Goal: Task Accomplishment & Management: Use online tool/utility

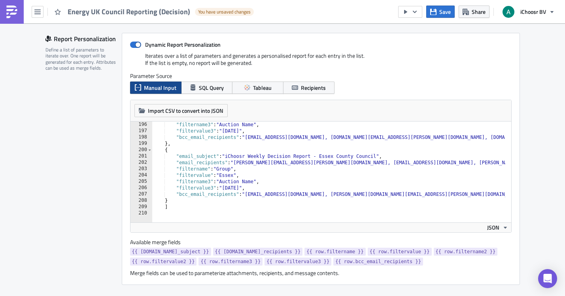
scroll to position [178, 0]
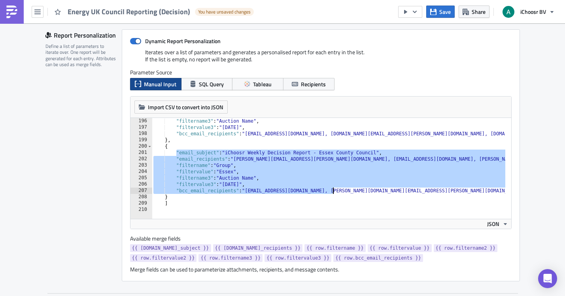
drag, startPoint x: 173, startPoint y: 152, endPoint x: 322, endPoint y: 195, distance: 155.2
click at [331, 194] on div ""filtername3" : "Auction Name" , "filtervalue3" : "September 2025" , "bcc_email…" at bounding box center [434, 172] width 565 height 108
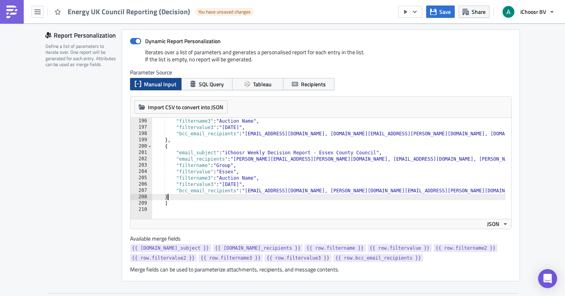
click at [232, 199] on div ""filtername3" : "Auction Name" , "filtervalue3" : "September 2025" , "bcc_email…" at bounding box center [434, 172] width 565 height 108
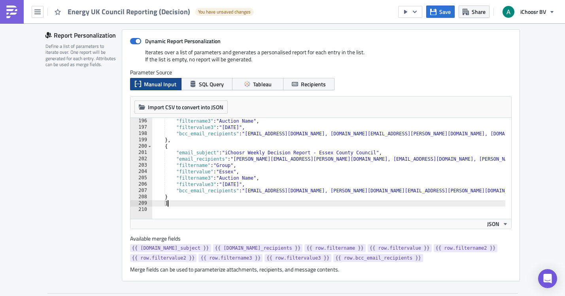
click at [199, 205] on div ""filtername3" : "Auction Name" , "filtervalue3" : "September 2025" , "bcc_email…" at bounding box center [434, 172] width 565 height 108
click at [169, 197] on div ""filtername3" : "Auction Name" , "filtervalue3" : "September 2025" , "bcc_email…" at bounding box center [434, 172] width 565 height 108
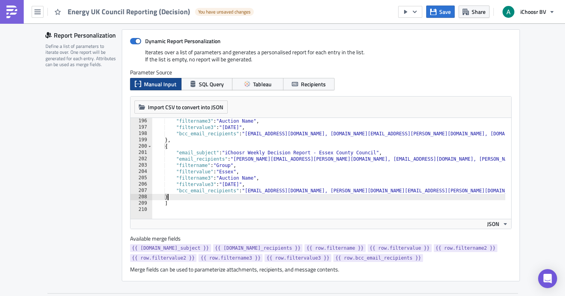
type textarea "},"
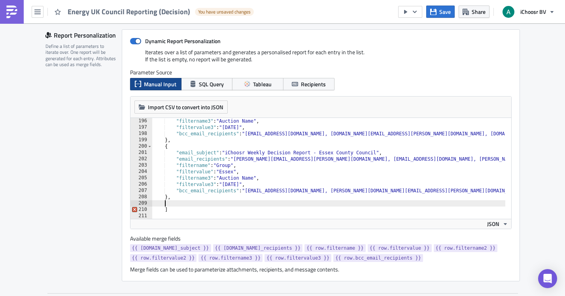
scroll to position [0, 0]
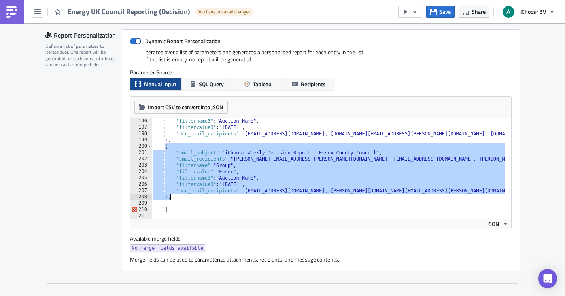
drag, startPoint x: 162, startPoint y: 148, endPoint x: 515, endPoint y: 199, distance: 357.1
click at [515, 199] on div "Dynamic Report Personalization Iterates over a list of parameters and generates…" at bounding box center [321, 150] width 398 height 242
type textarea ""bcc_email_recipients": "layla@ichoosr.com, oliver.kenyon@ichoosr.com, rhiannon…"
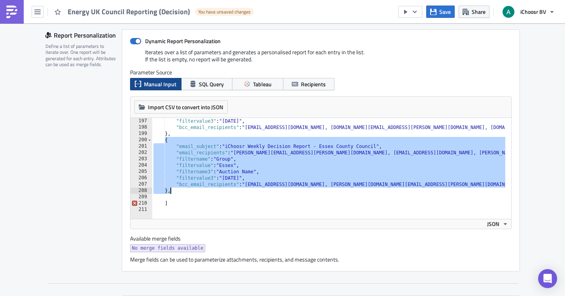
scroll to position [1241, 0]
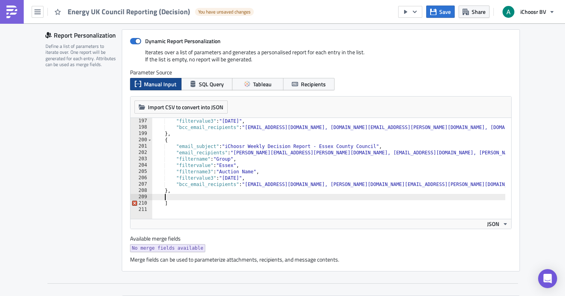
click at [184, 195] on div ""filtervalue3" : "September 2025" , "bcc_email_recipients" : "layla@ichoosr.com…" at bounding box center [434, 172] width 565 height 108
paste textarea "},"
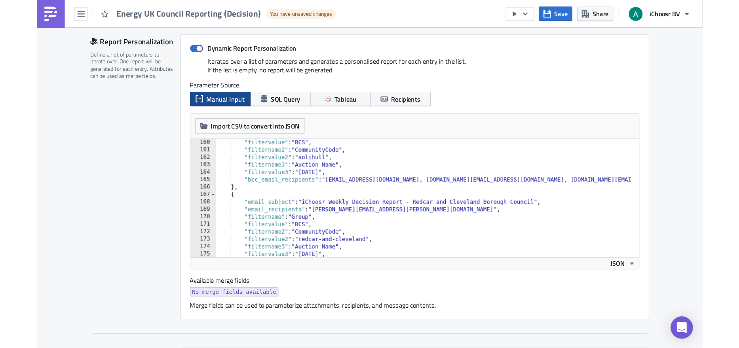
scroll to position [1030, 0]
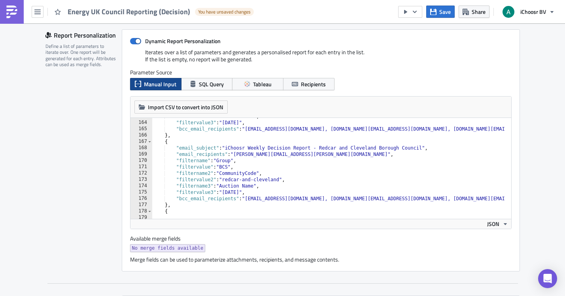
click at [313, 189] on div ""filtername3" : "Auction Name" , "filtervalue3" : "September 2025" , "bcc_email…" at bounding box center [434, 167] width 565 height 108
click at [181, 152] on div ""filtername3" : "Auction Name" , "filtervalue3" : "September 2025" , "bcc_email…" at bounding box center [434, 167] width 565 height 108
click at [361, 154] on div ""filtername3" : "Auction Name" , "filtervalue3" : "September 2025" , "bcc_email…" at bounding box center [434, 167] width 565 height 108
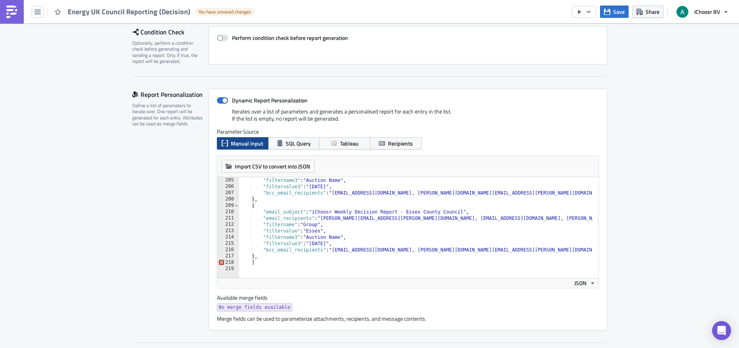
scroll to position [134, 0]
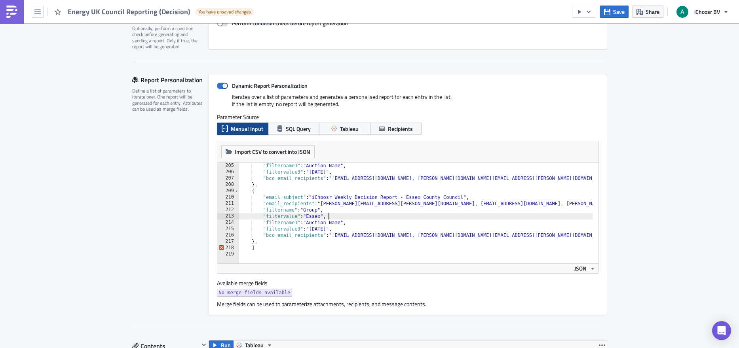
click at [338, 215] on div ""filtername3" : "Auction Name" , "filtervalue3" : "September 2025" , "bcc_email…" at bounding box center [521, 217] width 565 height 108
click at [320, 215] on div ""filtername3" : "Auction Name" , "filtervalue3" : "September 2025" , "bcc_email…" at bounding box center [521, 217] width 565 height 108
click at [370, 218] on div ""filtername3" : "Auction Name" , "filtervalue3" : "September 2025" , "bcc_email…" at bounding box center [521, 217] width 565 height 108
click at [367, 220] on div ""filtername3" : "Auction Name" , "filtervalue3" : "September 2025" , "bcc_email…" at bounding box center [521, 217] width 565 height 108
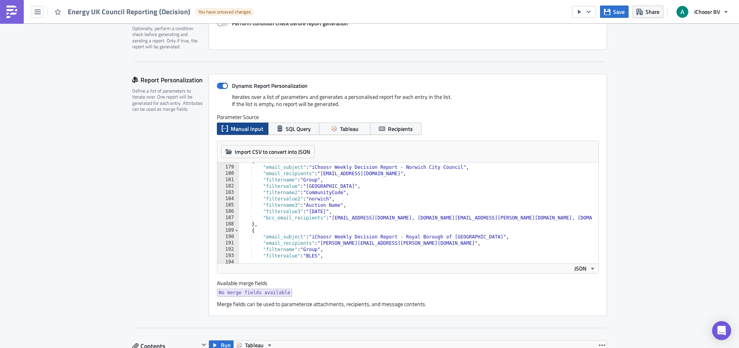
scroll to position [1102, 0]
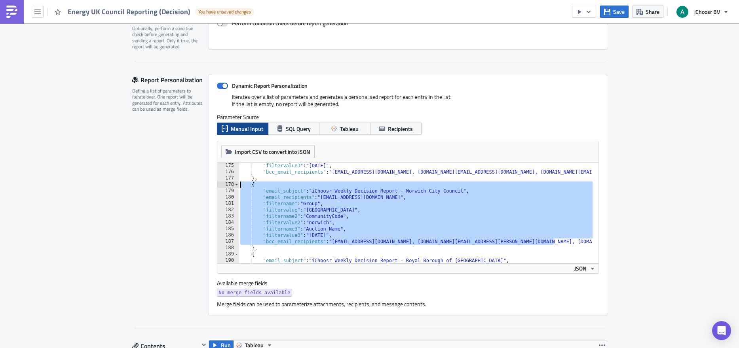
drag, startPoint x: 556, startPoint y: 241, endPoint x: 233, endPoint y: 188, distance: 326.6
click at [233, 188] on div ""filtername3": "Auction Name", 175 176 177 178 179 180 181 182 183 184 185 186 …" at bounding box center [407, 213] width 381 height 101
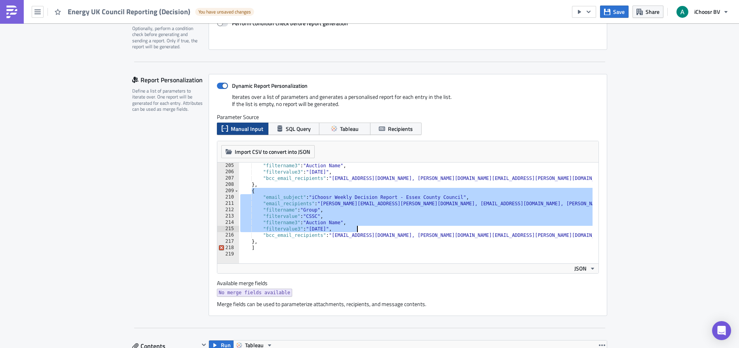
scroll to position [0, 19]
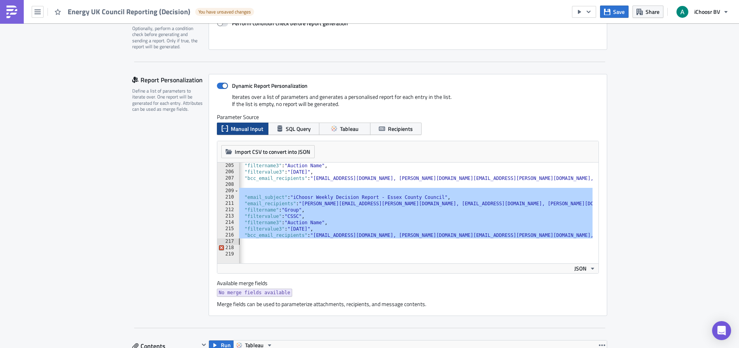
drag, startPoint x: 249, startPoint y: 191, endPoint x: 609, endPoint y: 240, distance: 363.0
type textarea ""bcc_email_recipients": "layla@ichoosr.com, oliver.kenyon@ichoosr.com, rhiannon…"
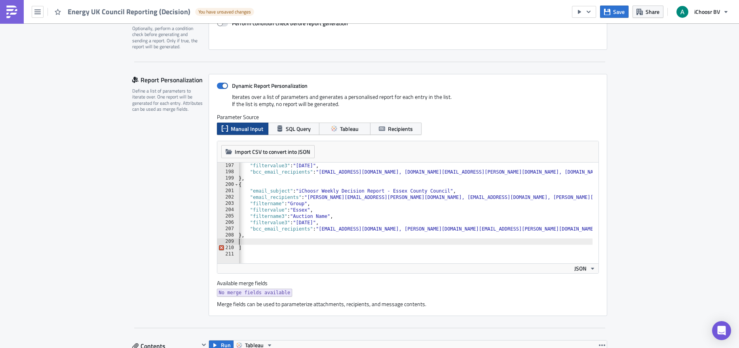
scroll to position [1241, 0]
paste textarea ""bcc_email_recipients": "layla@ichoosr.com, rhiannon.kallio@ichoosr.com, christ…"
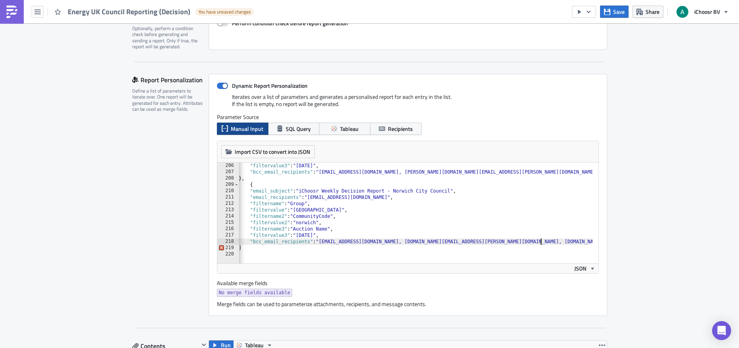
scroll to position [1298, 0]
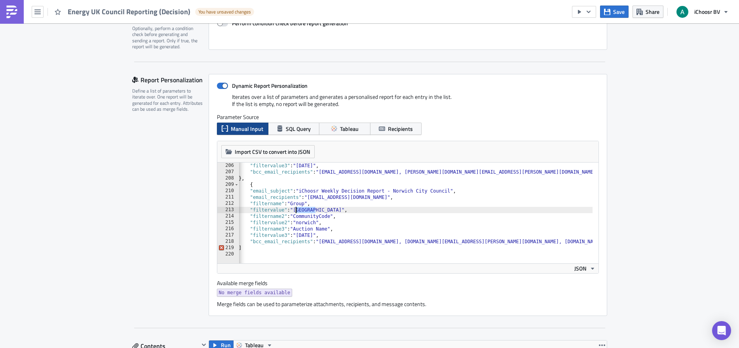
drag, startPoint x: 312, startPoint y: 211, endPoint x: 322, endPoint y: 214, distance: 10.4
click at [292, 210] on div ""filtervalue3" : "September 2025" , "bcc_email_recipients" : "layla@ichoosr.com…" at bounding box center [508, 217] width 565 height 108
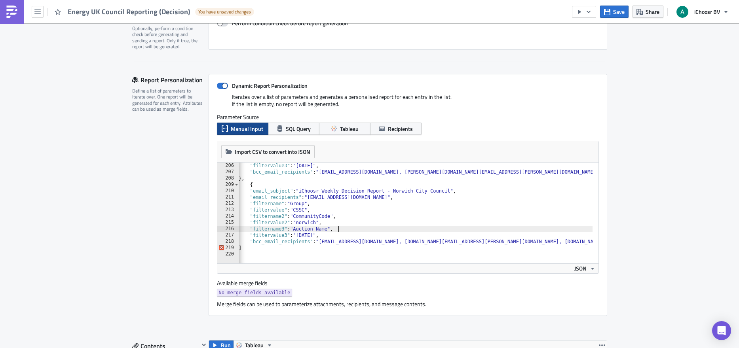
click at [468, 227] on div ""filtervalue3" : "September 2025" , "bcc_email_recipients" : "layla@ichoosr.com…" at bounding box center [508, 217] width 565 height 108
type textarea ""filtername3": "Auction Name","
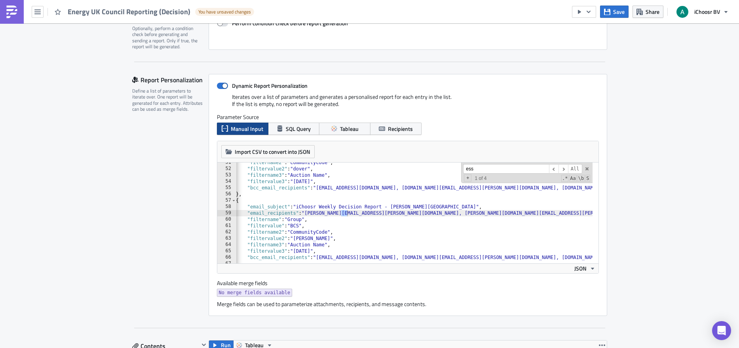
scroll to position [1225, 0]
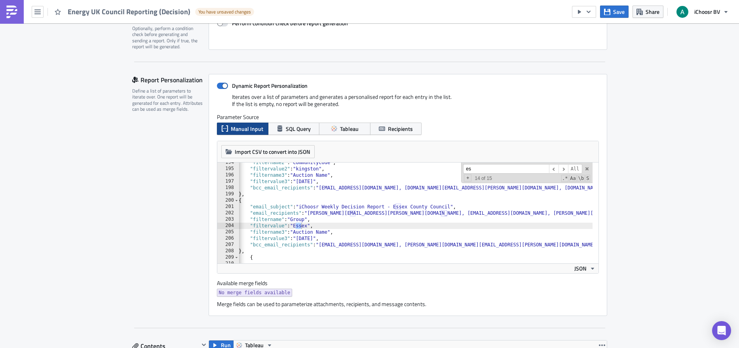
type input "e"
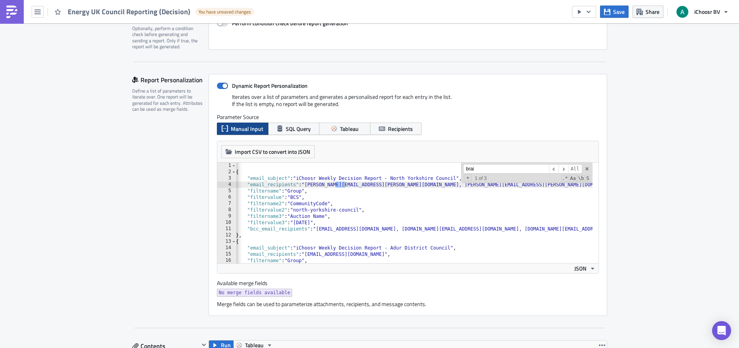
scroll to position [1231, 0]
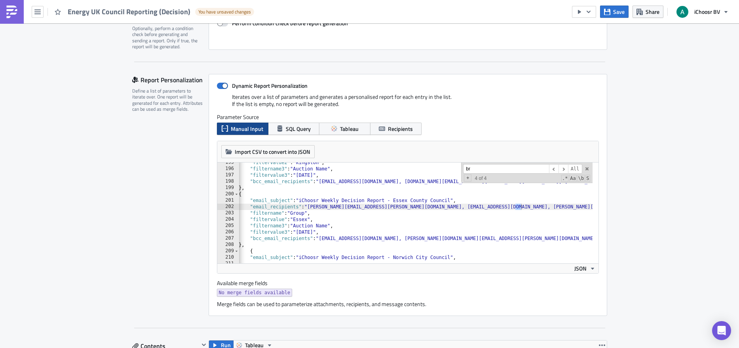
type input "b"
type input "c"
type input "s"
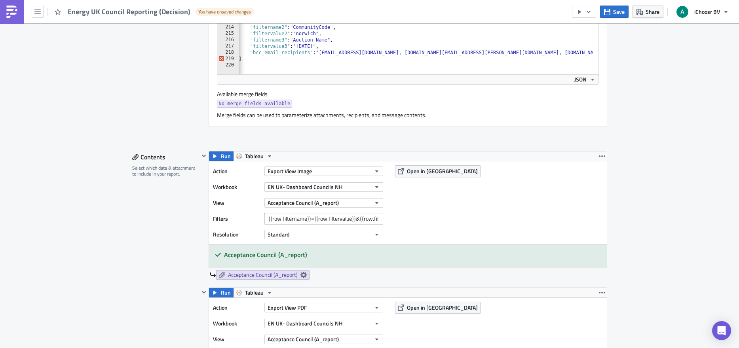
scroll to position [194, 0]
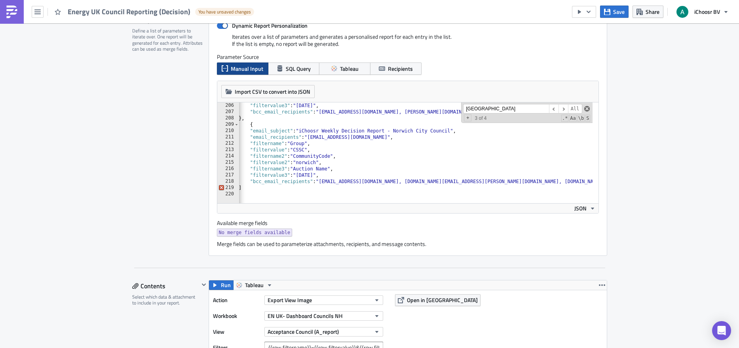
type input "essex"
click at [565, 110] on span at bounding box center [587, 109] width 6 height 6
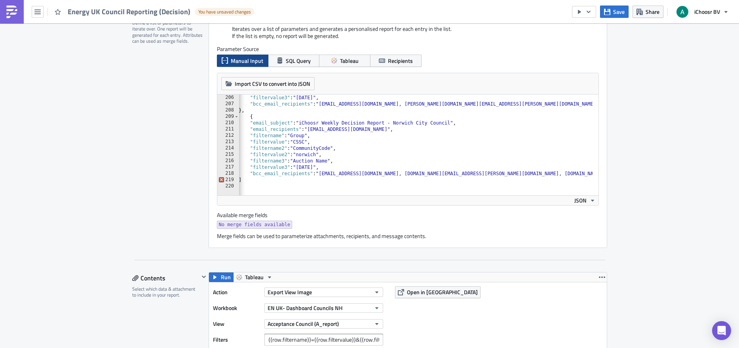
scroll to position [203, 0]
click at [389, 133] on div ""filtervalue3" : "September 2025" , "bcc_email_recipients" : "layla@ichoosr.com…" at bounding box center [508, 147] width 565 height 108
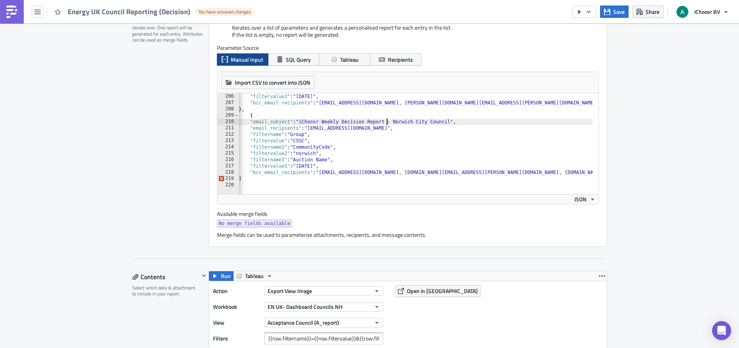
click at [385, 123] on div ""filtervalue3" : "September 2025" , "bcc_email_recipients" : "layla@ichoosr.com…" at bounding box center [508, 147] width 565 height 108
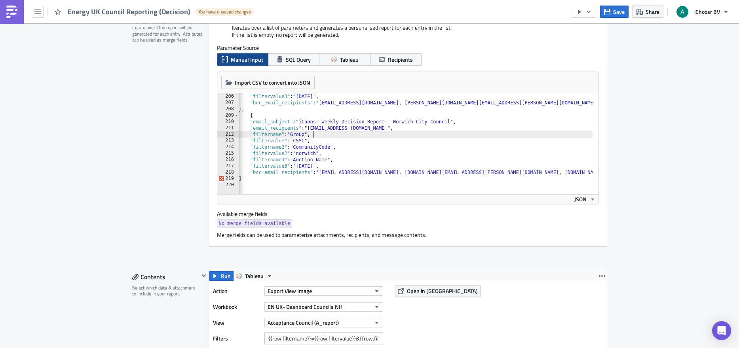
click at [392, 132] on div ""filtervalue3" : "September 2025" , "bcc_email_recipients" : "layla@ichoosr.com…" at bounding box center [508, 147] width 565 height 108
click at [391, 126] on div ""filtervalue3" : "September 2025" , "bcc_email_recipients" : "layla@ichoosr.com…" at bounding box center [508, 147] width 565 height 108
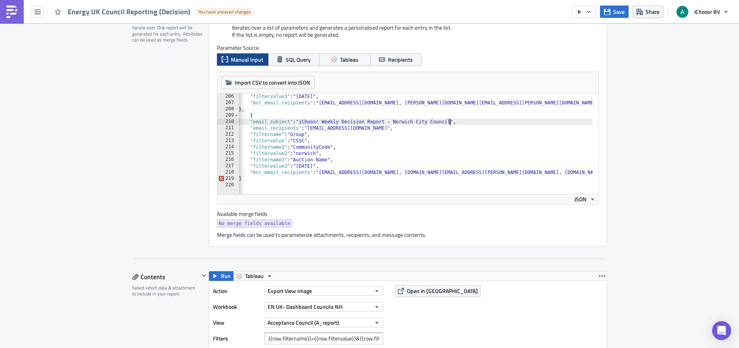
click at [448, 121] on div ""filtervalue3" : "September 2025" , "bcc_email_recipients" : "layla@ichoosr.com…" at bounding box center [508, 147] width 565 height 108
drag, startPoint x: 450, startPoint y: 121, endPoint x: 393, endPoint y: 121, distance: 56.2
click at [393, 121] on div ""filtervalue3" : "September 2025" , "bcc_email_recipients" : "layla@ichoosr.com…" at bounding box center [508, 147] width 565 height 108
drag, startPoint x: 378, startPoint y: 129, endPoint x: 308, endPoint y: 128, distance: 70.0
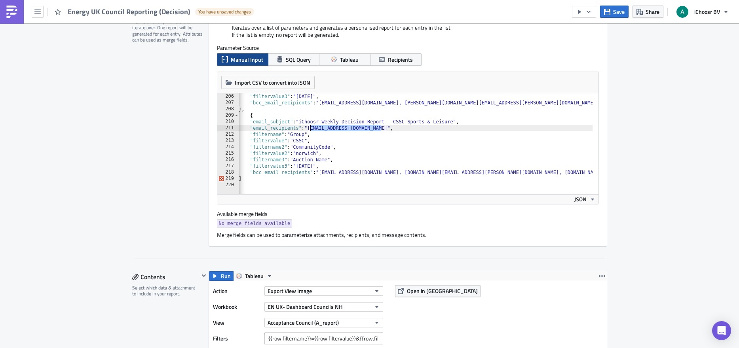
click at [308, 128] on div ""filtervalue3" : "September 2025" , "bcc_email_recipients" : "layla@ichoosr.com…" at bounding box center [508, 147] width 565 height 108
paste textarea "samantha.dove@cssc.co"
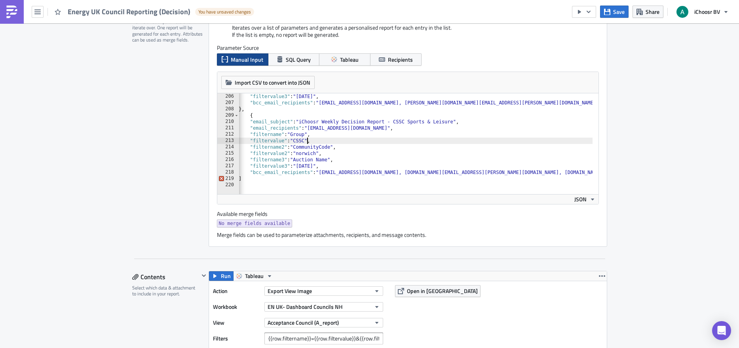
click at [305, 140] on div ""filtervalue3" : "September 2025" , "bcc_email_recipients" : "layla@ichoosr.com…" at bounding box center [508, 147] width 565 height 108
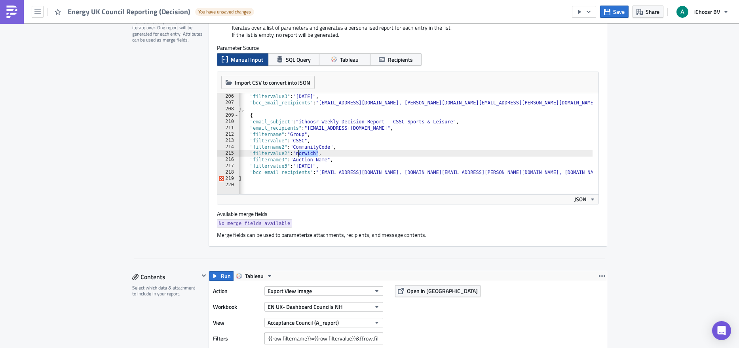
drag, startPoint x: 315, startPoint y: 154, endPoint x: 296, endPoint y: 156, distance: 19.1
click at [296, 156] on div ""filtervalue3" : "September 2025" , "bcc_email_recipients" : "layla@ichoosr.com…" at bounding box center [508, 147] width 565 height 108
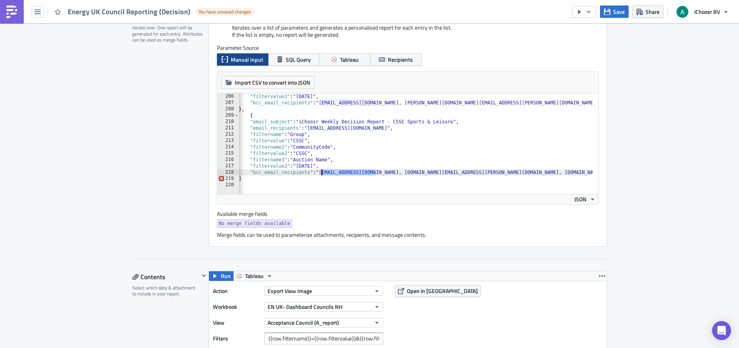
drag, startPoint x: 372, startPoint y: 173, endPoint x: 319, endPoint y: 171, distance: 52.7
click at [319, 171] on div ""filtervalue3" : "September 2025" , "bcc_email_recipients" : "layla@ichoosr.com…" at bounding box center [508, 147] width 565 height 108
click at [150, 142] on div "Report Personalization Define a list of parameters to iterate over. One report …" at bounding box center [170, 126] width 76 height 242
click at [160, 137] on div "Report Personalization Define a list of parameters to iterate over. One report …" at bounding box center [170, 126] width 76 height 242
click at [326, 141] on div ""filtervalue3" : "September 2025" , "bcc_email_recipients" : "layla@ichoosr.com…" at bounding box center [508, 147] width 565 height 108
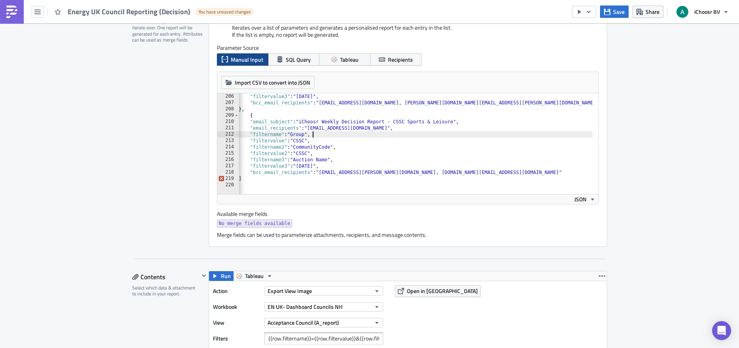
click at [405, 135] on div ""filtervalue3" : "September 2025" , "bcc_email_recipients" : "layla@ichoosr.com…" at bounding box center [508, 147] width 565 height 108
click at [485, 120] on div ""filtervalue3" : "September 2025" , "bcc_email_recipients" : "layla@ichoosr.com…" at bounding box center [508, 147] width 565 height 108
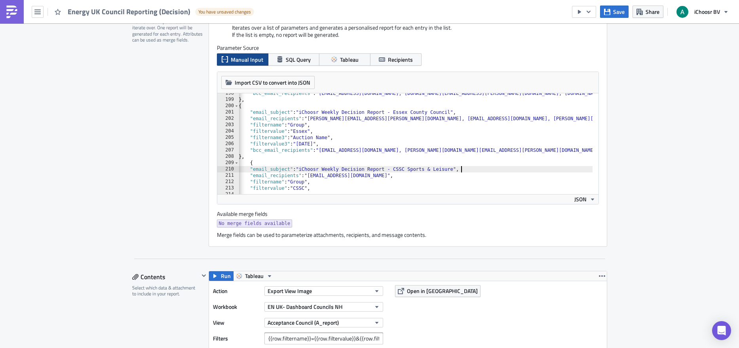
scroll to position [1250, 0]
click at [373, 129] on div ""bcc_email_recipients" : "layla@ichoosr.com, rhiannon.kallio@ichoosr.com, chris…" at bounding box center [508, 144] width 565 height 108
click at [374, 136] on div ""bcc_email_recipients" : "layla@ichoosr.com, rhiannon.kallio@ichoosr.com, chris…" at bounding box center [508, 144] width 565 height 108
click at [372, 142] on div ""bcc_email_recipients" : "layla@ichoosr.com, rhiannon.kallio@ichoosr.com, chris…" at bounding box center [508, 144] width 565 height 108
click at [434, 161] on div ""bcc_email_recipients" : "layla@ichoosr.com, rhiannon.kallio@ichoosr.com, chris…" at bounding box center [508, 144] width 565 height 108
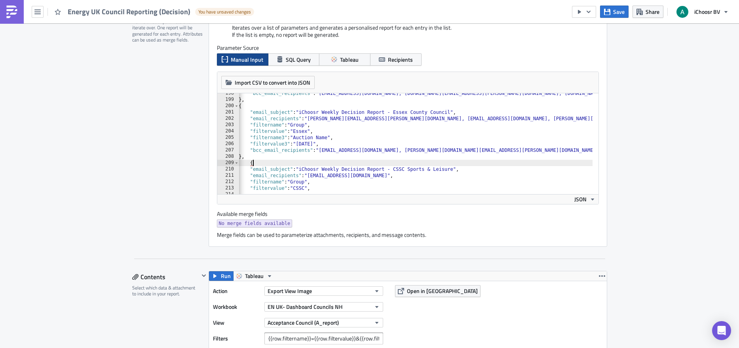
click at [410, 143] on div ""bcc_email_recipients" : "layla@ichoosr.com, rhiannon.kallio@ichoosr.com, chris…" at bounding box center [508, 144] width 565 height 108
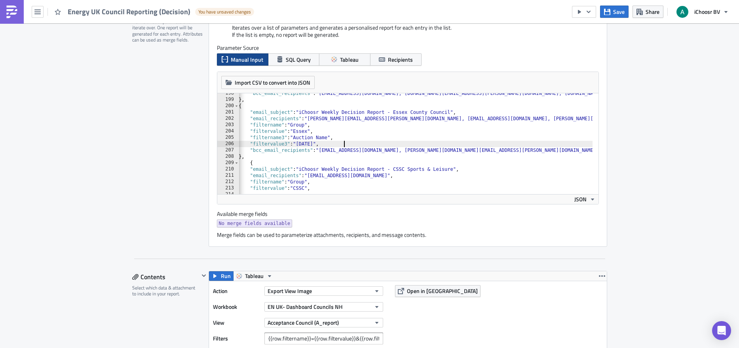
click at [444, 161] on div ""bcc_email_recipients" : "layla@ichoosr.com, rhiannon.kallio@ichoosr.com, chris…" at bounding box center [508, 144] width 565 height 108
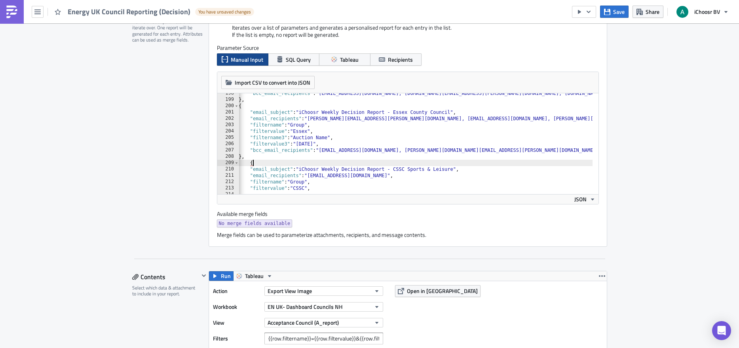
click at [552, 135] on div ""bcc_email_recipients" : "layla@ichoosr.com, rhiannon.kallio@ichoosr.com, chris…" at bounding box center [508, 144] width 565 height 108
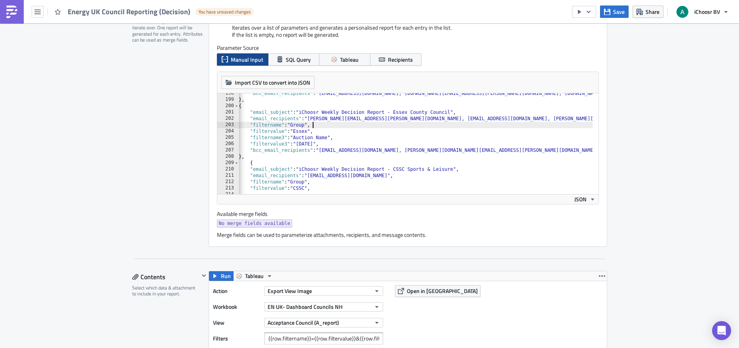
click at [469, 122] on div ""bcc_email_recipients" : "layla@ichoosr.com, rhiannon.kallio@ichoosr.com, chris…" at bounding box center [508, 144] width 565 height 108
click at [472, 128] on div ""bcc_email_recipients" : "layla@ichoosr.com, rhiannon.kallio@ichoosr.com, chris…" at bounding box center [508, 144] width 565 height 108
click at [473, 132] on div ""bcc_email_recipients" : "layla@ichoosr.com, rhiannon.kallio@ichoosr.com, chris…" at bounding box center [508, 144] width 565 height 108
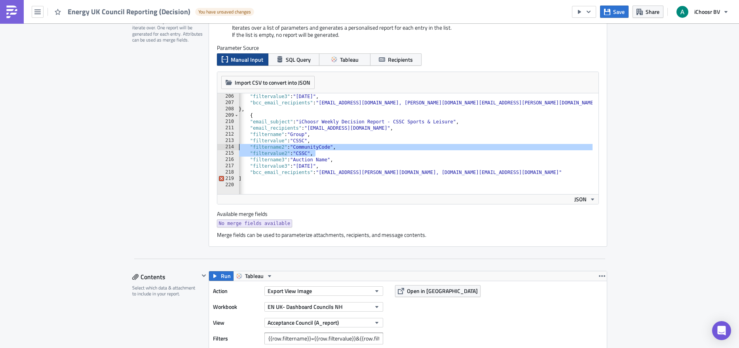
scroll to position [0, 0]
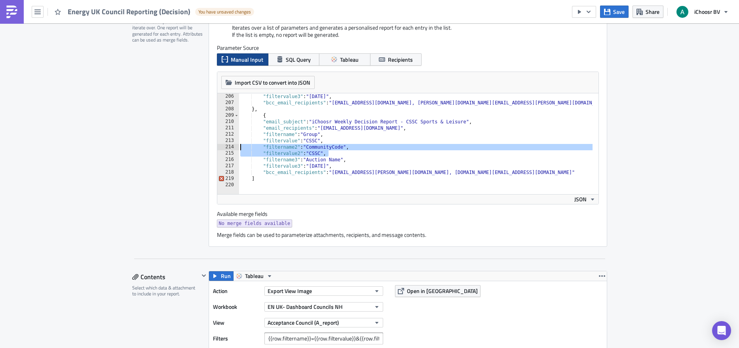
drag, startPoint x: 319, startPoint y: 156, endPoint x: 231, endPoint y: 145, distance: 88.1
click at [231, 145] on div ""filtervalue2": "CSSC", 206 207 208 209 210 211 212 213 214 215 216 217 218 219…" at bounding box center [407, 143] width 381 height 101
type textarea ""filtername2": "CommunityCode", "filtervalue2": "CSSC","
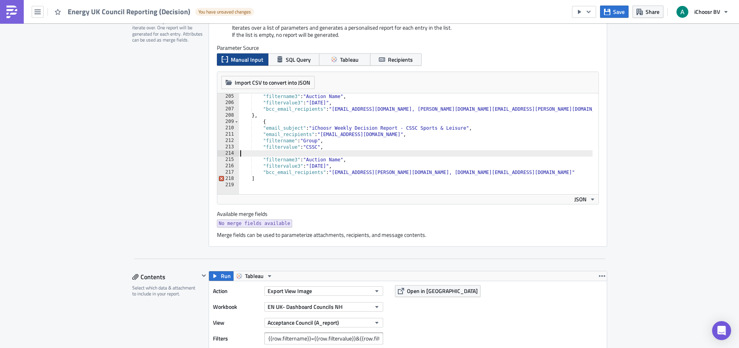
scroll to position [1285, 0]
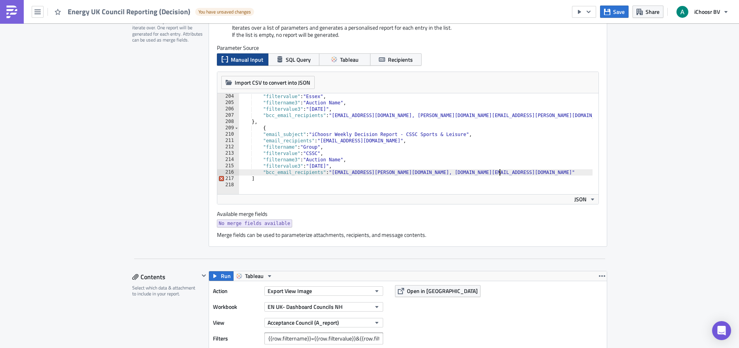
click at [509, 172] on div ""filtervalue" : "Essex" , "filtername3" : "Auction Name" , "filtervalue3" : "Se…" at bounding box center [521, 147] width 565 height 108
click at [350, 146] on div ""filtervalue" : "Essex" , "filtername3" : "Auction Name" , "filtervalue3" : "Se…" at bounding box center [521, 147] width 565 height 108
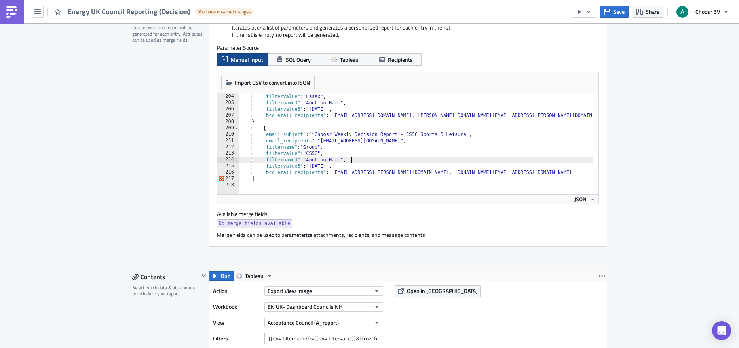
click at [357, 159] on div ""filtervalue" : "Essex" , "filtername3" : "Auction Name" , "filtervalue3" : "Se…" at bounding box center [521, 147] width 565 height 108
click at [356, 165] on div ""filtervalue" : "Essex" , "filtername3" : "Auction Name" , "filtervalue3" : "Se…" at bounding box center [521, 147] width 565 height 108
click at [333, 179] on div ""filtervalue" : "Essex" , "filtername3" : "Auction Name" , "filtervalue3" : "Se…" at bounding box center [521, 147] width 565 height 108
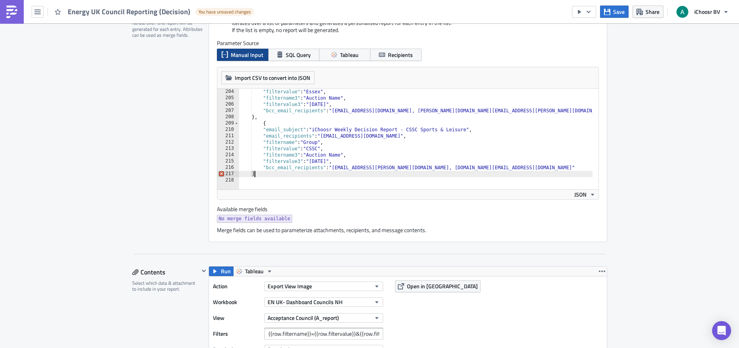
scroll to position [209, 0]
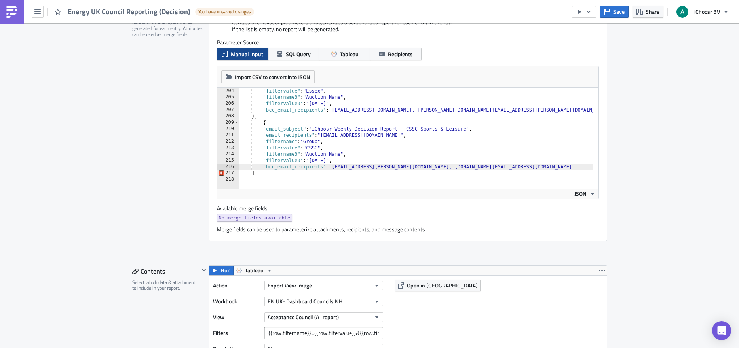
click at [514, 167] on div ""filtervalue" : "Essex" , "filtername3" : "Auction Name" , "filtervalue3" : "Se…" at bounding box center [521, 142] width 565 height 108
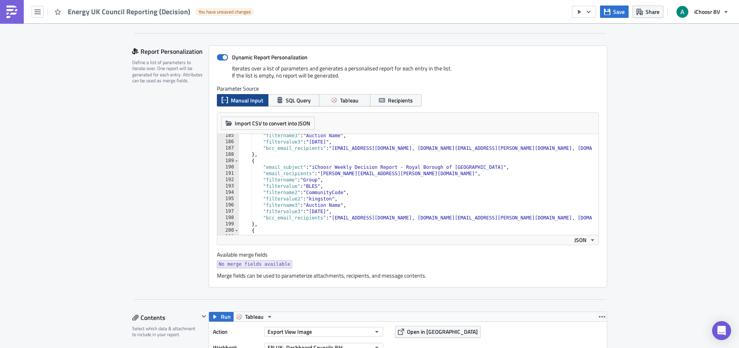
scroll to position [1167, 0]
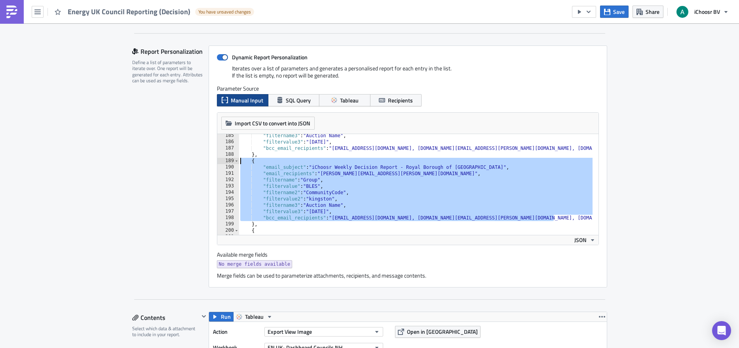
drag, startPoint x: 558, startPoint y: 218, endPoint x: 236, endPoint y: 162, distance: 327.4
click at [239, 162] on div ""filtername3" : "Auction Name" , "filtervalue3" : "September 2025" , "bcc_email…" at bounding box center [521, 187] width 565 height 108
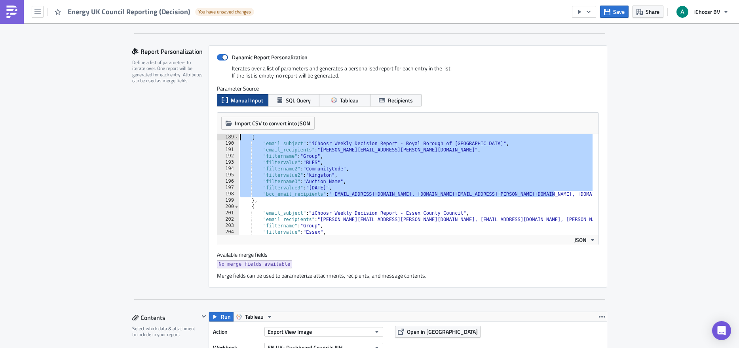
scroll to position [1190, 0]
drag, startPoint x: 257, startPoint y: 203, endPoint x: 227, endPoint y: 139, distance: 71.0
click at [227, 139] on div "{ "email_subject": "iChoosr Weekly Decision Report - Royal Borough of Kingston …" at bounding box center [407, 184] width 381 height 101
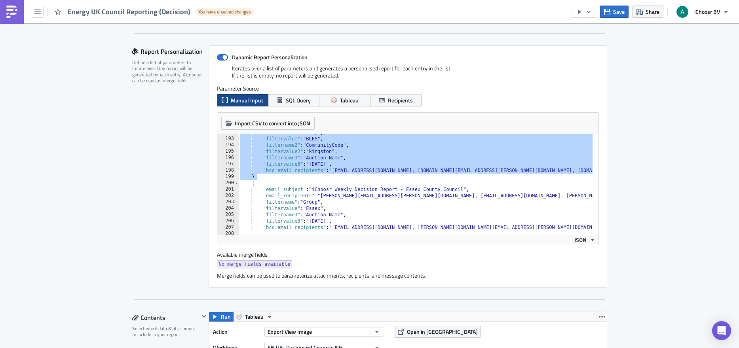
scroll to position [1285, 0]
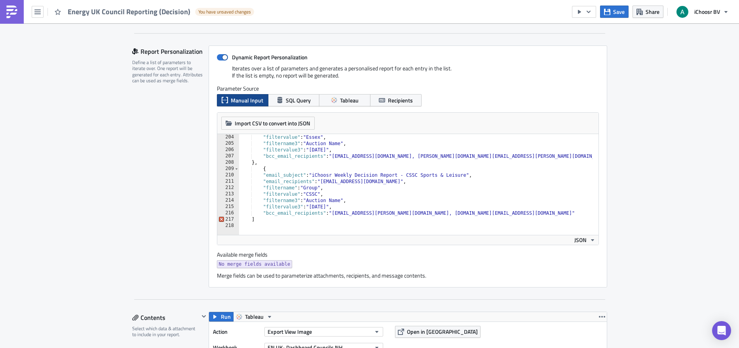
click at [274, 214] on div ""filtervalue" : "Essex" , "filtername3" : "Auction Name" , "filtervalue3" : "Se…" at bounding box center [521, 188] width 565 height 108
click at [519, 218] on div ""filtervalue" : "Essex" , "filtername3" : "Auction Name" , "filtervalue3" : "Se…" at bounding box center [521, 188] width 565 height 108
click at [512, 213] on div ""filtervalue" : "Essex" , "filtername3" : "Auction Name" , "filtervalue3" : "Se…" at bounding box center [521, 188] width 565 height 108
type textarea ""bcc_email_recipients": "rhiannon.kallio@ichoosr.com, christie.berwick@ichoosr.…"
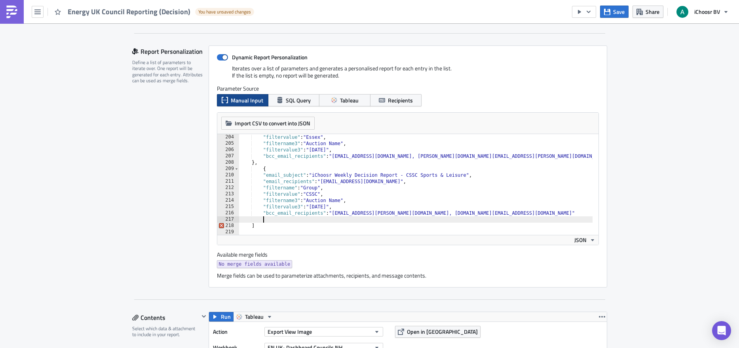
paste textarea "},"
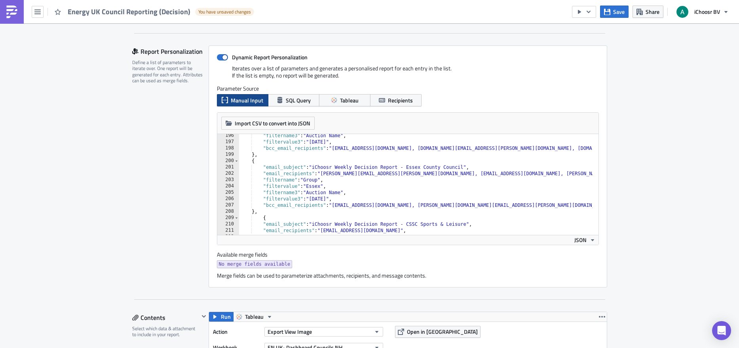
scroll to position [1260, 0]
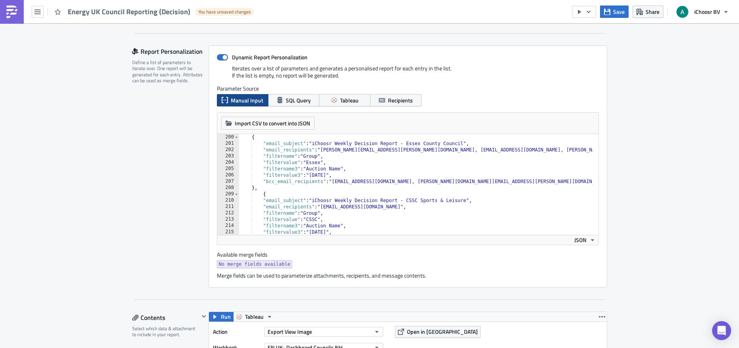
click at [258, 194] on div "{ "email_subject" : "iChoosr Weekly Decision Report - Essex County Council" , "…" at bounding box center [521, 188] width 565 height 108
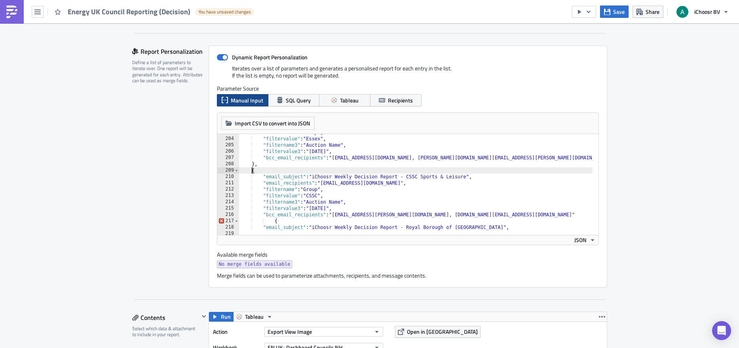
scroll to position [1331, 0]
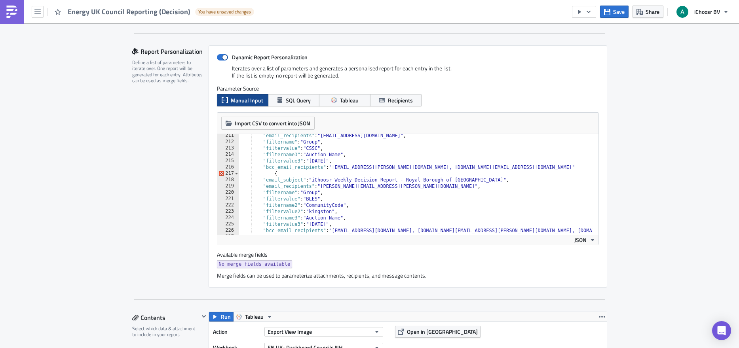
click at [272, 176] on div ""email_recipients" : "samantha.dove@cssc.co.uk" , "filtername" : "Group" , "fil…" at bounding box center [521, 187] width 565 height 108
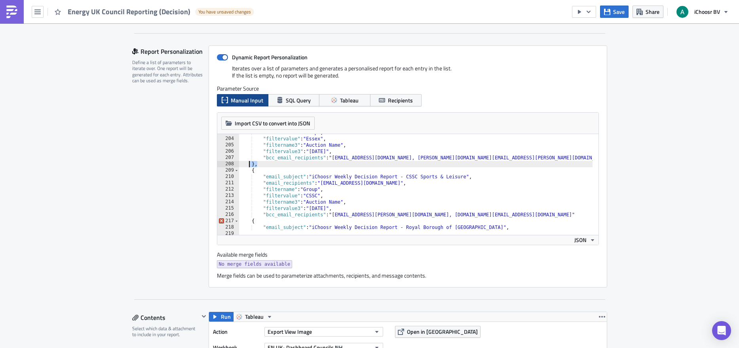
drag, startPoint x: 258, startPoint y: 163, endPoint x: 245, endPoint y: 162, distance: 13.2
click at [245, 162] on div ""filtername" : "Group" , "filtervalue" : "Essex" , "filtername3" : "Auction Nam…" at bounding box center [521, 183] width 565 height 108
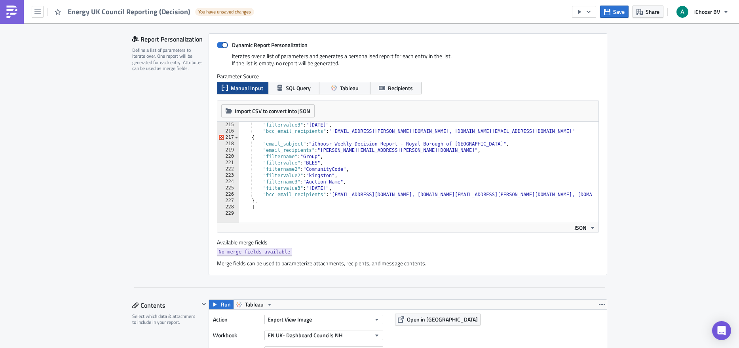
scroll to position [1331, 0]
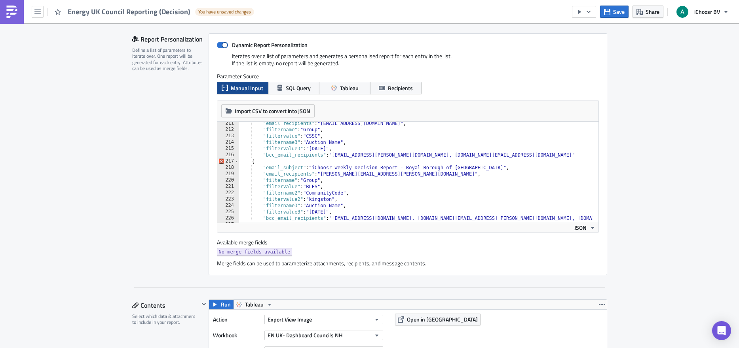
click at [504, 152] on div ""email_recipients" : "samantha.dove@cssc.co.uk" , "filtername" : "Group" , "fil…" at bounding box center [521, 174] width 565 height 108
type textarea ""bcc_email_recipients": "rhiannon.kallio@ichoosr.com, christie.berwick@ichoosr.…"
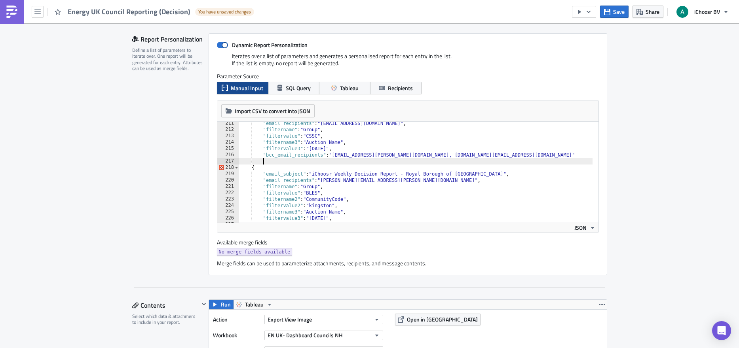
scroll to position [0, 1]
paste textarea "},"
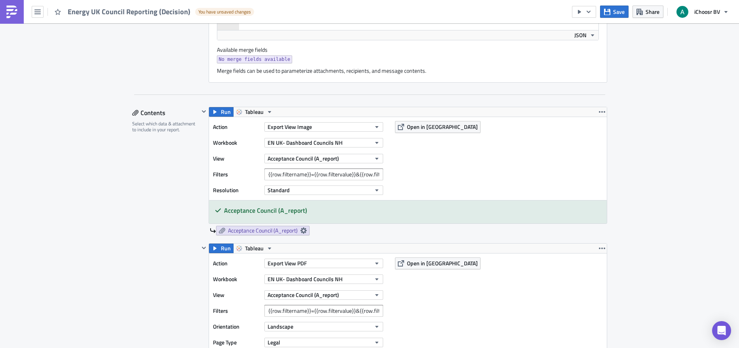
scroll to position [135, 0]
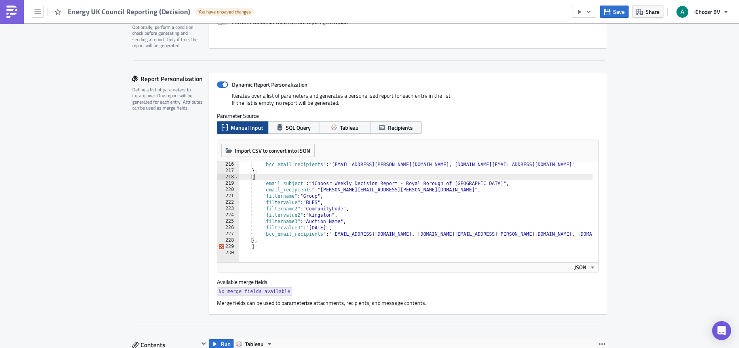
click at [259, 176] on div ""bcc_email_recipients" : "rhiannon.kallio@ichoosr.com, christie.berwick@ichoosr…" at bounding box center [521, 215] width 565 height 108
click at [506, 186] on div ""bcc_email_recipients" : "rhiannon.kallio@ichoosr.com, christie.berwick@ichoosr…" at bounding box center [521, 215] width 565 height 108
click at [510, 185] on div ""bcc_email_recipients" : "rhiannon.kallio@ichoosr.com, christie.berwick@ichoosr…" at bounding box center [521, 215] width 565 height 108
drag, startPoint x: 510, startPoint y: 184, endPoint x: 406, endPoint y: 185, distance: 104.5
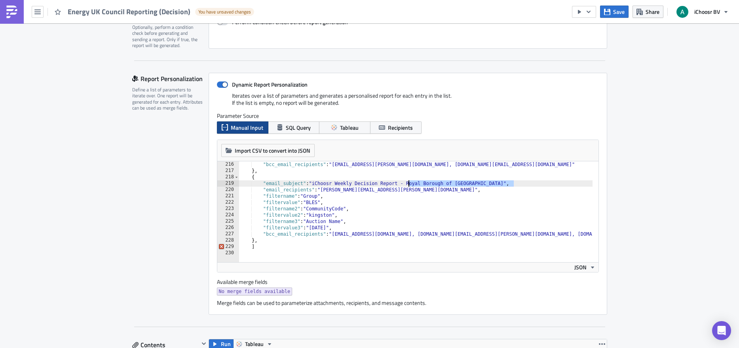
click at [406, 185] on div ""bcc_email_recipients" : "rhiannon.kallio@ichoosr.com, christie.berwick@ichoosr…" at bounding box center [521, 215] width 565 height 108
click at [390, 191] on div ""bcc_email_recipients" : "rhiannon.kallio@ichoosr.com, christie.berwick@ichoosr…" at bounding box center [521, 215] width 565 height 108
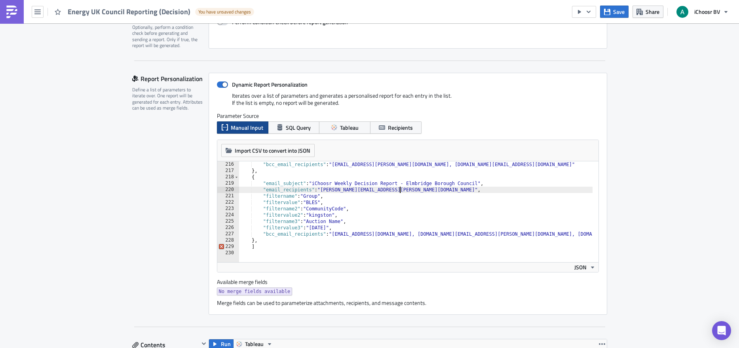
click at [397, 190] on div ""bcc_email_recipients" : "rhiannon.kallio@ichoosr.com, christie.berwick@ichoosr…" at bounding box center [521, 215] width 565 height 108
drag, startPoint x: 397, startPoint y: 190, endPoint x: 321, endPoint y: 190, distance: 76.0
click at [321, 190] on div ""bcc_email_recipients" : "rhiannon.kallio@ichoosr.com, christie.berwick@ichoosr…" at bounding box center [521, 215] width 565 height 108
paste textarea "Luke.Garrett@surreycc"
click at [318, 202] on div ""bcc_email_recipients" : "rhiannon.kallio@ichoosr.com, christie.berwick@ichoosr…" at bounding box center [521, 215] width 565 height 108
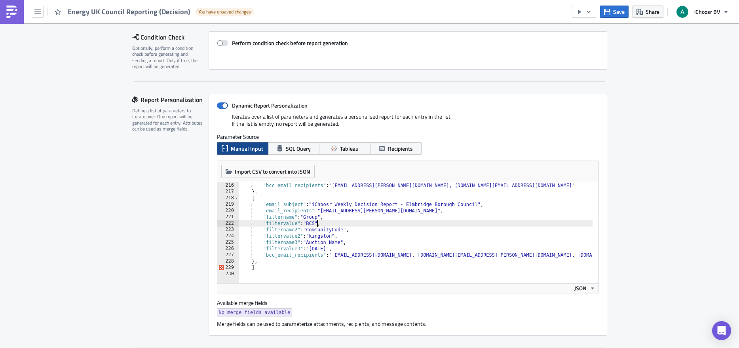
scroll to position [0, 6]
click at [330, 235] on div ""bcc_email_recipients" : "rhiannon.kallio@ichoosr.com, christie.berwick@ichoosr…" at bounding box center [521, 236] width 565 height 108
click at [558, 256] on div ""bcc_email_recipients" : "rhiannon.kallio@ichoosr.com, christie.berwick@ichoosr…" at bounding box center [521, 236] width 565 height 108
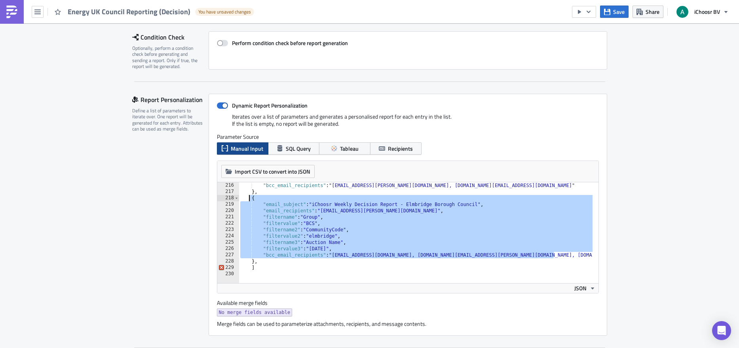
drag, startPoint x: 539, startPoint y: 256, endPoint x: 246, endPoint y: 199, distance: 299.1
click at [246, 199] on div ""bcc_email_recipients" : "rhiannon.kallio@ichoosr.com, christie.berwick@ichoosr…" at bounding box center [521, 236] width 565 height 108
drag, startPoint x: 284, startPoint y: 264, endPoint x: 274, endPoint y: 261, distance: 10.5
click at [284, 264] on div ""bcc_email_recipients" : "rhiannon.kallio@ichoosr.com, christie.berwick@ichoosr…" at bounding box center [521, 236] width 565 height 108
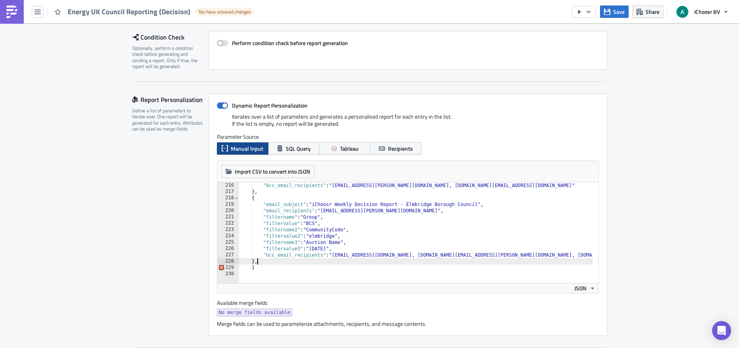
scroll to position [0, 1]
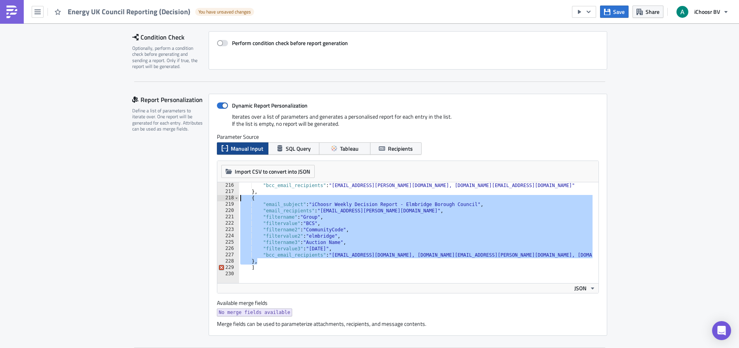
drag, startPoint x: 256, startPoint y: 261, endPoint x: 236, endPoint y: 198, distance: 66.0
click at [239, 198] on div ""bcc_email_recipients" : "rhiannon.kallio@ichoosr.com, christie.berwick@ichoosr…" at bounding box center [521, 236] width 565 height 108
click at [258, 262] on div ""bcc_email_recipients" : "rhiannon.kallio@ichoosr.com, christie.berwick@ichoosr…" at bounding box center [415, 232] width 353 height 101
type textarea "},"
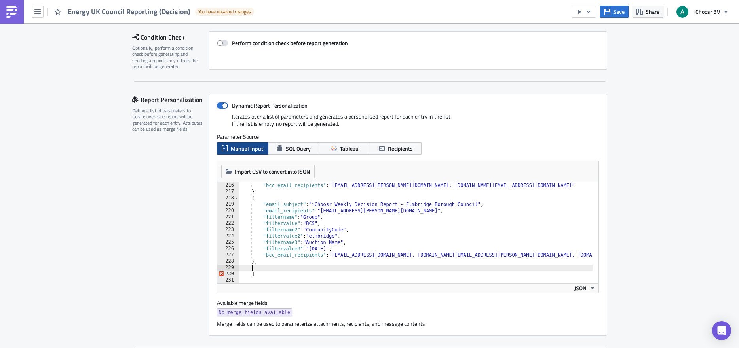
scroll to position [0, 0]
paste textarea "},"
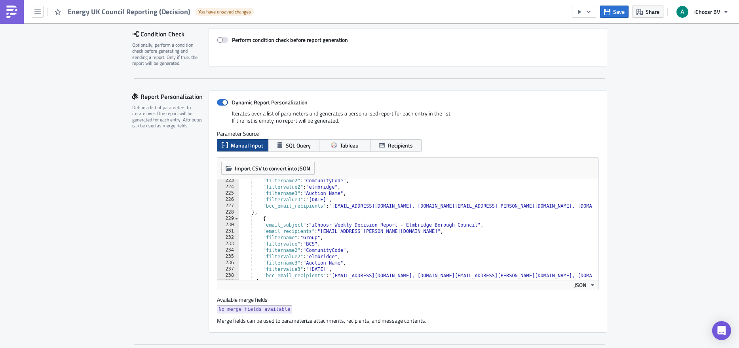
scroll to position [1407, 0]
click at [261, 220] on div ""filtername2" : "CommunityCode" , "filtervalue2" : "elmbridge" , "filtername3" …" at bounding box center [521, 232] width 565 height 108
click at [471, 225] on div ""filtername2" : "CommunityCode" , "filtervalue2" : "elmbridge" , "filtername3" …" at bounding box center [521, 232] width 565 height 108
drag, startPoint x: 476, startPoint y: 225, endPoint x: 409, endPoint y: 225, distance: 67.7
click at [409, 225] on div ""filtername2" : "CommunityCode" , "filtervalue2" : "elmbridge" , "filtername3" …" at bounding box center [521, 232] width 565 height 108
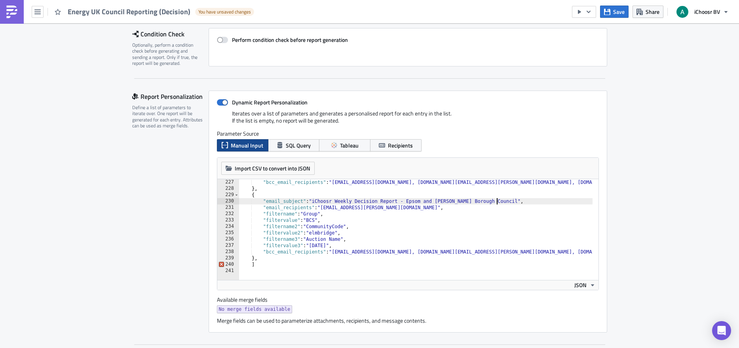
scroll to position [119, 0]
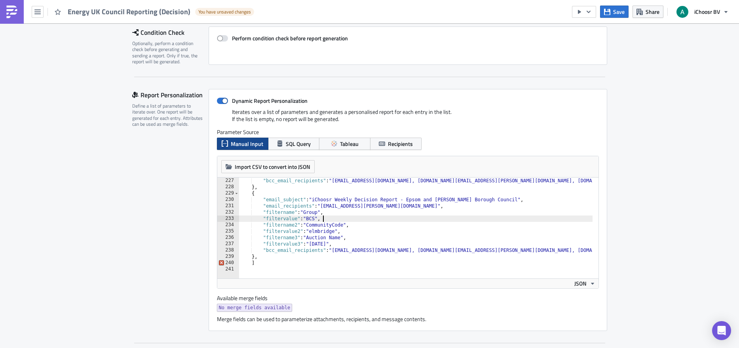
click at [326, 222] on div ""bcc_email_recipients" : "layla@ichoosr.com, rhiannon.kallio@ichoosr.com, chris…" at bounding box center [521, 232] width 565 height 108
click at [363, 226] on div ""bcc_email_recipients" : "layla@ichoosr.com, rhiannon.kallio@ichoosr.com, chris…" at bounding box center [521, 232] width 565 height 108
drag, startPoint x: 334, startPoint y: 231, endPoint x: 311, endPoint y: 230, distance: 22.6
click at [311, 230] on div ""bcc_email_recipients" : "layla@ichoosr.com, rhiannon.kallio@ichoosr.com, chris…" at bounding box center [521, 232] width 565 height 108
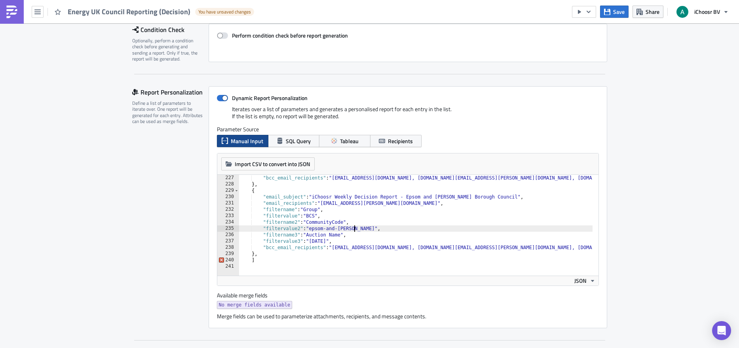
scroll to position [122, 0]
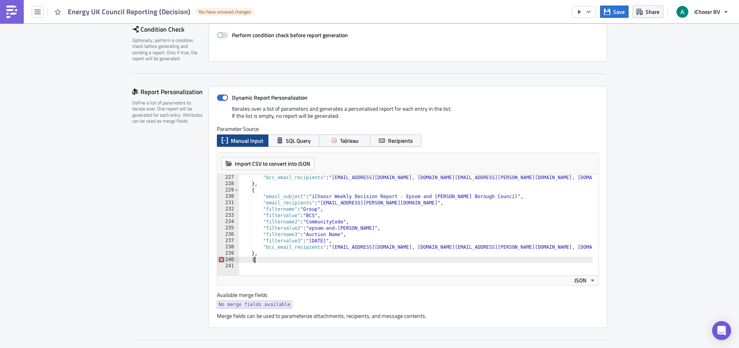
click at [284, 258] on div ""bcc_email_recipients" : "layla@ichoosr.com, rhiannon.kallio@ichoosr.com, chris…" at bounding box center [521, 229] width 565 height 108
click at [265, 254] on div ""bcc_email_recipients" : "layla@ichoosr.com, rhiannon.kallio@ichoosr.com, chris…" at bounding box center [521, 229] width 565 height 108
type textarea "},"
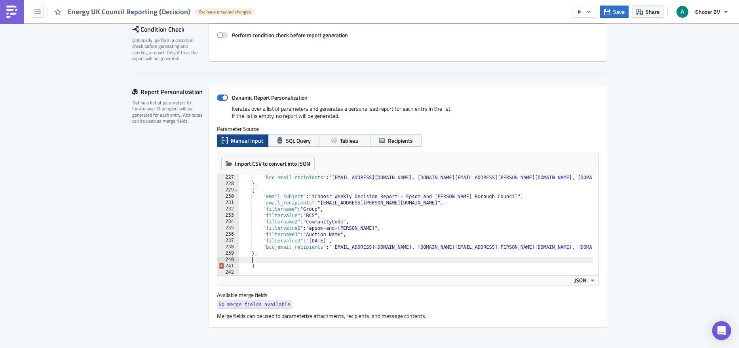
paste textarea "},"
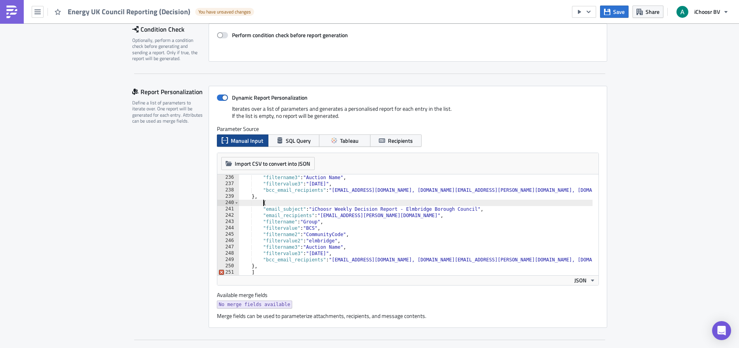
drag, startPoint x: 261, startPoint y: 202, endPoint x: 277, endPoint y: 207, distance: 17.5
click at [261, 202] on div ""filtername3" : "Auction Name" , "filtervalue3" : "September 2025" , "bcc_email…" at bounding box center [521, 229] width 565 height 108
drag, startPoint x: 477, startPoint y: 209, endPoint x: 406, endPoint y: 207, distance: 71.3
click at [406, 207] on div ""filtername3" : "Auction Name" , "filtervalue3" : "September 2025" , "bcc_email…" at bounding box center [521, 229] width 565 height 108
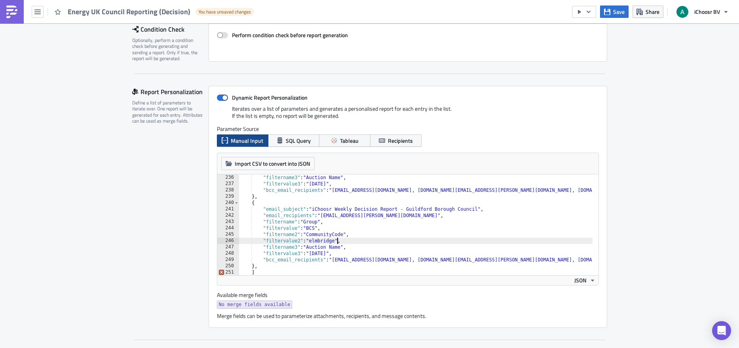
click at [334, 241] on div ""filtername3" : "Auction Name" , "filtervalue3" : "September 2025" , "bcc_email…" at bounding box center [521, 229] width 565 height 108
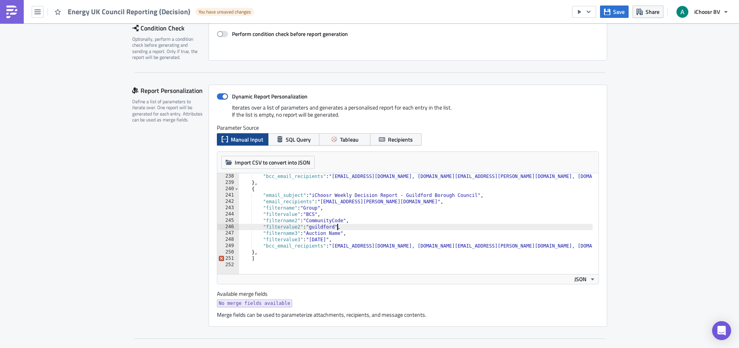
scroll to position [123, 0]
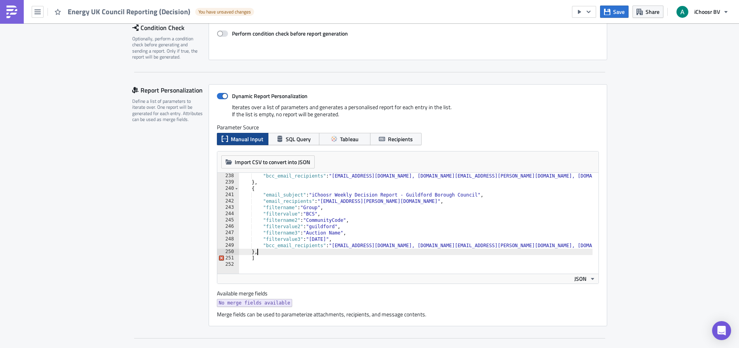
click at [283, 252] on div ""bcc_email_recipients" : "layla@ichoosr.com, rhiannon.kallio@ichoosr.com, chris…" at bounding box center [521, 227] width 565 height 108
type textarea "},"
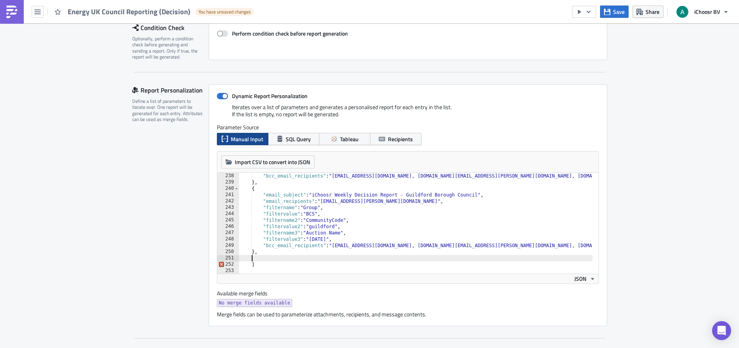
paste textarea "},"
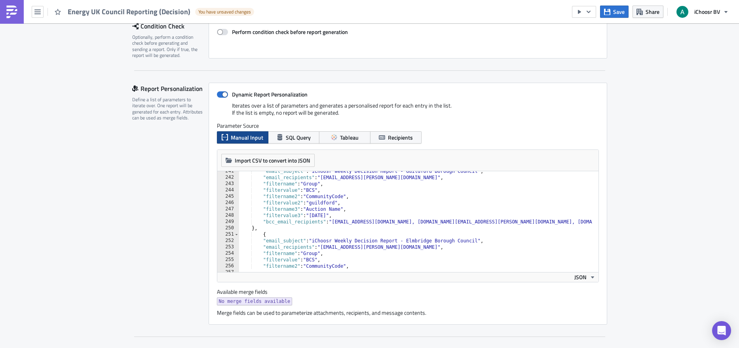
scroll to position [1570, 0]
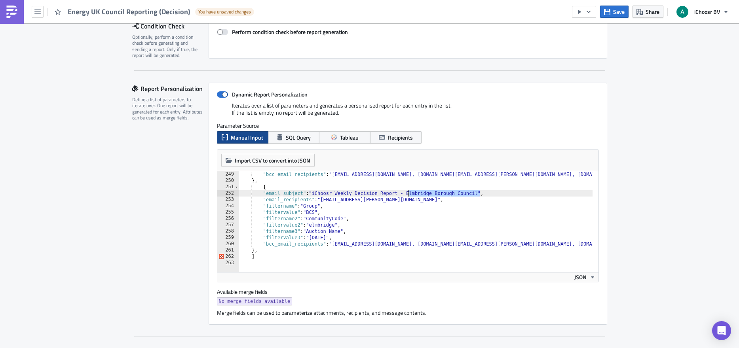
drag, startPoint x: 477, startPoint y: 194, endPoint x: 405, endPoint y: 193, distance: 72.0
click at [405, 193] on div ""bcc_email_recipients" : "layla@ichoosr.com, rhiannon.kallio@ichoosr.com, chris…" at bounding box center [521, 225] width 565 height 108
drag, startPoint x: 334, startPoint y: 224, endPoint x: 310, endPoint y: 224, distance: 23.7
click at [310, 224] on div ""bcc_email_recipients" : "layla@ichoosr.com, rhiannon.kallio@ichoosr.com, chris…" at bounding box center [521, 225] width 565 height 108
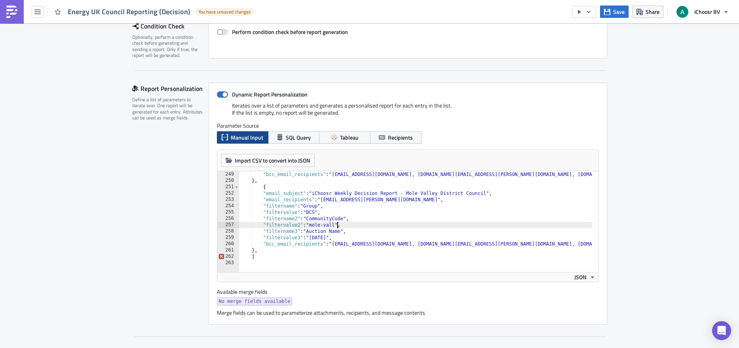
scroll to position [0, 8]
click at [358, 235] on div ""bcc_email_recipients" : "layla@ichoosr.com, rhiannon.kallio@ichoosr.com, chris…" at bounding box center [521, 225] width 565 height 108
click at [353, 231] on div ""bcc_email_recipients" : "layla@ichoosr.com, rhiannon.kallio@ichoosr.com, chris…" at bounding box center [521, 225] width 565 height 108
click at [355, 237] on div ""bcc_email_recipients" : "layla@ichoosr.com, rhiannon.kallio@ichoosr.com, chris…" at bounding box center [521, 225] width 565 height 108
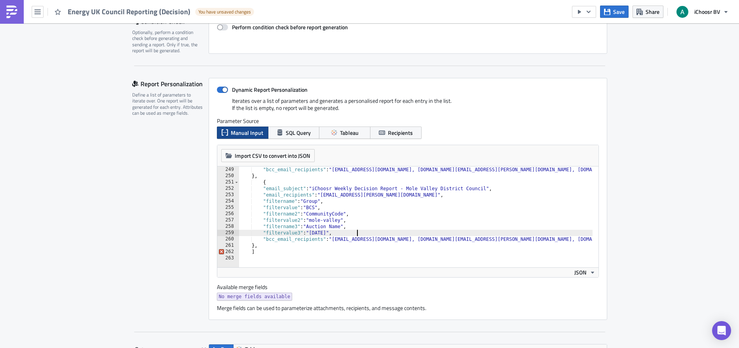
scroll to position [132, 0]
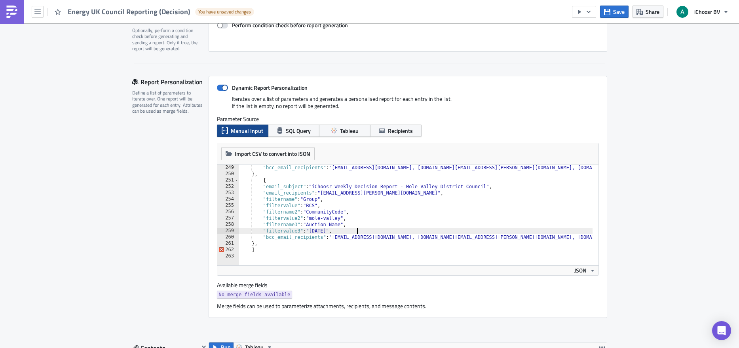
click at [272, 246] on div ""bcc_email_recipients" : "layla@ichoosr.com, rhiannon.kallio@ichoosr.com, chris…" at bounding box center [521, 219] width 565 height 108
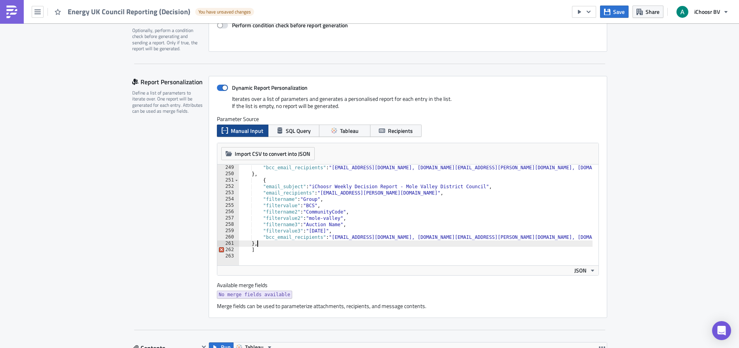
scroll to position [0, 1]
click at [261, 181] on div ""bcc_email_recipients" : "layla@ichoosr.com, rhiannon.kallio@ichoosr.com, chris…" at bounding box center [521, 219] width 565 height 108
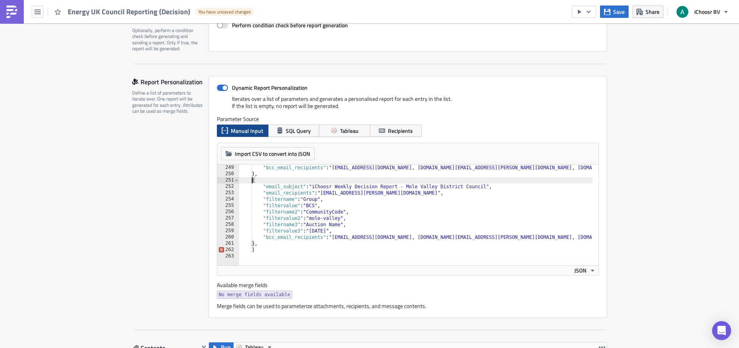
scroll to position [0, 1]
click at [263, 247] on div ""bcc_email_recipients" : "layla@ichoosr.com, rhiannon.kallio@ichoosr.com, chris…" at bounding box center [521, 219] width 565 height 108
type textarea "},"
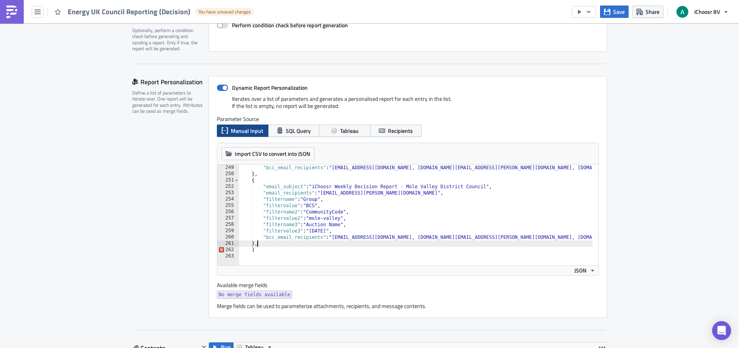
scroll to position [0, 0]
paste textarea "},"
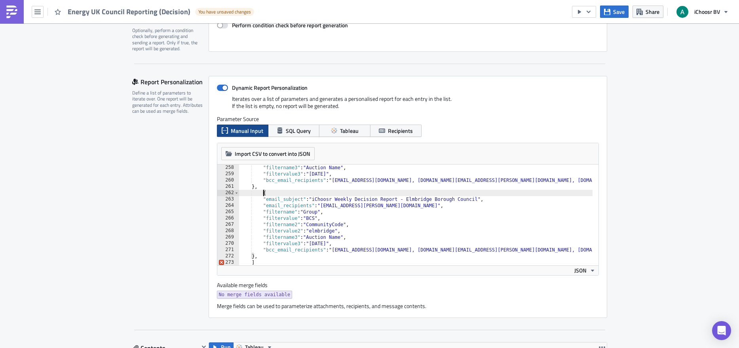
click at [261, 192] on div ""filtername3" : "Auction Name" , "filtervalue3" : "September 2025" , "bcc_email…" at bounding box center [521, 219] width 565 height 108
drag, startPoint x: 476, startPoint y: 199, endPoint x: 406, endPoint y: 199, distance: 70.0
click at [406, 199] on div ""filtername3" : "Auction Name" , "filtervalue3" : "September 2025" , "bcc_email…" at bounding box center [521, 219] width 565 height 108
click at [333, 231] on div ""filtername3" : "Auction Name" , "filtervalue3" : "September 2025" , "bcc_email…" at bounding box center [521, 219] width 565 height 108
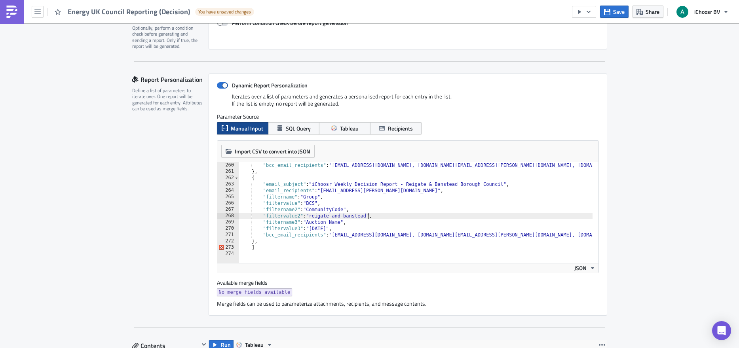
scroll to position [135, 0]
click at [291, 237] on div ""bcc_email_recipients" : "layla@ichoosr.com, rhiannon.kallio@ichoosr.com, chris…" at bounding box center [521, 215] width 565 height 108
click at [287, 240] on div ""bcc_email_recipients" : "layla@ichoosr.com, rhiannon.kallio@ichoosr.com, chris…" at bounding box center [521, 215] width 565 height 108
type textarea "},"
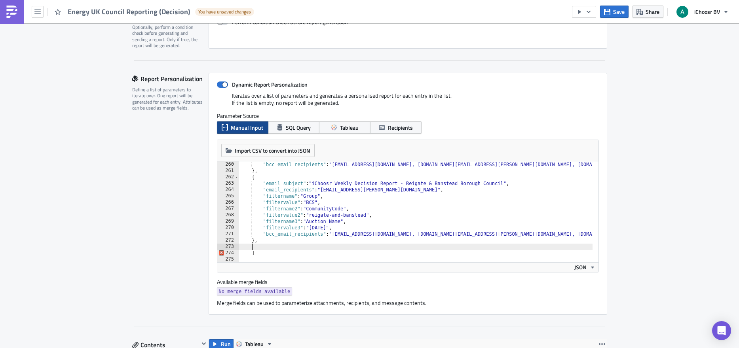
paste textarea "},"
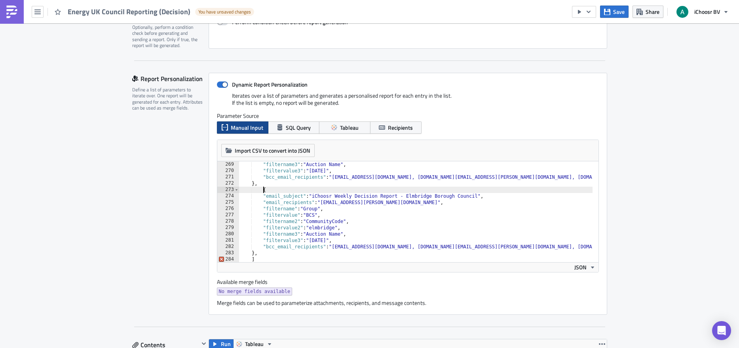
click at [260, 191] on div ""filtername3" : "Auction Name" , "filtervalue3" : "September 2025" , "bcc_email…" at bounding box center [521, 215] width 565 height 108
click at [469, 199] on div ""filtername3" : "Auction Name" , "filtervalue3" : "September 2025" , "bcc_email…" at bounding box center [521, 215] width 565 height 108
drag, startPoint x: 476, startPoint y: 197, endPoint x: 406, endPoint y: 197, distance: 70.4
click at [406, 197] on div ""filtername3" : "Auction Name" , "filtervalue3" : "September 2025" , "bcc_email…" at bounding box center [521, 215] width 565 height 108
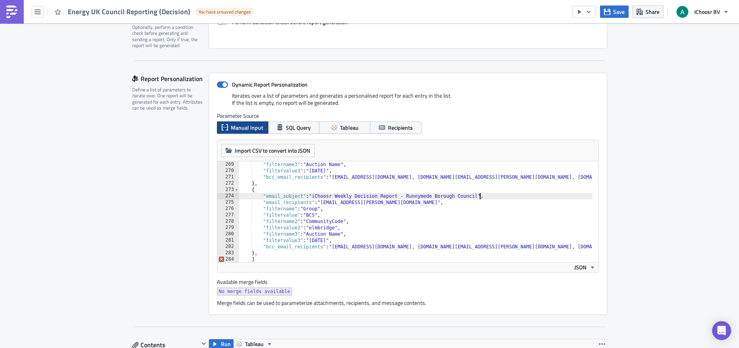
drag, startPoint x: 335, startPoint y: 227, endPoint x: 345, endPoint y: 231, distance: 11.2
click at [334, 227] on div ""filtername3" : "Auction Name" , "filtervalue3" : "September 2025" , "bcc_email…" at bounding box center [521, 215] width 565 height 108
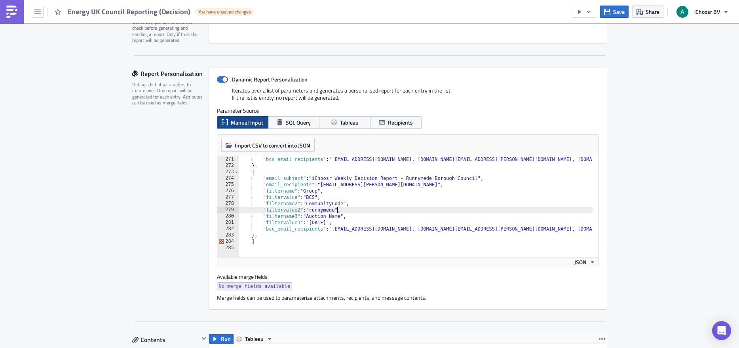
scroll to position [141, 0]
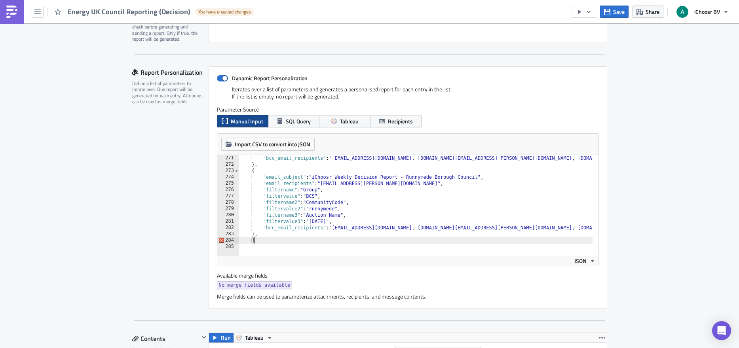
click at [297, 237] on div ""bcc_email_recipients" : "layla@ichoosr.com, rhiannon.kallio@ichoosr.com, chris…" at bounding box center [521, 209] width 565 height 108
click at [293, 234] on div ""bcc_email_recipients" : "layla@ichoosr.com, rhiannon.kallio@ichoosr.com, chris…" at bounding box center [521, 209] width 565 height 108
type textarea "},"
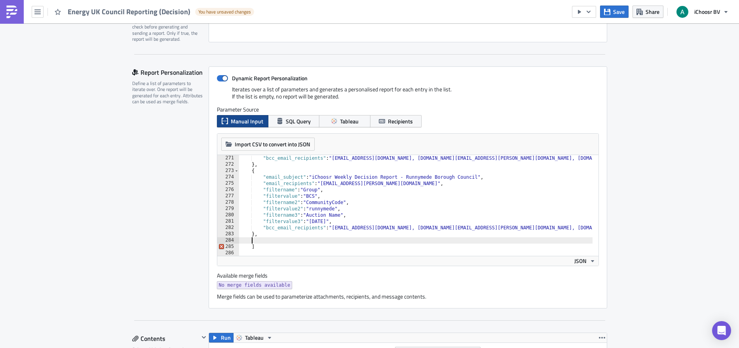
paste textarea "},"
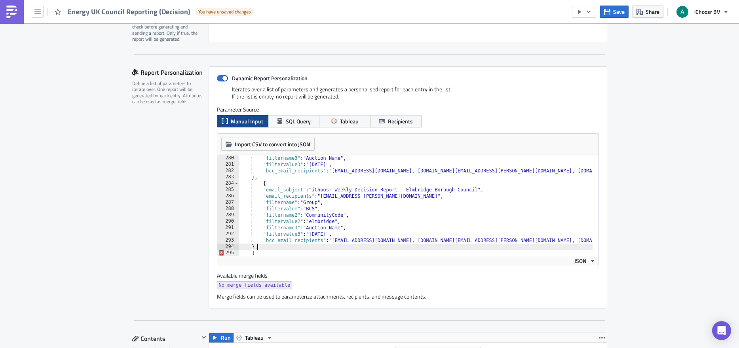
scroll to position [1767, 0]
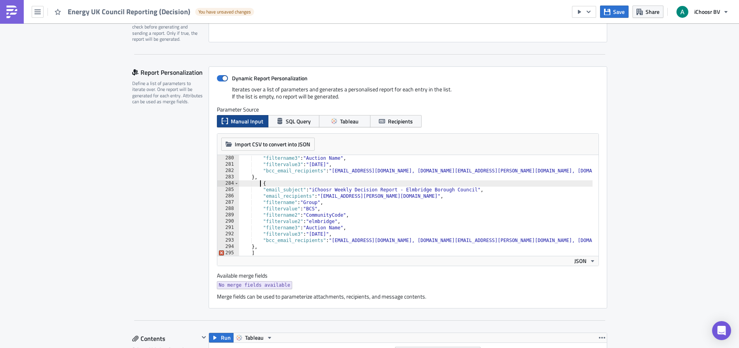
click at [258, 182] on div ""filtername3" : "Auction Name" , "filtervalue3" : "September 2025" , "bcc_email…" at bounding box center [521, 209] width 565 height 108
click at [260, 184] on div ""filtername3" : "Auction Name" , "filtervalue3" : "September 2025" , "bcc_email…" at bounding box center [521, 209] width 565 height 108
drag, startPoint x: 477, startPoint y: 191, endPoint x: 404, endPoint y: 189, distance: 72.8
click at [404, 189] on div ""filtername3" : "Auction Name" , "filtervalue3" : "September 2025" , "bcc_email…" at bounding box center [521, 209] width 565 height 108
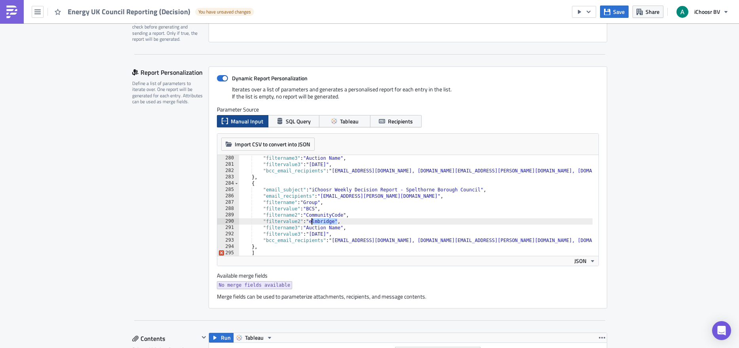
drag, startPoint x: 334, startPoint y: 222, endPoint x: 309, endPoint y: 224, distance: 24.6
click at [309, 224] on div ""filtername3" : "Auction Name" , "filtervalue3" : "September 2025" , "bcc_email…" at bounding box center [521, 209] width 565 height 108
click at [358, 230] on div ""filtername3" : "Auction Name" , "filtervalue3" : "September 2025" , "bcc_email…" at bounding box center [521, 209] width 565 height 108
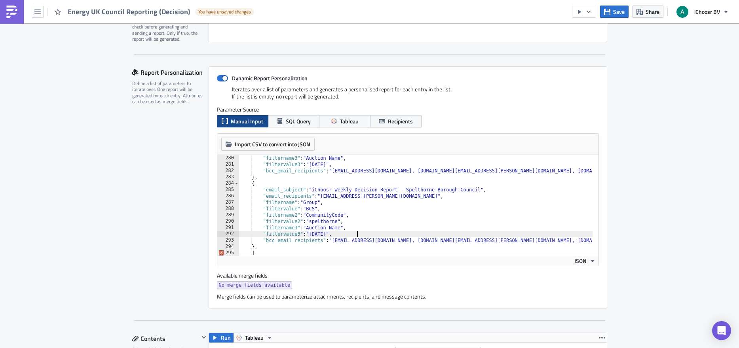
click at [359, 233] on div ""filtername3" : "Auction Name" , "filtervalue3" : "September 2025" , "bcc_email…" at bounding box center [521, 209] width 565 height 108
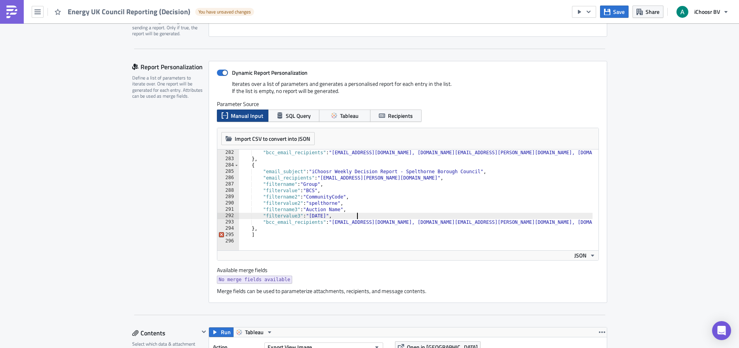
scroll to position [152, 0]
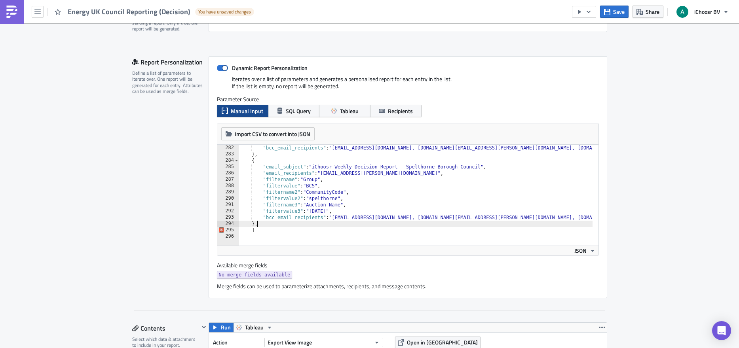
click at [288, 226] on div ""bcc_email_recipients" : "layla@ichoosr.com, rhiannon.kallio@ichoosr.com, chris…" at bounding box center [521, 199] width 565 height 108
type textarea "},"
paste textarea "},"
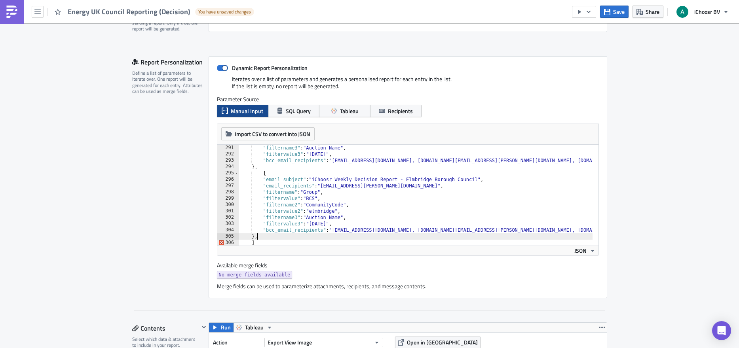
click at [261, 173] on div ""filtername3" : "Auction Name" , "filtervalue3" : "September 2025" , "bcc_email…" at bounding box center [521, 199] width 565 height 108
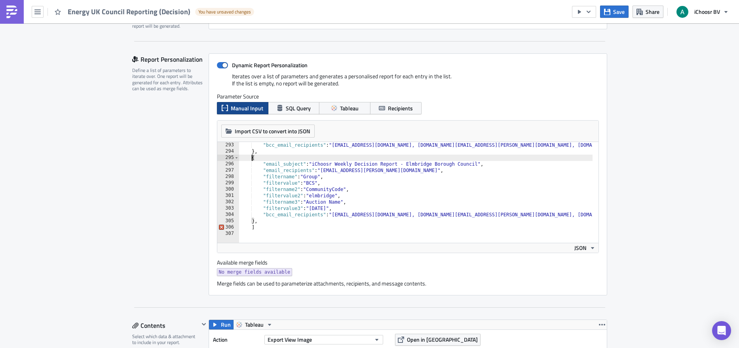
scroll to position [155, 0]
drag, startPoint x: 476, startPoint y: 163, endPoint x: 404, endPoint y: 166, distance: 71.7
click at [404, 166] on div ""bcc_email_recipients" : "layla@ichoosr.com, rhiannon.kallio@ichoosr.com, chris…" at bounding box center [521, 196] width 565 height 108
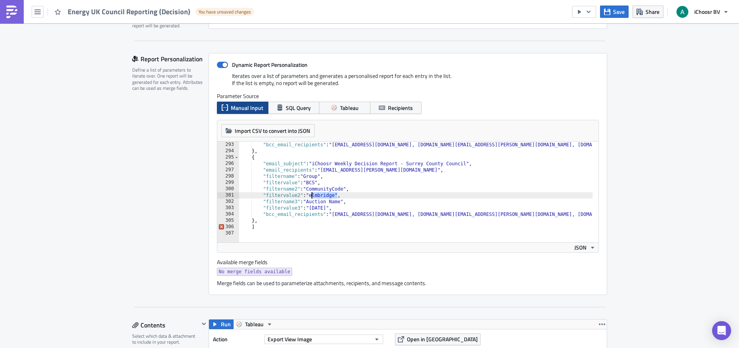
drag, startPoint x: 334, startPoint y: 195, endPoint x: 310, endPoint y: 195, distance: 24.1
click at [310, 195] on div ""bcc_email_recipients" : "layla@ichoosr.com, rhiannon.kallio@ichoosr.com, chris…" at bounding box center [521, 196] width 565 height 108
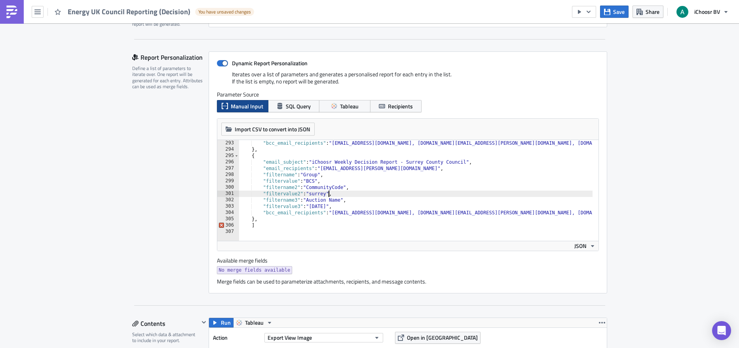
scroll to position [158, 0]
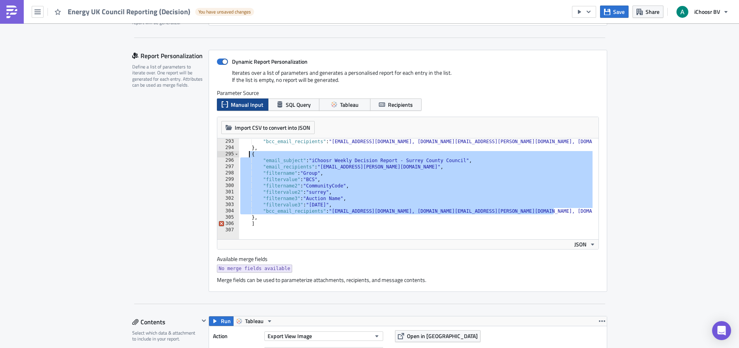
drag, startPoint x: 532, startPoint y: 212, endPoint x: 247, endPoint y: 157, distance: 291.0
click at [247, 157] on div ""bcc_email_recipients" : "layla@ichoosr.com, rhiannon.kallio@ichoosr.com, chris…" at bounding box center [521, 193] width 565 height 108
click at [258, 217] on div ""bcc_email_recipients" : "layla@ichoosr.com, rhiannon.kallio@ichoosr.com, chris…" at bounding box center [521, 193] width 565 height 108
type textarea "},"
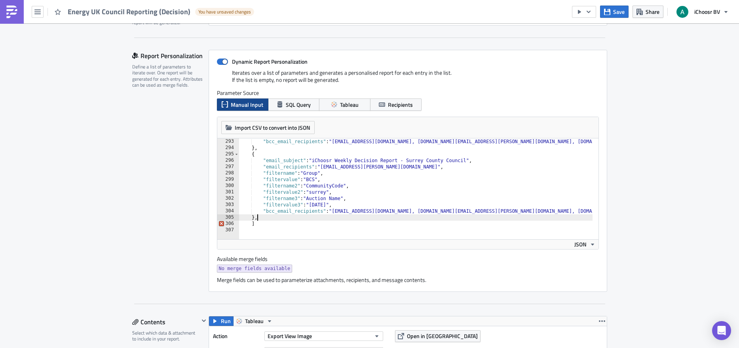
scroll to position [0, 0]
paste textarea "},"
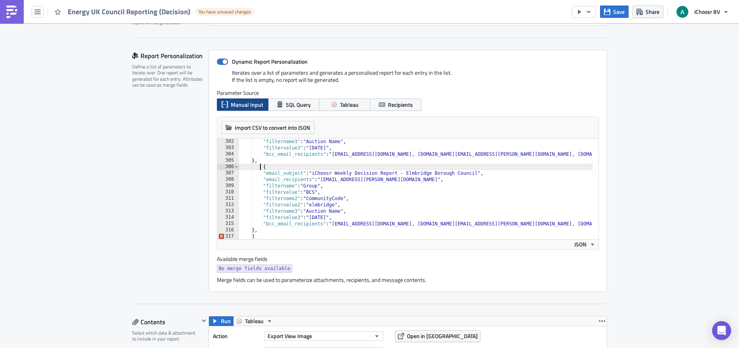
click at [257, 169] on div ""filtername3" : "Auction Name" , "filtervalue3" : "September 2025" , "bcc_email…" at bounding box center [521, 193] width 565 height 108
click at [260, 169] on div ""filtername3" : "Auction Name" , "filtervalue3" : "September 2025" , "bcc_email…" at bounding box center [521, 193] width 565 height 108
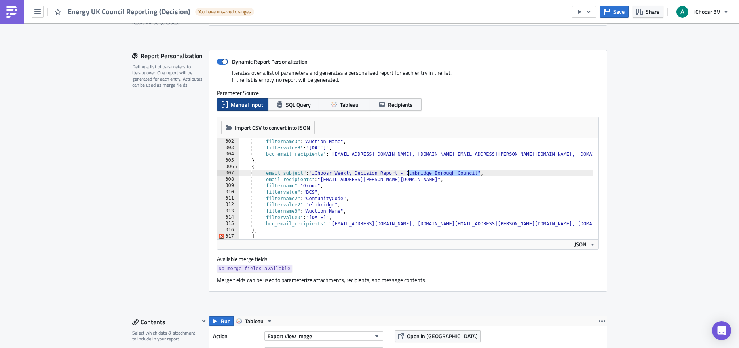
drag, startPoint x: 477, startPoint y: 174, endPoint x: 405, endPoint y: 175, distance: 72.0
click at [405, 175] on div ""filtername3" : "Auction Name" , "filtervalue3" : "September 2025" , "bcc_email…" at bounding box center [521, 193] width 565 height 108
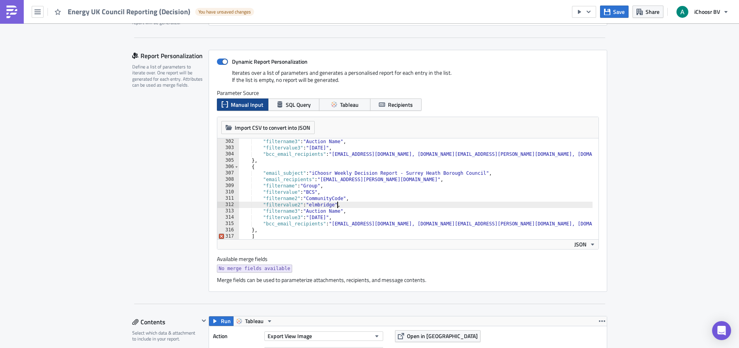
click at [334, 205] on div ""filtername3" : "Auction Name" , "filtervalue3" : "September 2025" , "bcc_email…" at bounding box center [521, 193] width 565 height 108
click at [559, 225] on div ""filtername3" : "Auction Name" , "filtervalue3" : "September 2025" , "bcc_email…" at bounding box center [521, 193] width 565 height 108
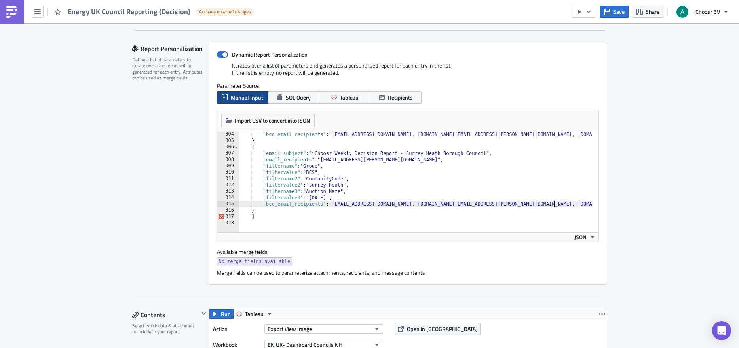
scroll to position [169, 0]
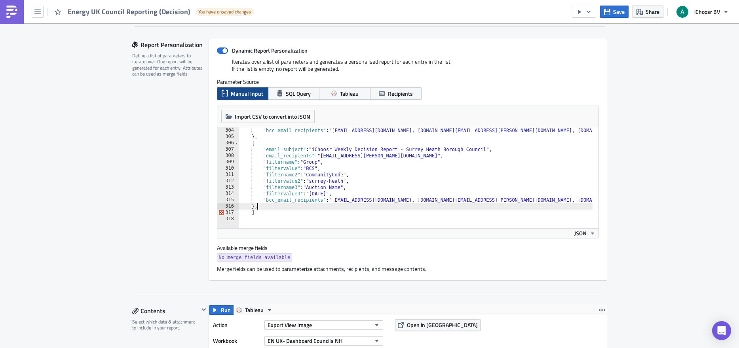
click at [285, 207] on div ""bcc_email_recipients" : "layla@ichoosr.com, rhiannon.kallio@ichoosr.com, chris…" at bounding box center [521, 181] width 565 height 108
type textarea "},"
click at [562, 202] on div ""bcc_email_recipients" : "layla@ichoosr.com, rhiannon.kallio@ichoosr.com, chris…" at bounding box center [521, 181] width 565 height 108
type textarea ""bcc_email_recipients": "layla@ichoosr.com, rhiannon.kallio@ichoosr.com, christ…"
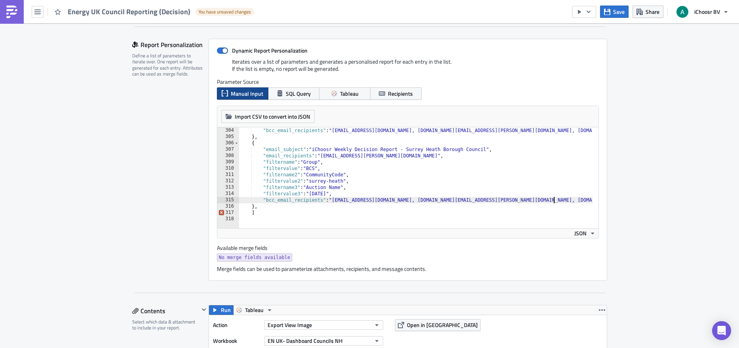
scroll to position [0, 1]
paste textarea "},"
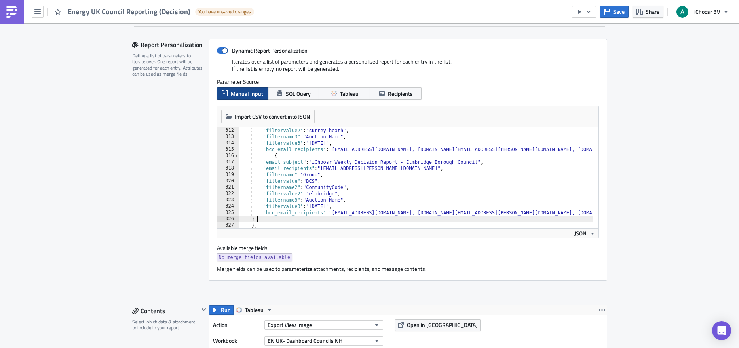
scroll to position [1969, 0]
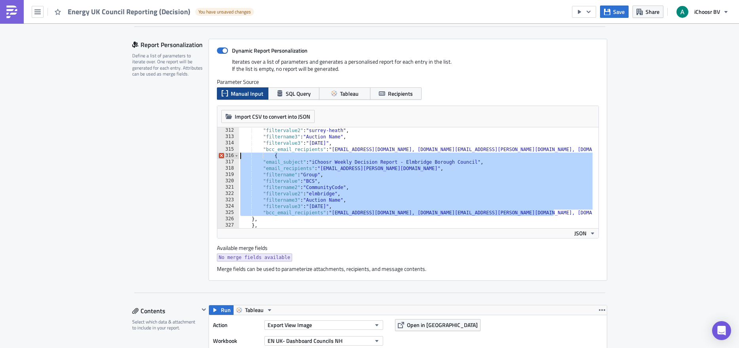
drag, startPoint x: 552, startPoint y: 212, endPoint x: 237, endPoint y: 155, distance: 320.9
click at [239, 155] on div ""filtervalue2" : "surrey-heath" , "filtername3" : "Auction Name" , "filtervalue…" at bounding box center [521, 181] width 565 height 108
type textarea "{ "email_subject": "iChoosr Weekly Decision Report - Elmbridge Borough Council","
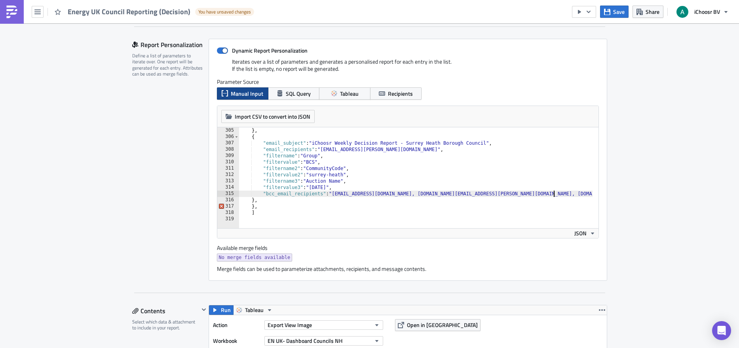
scroll to position [1925, 0]
click at [264, 202] on div "} , { "email_subject" : "iChoosr Weekly Decision Report - Surrey Heath Borough …" at bounding box center [521, 181] width 565 height 108
type textarea "},"
paste textarea "},"
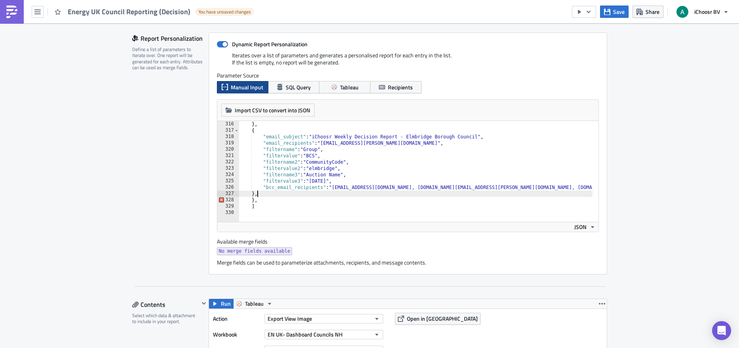
scroll to position [180, 0]
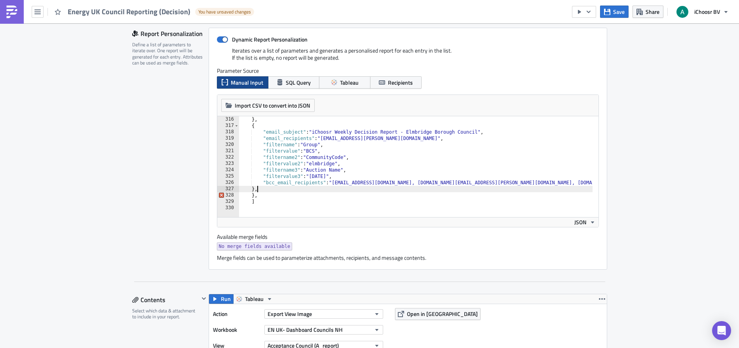
type textarea "}"
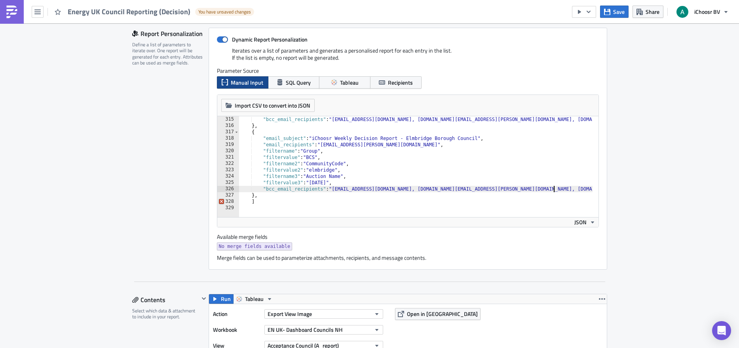
scroll to position [1988, 0]
click at [245, 134] on div ""bcc_email_recipients" : "layla@ichoosr.com, rhiannon.kallio@ichoosr.com, chris…" at bounding box center [521, 170] width 565 height 108
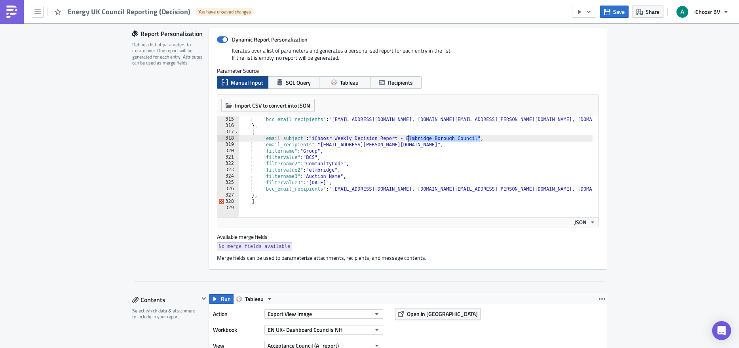
drag, startPoint x: 476, startPoint y: 139, endPoint x: 406, endPoint y: 137, distance: 70.9
click at [406, 137] on div ""bcc_email_recipients" : "layla@ichoosr.com, rhiannon.kallio@ichoosr.com, chris…" at bounding box center [521, 170] width 565 height 108
click at [333, 171] on div ""bcc_email_recipients" : "layla@ichoosr.com, rhiannon.kallio@ichoosr.com, chris…" at bounding box center [521, 170] width 565 height 108
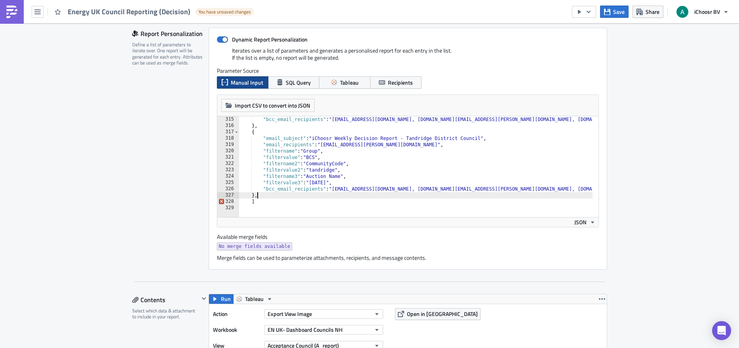
click at [279, 197] on div ""bcc_email_recipients" : "layla@ichoosr.com, rhiannon.kallio@ichoosr.com, chris…" at bounding box center [521, 170] width 565 height 108
type textarea "},"
paste textarea "},"
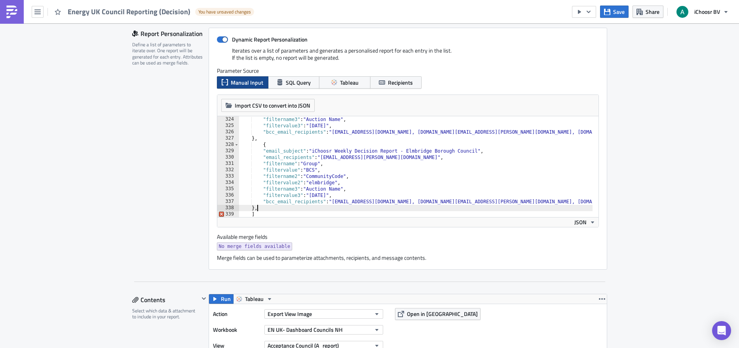
scroll to position [2045, 0]
click at [260, 146] on div ""filtername3" : "Auction Name" , "filtervalue3" : "September 2025" , "bcc_email…" at bounding box center [521, 170] width 565 height 108
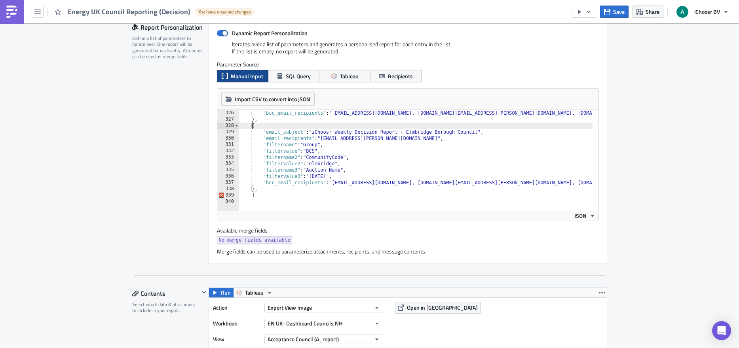
scroll to position [189, 0]
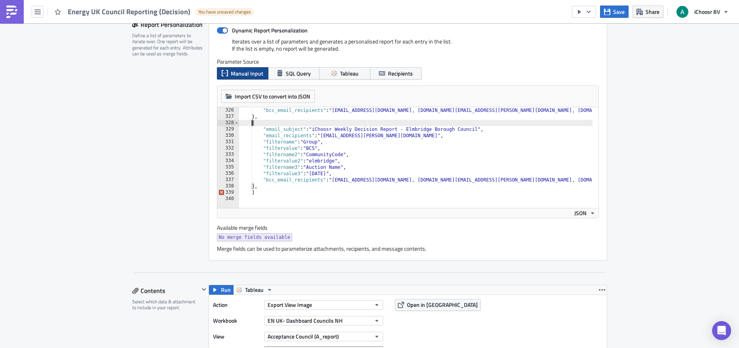
click at [479, 132] on div ""bcc_email_recipients" : "layla@ichoosr.com, rhiannon.kallio@ichoosr.com, chris…" at bounding box center [521, 161] width 565 height 108
drag, startPoint x: 477, startPoint y: 129, endPoint x: 406, endPoint y: 126, distance: 71.3
click at [406, 126] on div ""bcc_email_recipients" : "layla@ichoosr.com, rhiannon.kallio@ichoosr.com, chris…" at bounding box center [521, 161] width 565 height 108
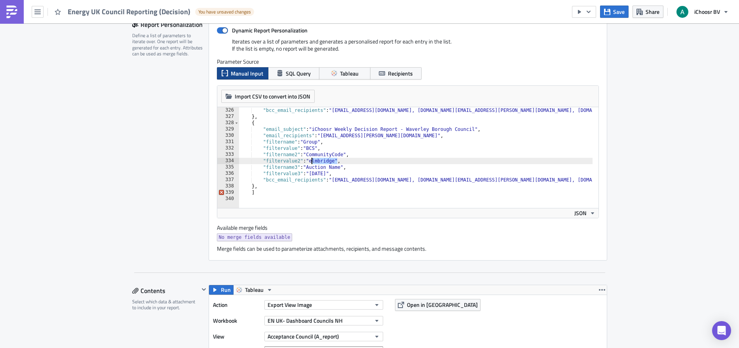
drag, startPoint x: 332, startPoint y: 161, endPoint x: 309, endPoint y: 161, distance: 22.6
click at [309, 161] on div ""bcc_email_recipients" : "layla@ichoosr.com, rhiannon.kallio@ichoosr.com, chris…" at bounding box center [521, 161] width 565 height 108
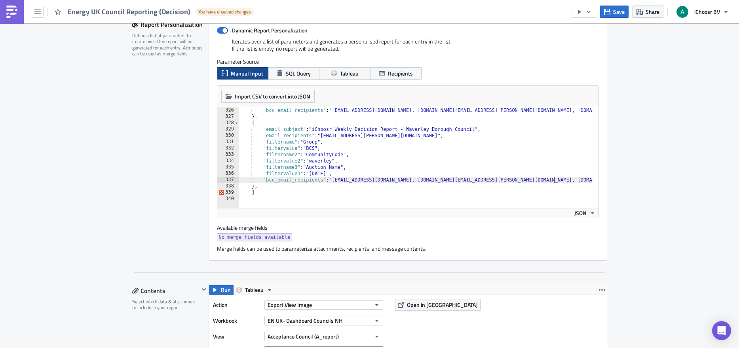
click at [564, 182] on div ""bcc_email_recipients" : "layla@ichoosr.com, rhiannon.kallio@ichoosr.com, chris…" at bounding box center [521, 161] width 565 height 108
click at [388, 193] on div ""bcc_email_recipients" : "layla@ichoosr.com, rhiannon.kallio@ichoosr.com, chris…" at bounding box center [521, 161] width 565 height 108
click at [387, 191] on div ""bcc_email_recipients" : "layla@ichoosr.com, rhiannon.kallio@ichoosr.com, chris…" at bounding box center [521, 161] width 565 height 108
click at [385, 189] on div ""bcc_email_recipients" : "layla@ichoosr.com, rhiannon.kallio@ichoosr.com, chris…" at bounding box center [521, 161] width 565 height 108
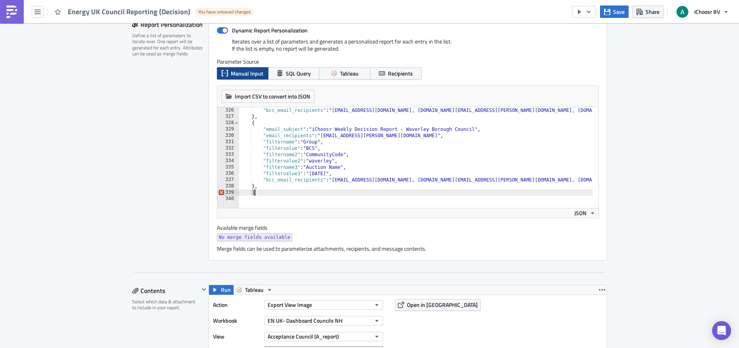
type textarea "},"
paste textarea "},"
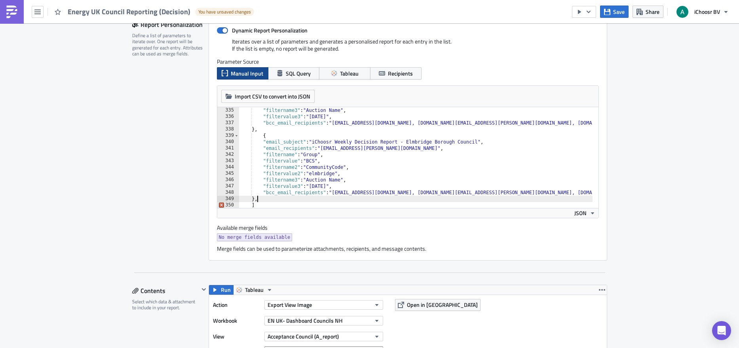
click at [259, 137] on div ""filtername3" : "Auction Name" , "filtervalue3" : "September 2025" , "bcc_email…" at bounding box center [521, 161] width 565 height 108
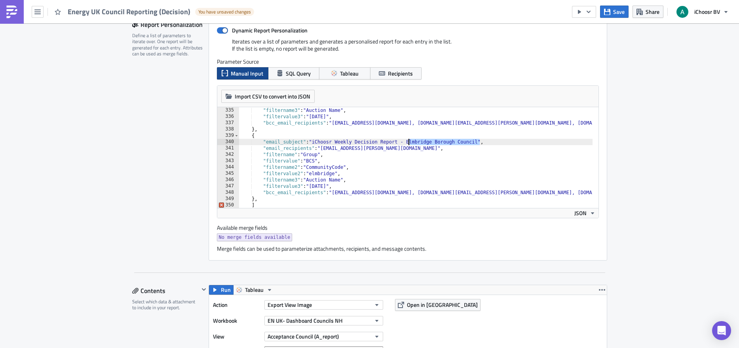
drag, startPoint x: 476, startPoint y: 140, endPoint x: 405, endPoint y: 142, distance: 70.8
click at [405, 142] on div ""filtername3" : "Auction Name" , "filtervalue3" : "September 2025" , "bcc_email…" at bounding box center [521, 161] width 565 height 108
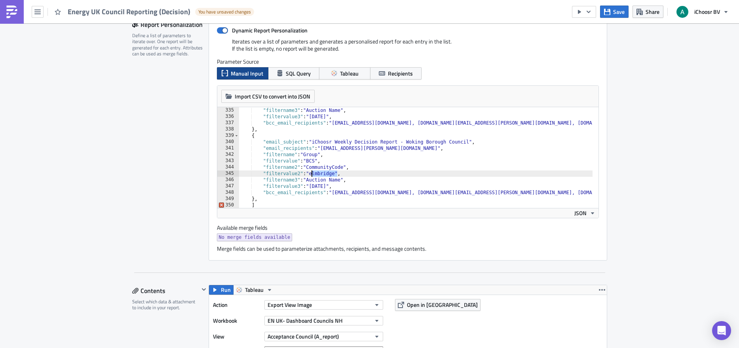
drag, startPoint x: 334, startPoint y: 175, endPoint x: 310, endPoint y: 176, distance: 23.8
click at [310, 176] on div ""filtername3" : "Auction Name" , "filtervalue3" : "September 2025" , "bcc_email…" at bounding box center [521, 161] width 565 height 108
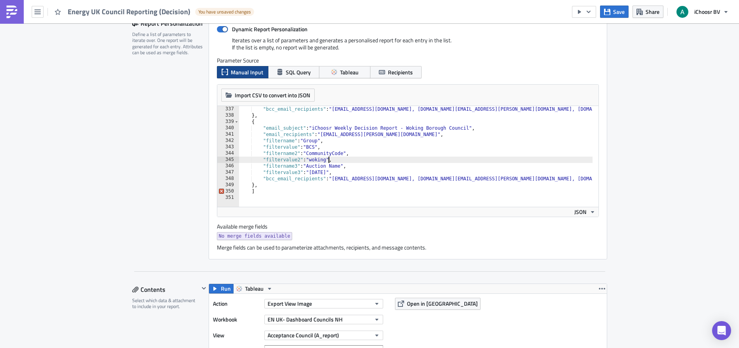
scroll to position [191, 0]
click at [385, 164] on div ""bcc_email_recipients" : "layla@ichoosr.com, rhiannon.kallio@ichoosr.com, chris…" at bounding box center [521, 160] width 565 height 108
click at [385, 169] on div ""bcc_email_recipients" : "layla@ichoosr.com, rhiannon.kallio@ichoosr.com, chris…" at bounding box center [521, 160] width 565 height 108
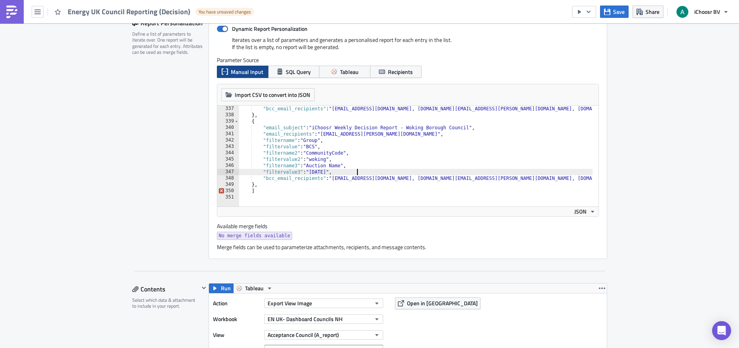
click at [385, 171] on div ""bcc_email_recipients" : "layla@ichoosr.com, rhiannon.kallio@ichoosr.com, chris…" at bounding box center [521, 160] width 565 height 108
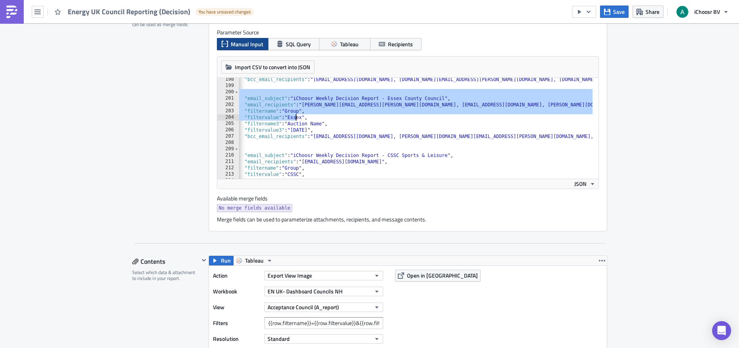
scroll to position [0, 16]
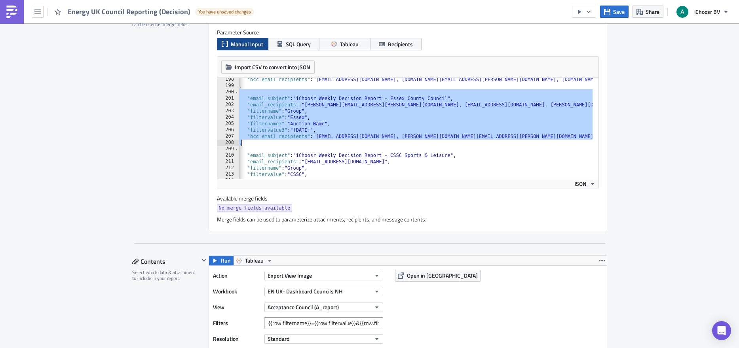
drag, startPoint x: 249, startPoint y: 93, endPoint x: 628, endPoint y: 145, distance: 383.0
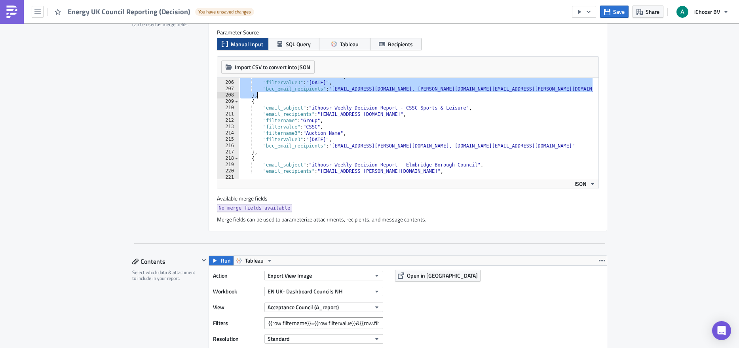
scroll to position [1273, 0]
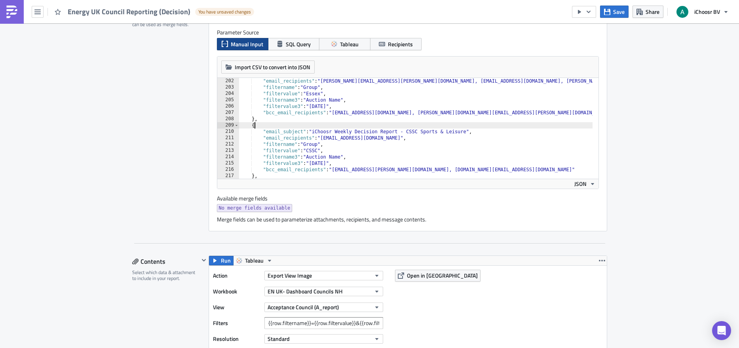
click at [273, 125] on div ""email_recipients" : "Rachel.Porter@essex.gov.uk, Charlotte.Farrant@essex.gov.u…" at bounding box center [521, 132] width 565 height 108
click at [258, 121] on div ""email_recipients" : "Rachel.Porter@essex.gov.uk, Charlotte.Farrant@essex.gov.u…" at bounding box center [521, 132] width 565 height 108
type textarea "},"
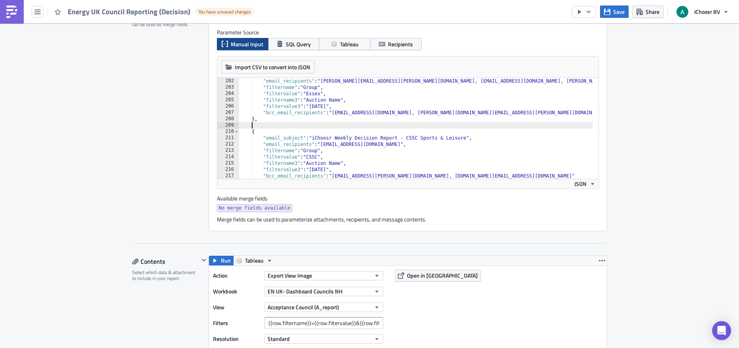
paste textarea "},"
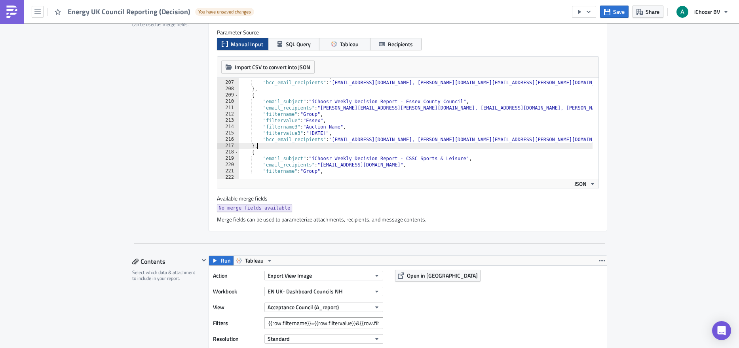
scroll to position [1279, 0]
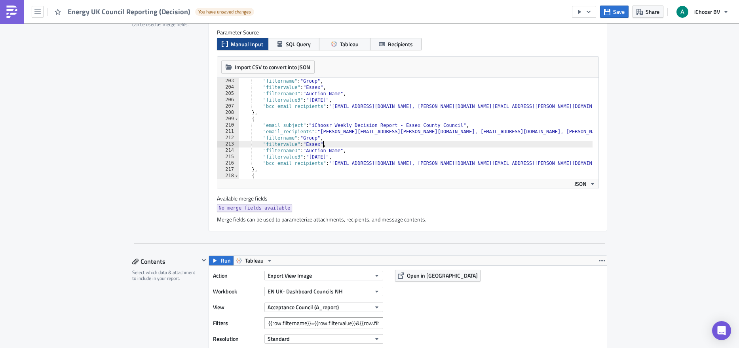
click at [319, 143] on div ""filtername" : "Group" , "filtervalue" : "Essex" , "filtername3" : "Auction Nam…" at bounding box center [521, 132] width 565 height 108
click at [357, 129] on div ""filtername" : "Group" , "filtervalue" : "Essex" , "filtername3" : "Auction Nam…" at bounding box center [521, 132] width 565 height 108
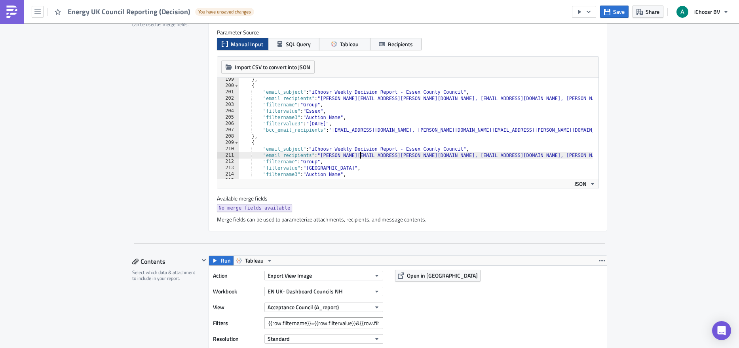
scroll to position [1279, 0]
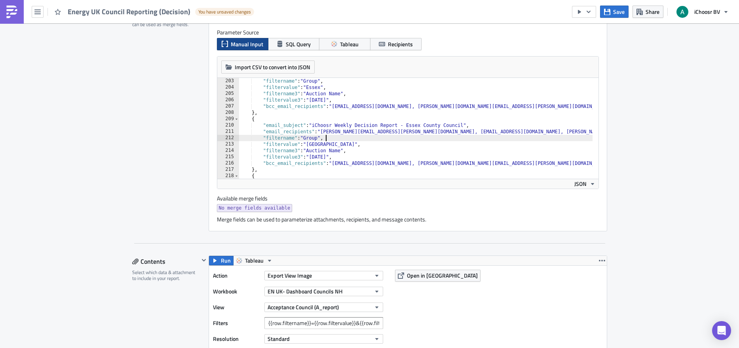
click at [349, 139] on div ""filtername" : "Group" , "filtervalue" : "Essex" , "filtername3" : "Auction Nam…" at bounding box center [521, 132] width 565 height 108
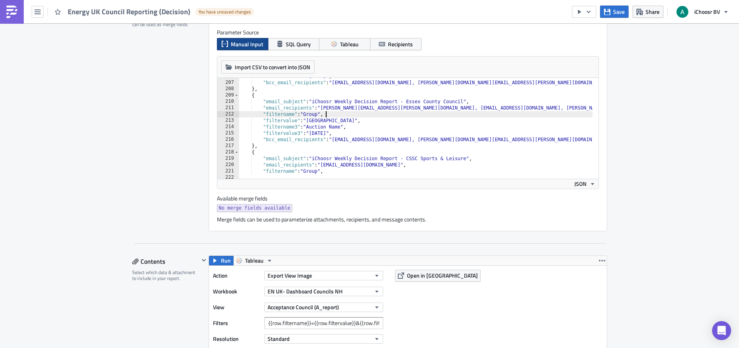
scroll to position [1303, 0]
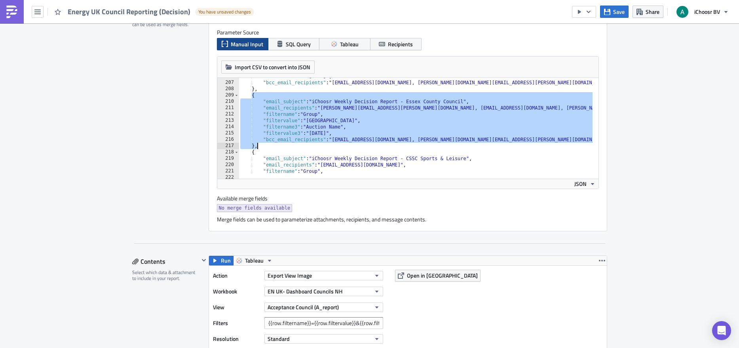
drag, startPoint x: 249, startPoint y: 95, endPoint x: 264, endPoint y: 144, distance: 50.9
click at [264, 144] on div ""filtervalue3" : "September 2025" , "bcc_email_recipients" : "layla@ichoosr.com…" at bounding box center [521, 127] width 565 height 108
type textarea ""bcc_email_recipients": "layla@ichoosr.com, oliver.kenyon@ichoosr.com, rhiannon…"
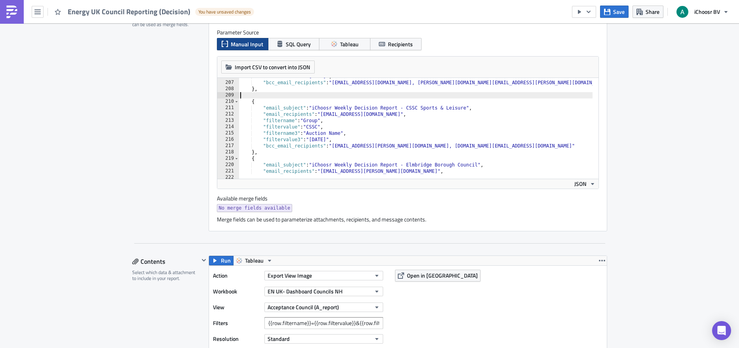
scroll to position [0, 0]
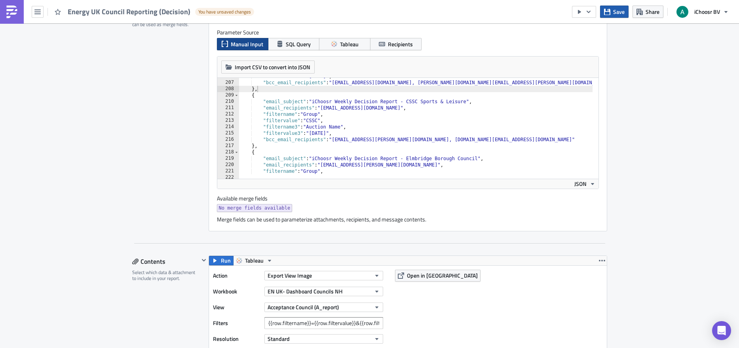
click at [565, 14] on icon "button" at bounding box center [607, 11] width 6 height 6
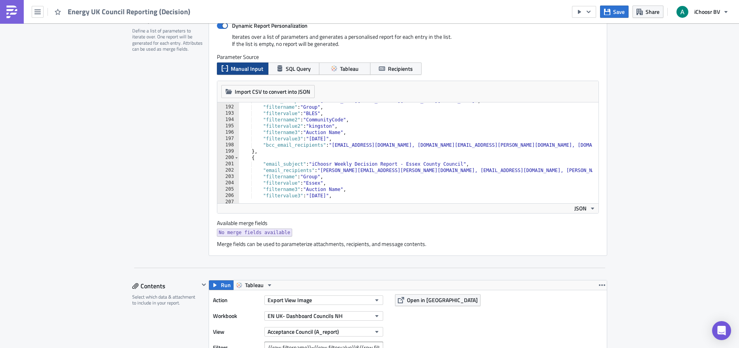
scroll to position [1255, 0]
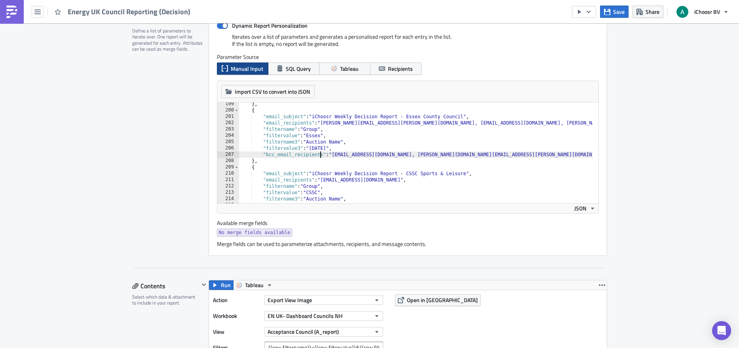
click at [317, 155] on div "} , { "email_subject" : "iChoosr Weekly Decision Report - Essex County Council"…" at bounding box center [521, 155] width 565 height 108
click at [259, 112] on div "} , { "email_subject" : "iChoosr Weekly Decision Report - Essex County Council"…" at bounding box center [521, 155] width 565 height 108
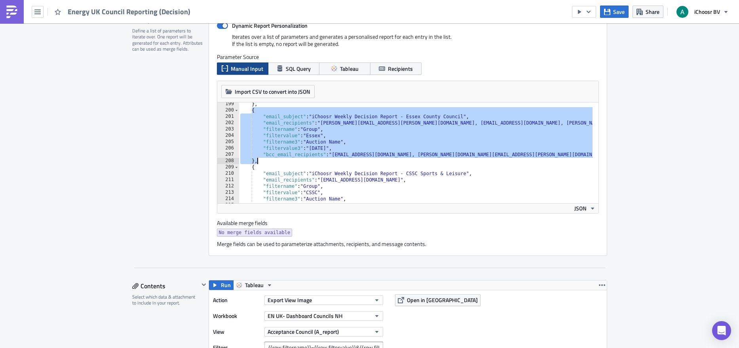
drag, startPoint x: 248, startPoint y: 110, endPoint x: 274, endPoint y: 158, distance: 55.1
click at [274, 158] on div "} , { "email_subject" : "iChoosr Weekly Decision Report - Essex County Council"…" at bounding box center [521, 155] width 565 height 108
click at [269, 164] on div "} , { "email_subject" : "iChoosr Weekly Decision Report - Essex County Council"…" at bounding box center [521, 155] width 565 height 108
type textarea "},"
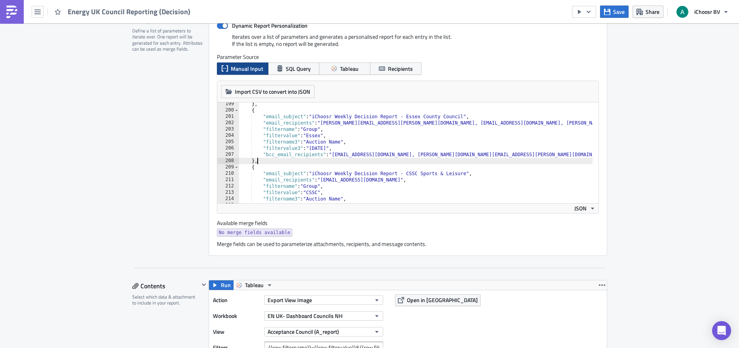
scroll to position [0, 0]
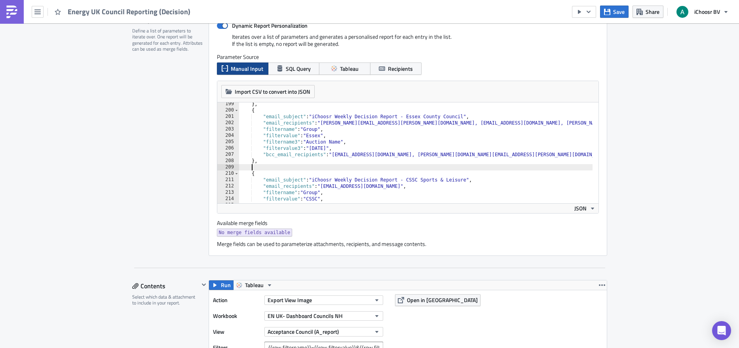
paste textarea "},"
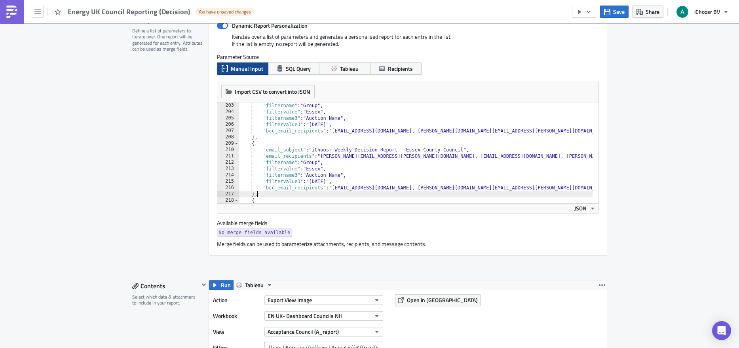
scroll to position [1255, 0]
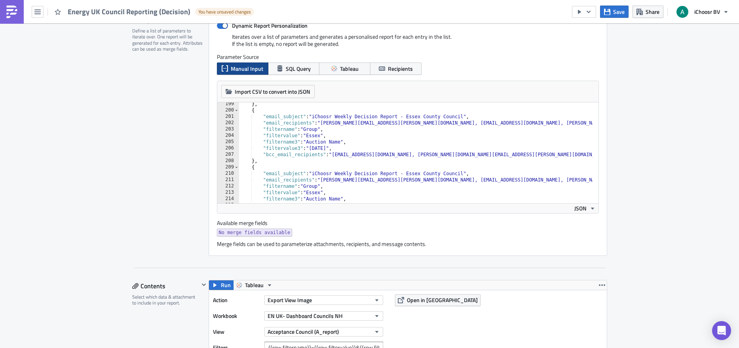
click at [439, 173] on div "} , { "email_subject" : "iChoosr Weekly Decision Report - Essex County Council"…" at bounding box center [521, 155] width 565 height 108
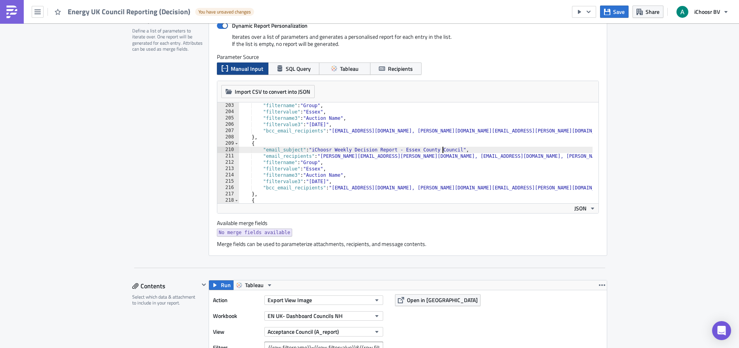
scroll to position [1279, 0]
click at [461, 147] on div ""filtername" : "Group" , "filtervalue" : "Essex" , "filtername3" : "Auction Nam…" at bounding box center [521, 156] width 565 height 108
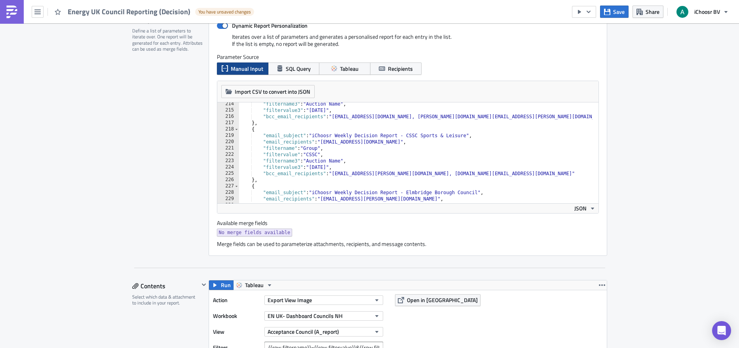
scroll to position [1374, 0]
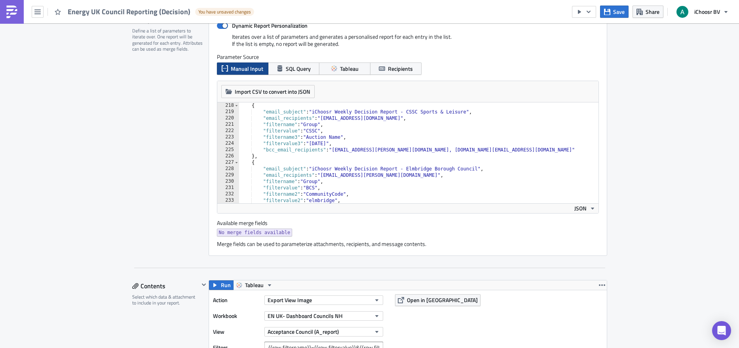
click at [395, 177] on div "{ "email_subject" : "iChoosr Weekly Decision Report - CSSC Sports & Leisure" , …" at bounding box center [521, 156] width 565 height 108
drag, startPoint x: 398, startPoint y: 177, endPoint x: 321, endPoint y: 175, distance: 78.0
click at [321, 175] on div "{ "email_subject" : "iChoosr Weekly Decision Report - CSSC Sports & Leisure" , …" at bounding box center [521, 156] width 565 height 108
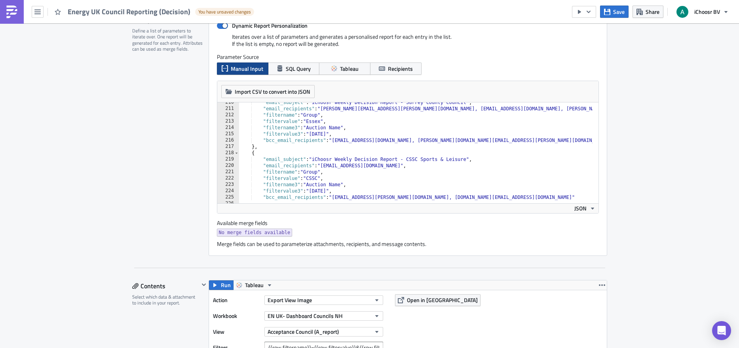
scroll to position [1303, 0]
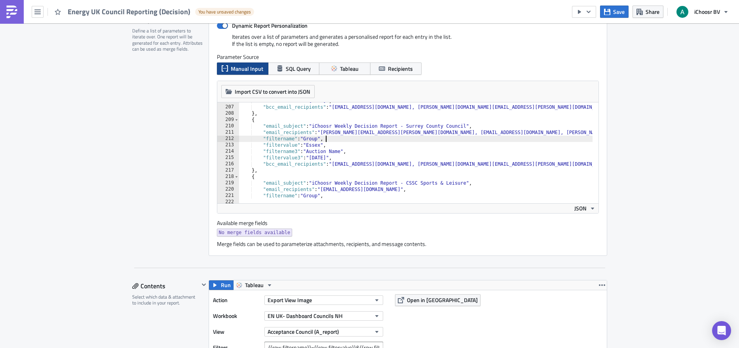
click at [362, 139] on div ""filtervalue3" : "September 2025" , "bcc_email_recipients" : "layla@ichoosr.com…" at bounding box center [521, 152] width 565 height 108
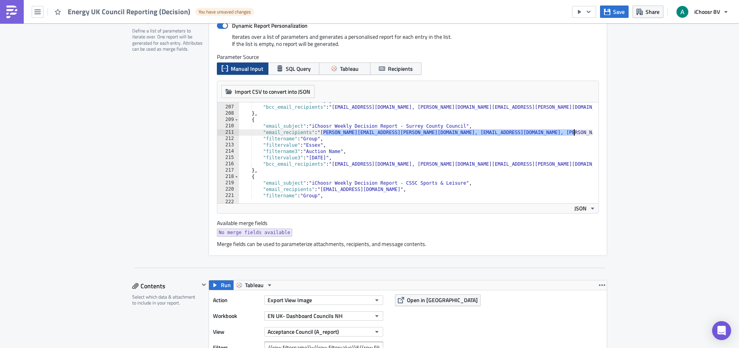
drag, startPoint x: 319, startPoint y: 133, endPoint x: 569, endPoint y: 134, distance: 250.1
click at [565, 134] on div ""filtervalue3" : "September 2025" , "bcc_email_recipients" : "layla@ichoosr.com…" at bounding box center [521, 152] width 565 height 108
paste textarea "Luke.Garrett@surreycc"
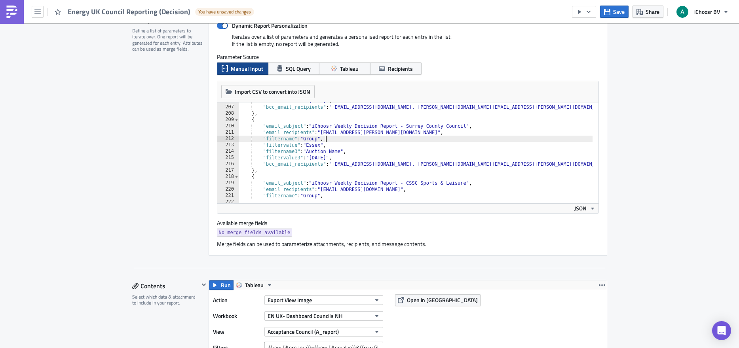
click at [355, 140] on div ""filtervalue3" : "September 2025" , "bcc_email_recipients" : "layla@ichoosr.com…" at bounding box center [521, 152] width 565 height 108
drag, startPoint x: 319, startPoint y: 146, endPoint x: 307, endPoint y: 146, distance: 12.3
click at [307, 146] on div ""filtervalue3" : "September 2025" , "bcc_email_recipients" : "layla@ichoosr.com…" at bounding box center [521, 152] width 565 height 108
click at [355, 149] on div ""filtervalue3" : "September 2025" , "bcc_email_recipients" : "layla@ichoosr.com…" at bounding box center [521, 152] width 565 height 108
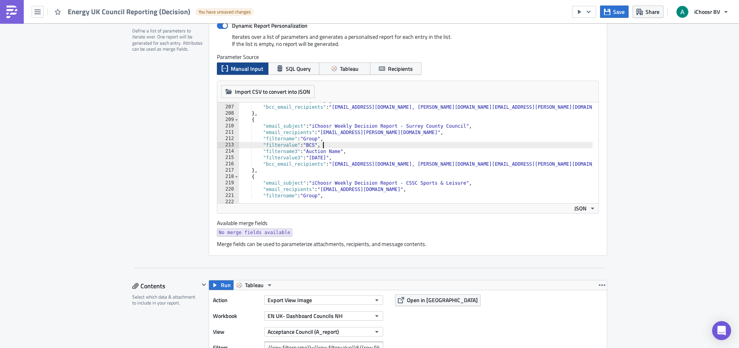
click at [325, 145] on div ""filtervalue3" : "September 2025" , "bcc_email_recipients" : "layla@ichoosr.com…" at bounding box center [521, 152] width 565 height 108
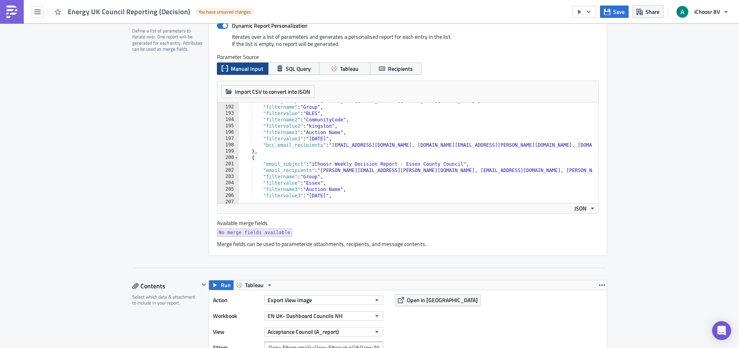
scroll to position [1208, 0]
drag, startPoint x: 261, startPoint y: 124, endPoint x: 298, endPoint y: 128, distance: 37.8
click at [298, 128] on div ""email_recipients" : "joseph.wood@kingston.gov.uk" , "filtername" : "Group" , "…" at bounding box center [521, 152] width 565 height 108
drag, startPoint x: 259, startPoint y: 117, endPoint x: 361, endPoint y: 126, distance: 102.1
click at [361, 126] on div ""email_recipients" : "joseph.wood@kingston.gov.uk" , "filtername" : "Group" , "…" at bounding box center [521, 152] width 565 height 108
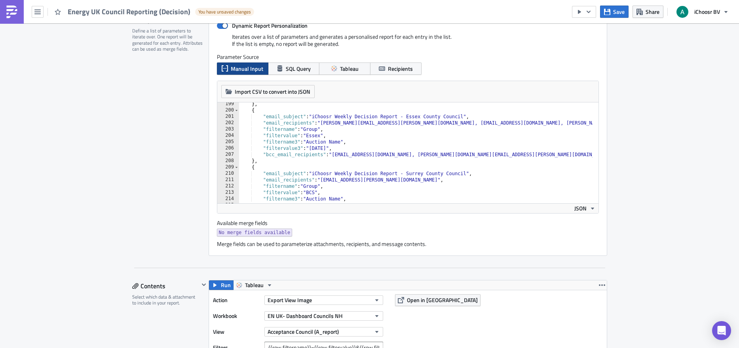
scroll to position [1303, 0]
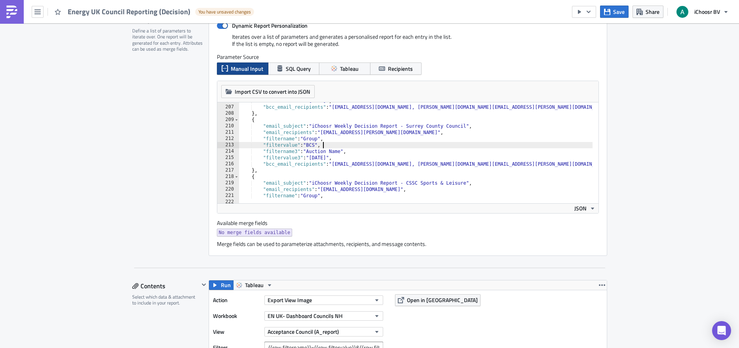
click at [320, 143] on div ""filtervalue3" : "September 2025" , "bcc_email_recipients" : "layla@ichoosr.com…" at bounding box center [521, 152] width 565 height 108
type textarea ""filtervalue": "BCS","
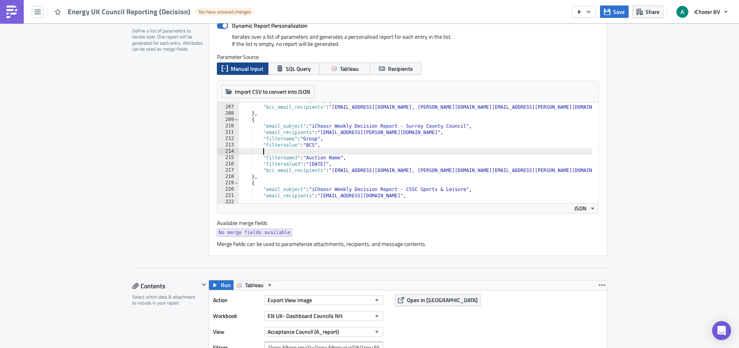
paste textarea ""filtervalue2": "kingston","
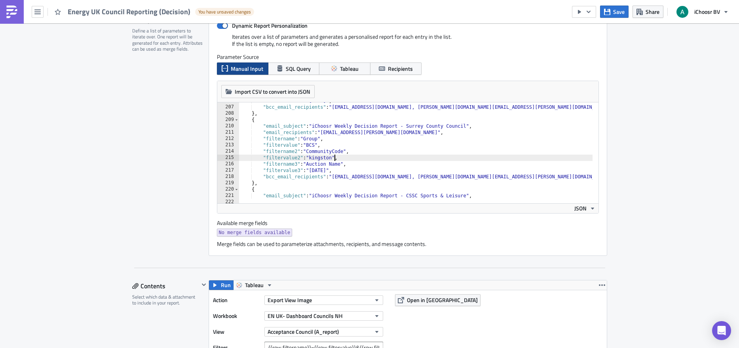
click at [332, 158] on div ""filtervalue3" : "September 2025" , "bcc_email_recipients" : "layla@ichoosr.com…" at bounding box center [521, 152] width 565 height 108
click at [340, 156] on div ""filtervalue3" : "September 2025" , "bcc_email_recipients" : "layla@ichoosr.com…" at bounding box center [521, 152] width 565 height 108
click at [382, 159] on div ""filtervalue3" : "September 2025" , "bcc_email_recipients" : "layla@ichoosr.com…" at bounding box center [521, 152] width 565 height 108
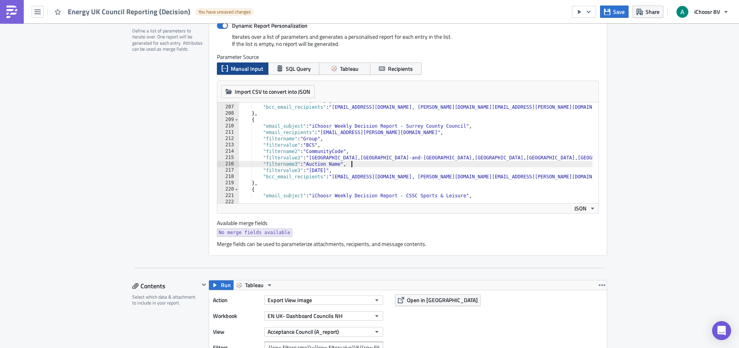
click at [357, 164] on div ""filtervalue3" : "September 2025" , "bcc_email_recipients" : "layla@ichoosr.com…" at bounding box center [521, 152] width 565 height 108
click at [448, 177] on div ""filtervalue3" : "September 2025" , "bcc_email_recipients" : "layla@ichoosr.com…" at bounding box center [521, 152] width 565 height 108
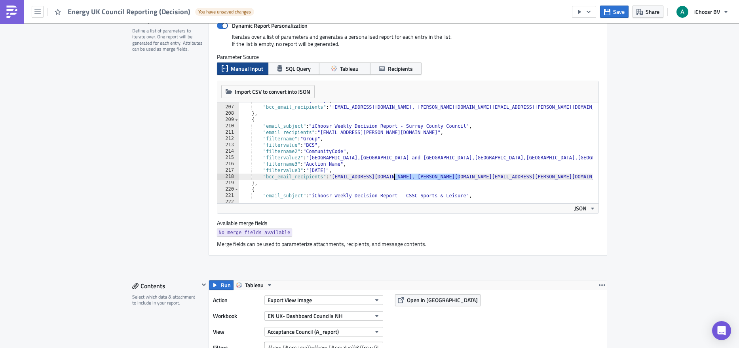
drag, startPoint x: 456, startPoint y: 177, endPoint x: 391, endPoint y: 177, distance: 65.3
click at [391, 177] on div ""filtervalue3" : "September 2025" , "bcc_email_recipients" : "layla@ichoosr.com…" at bounding box center [521, 152] width 565 height 108
click at [461, 185] on div ""filtervalue3" : "September 2025" , "bcc_email_recipients" : "layla@ichoosr.com…" at bounding box center [521, 152] width 565 height 108
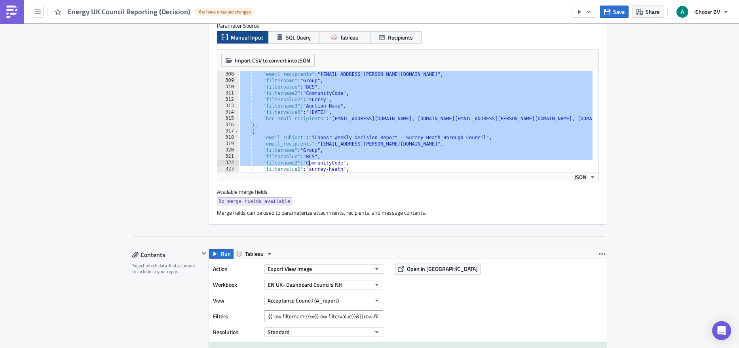
scroll to position [2197, 0]
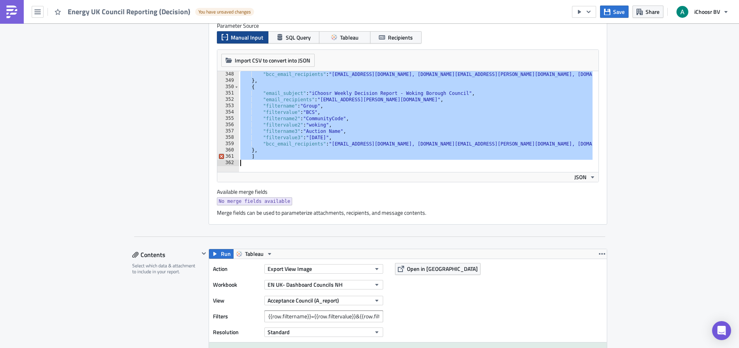
drag, startPoint x: 249, startPoint y: 120, endPoint x: 301, endPoint y: 170, distance: 71.9
click at [301, 170] on div "}, 348 349 350 351 352 353 354 355 356 357 358 359 360 361 362 "bcc_email_recip…" at bounding box center [407, 121] width 381 height 101
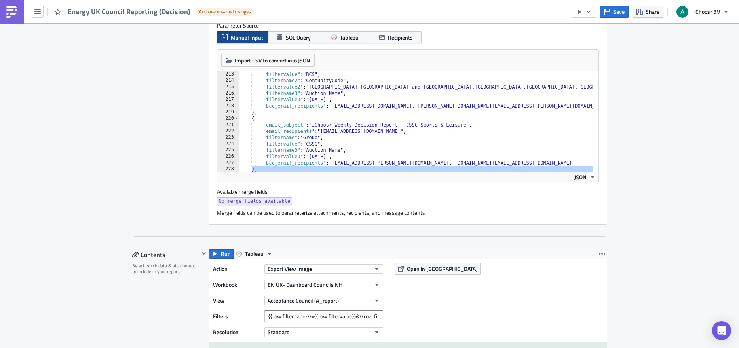
scroll to position [1366, 0]
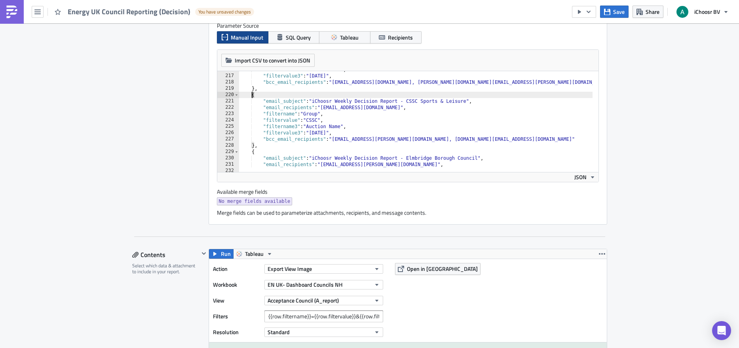
click at [250, 95] on div ""filtername3" : "Auction Name" , "filtervalue3" : "September 2025" , "bcc_email…" at bounding box center [521, 120] width 565 height 108
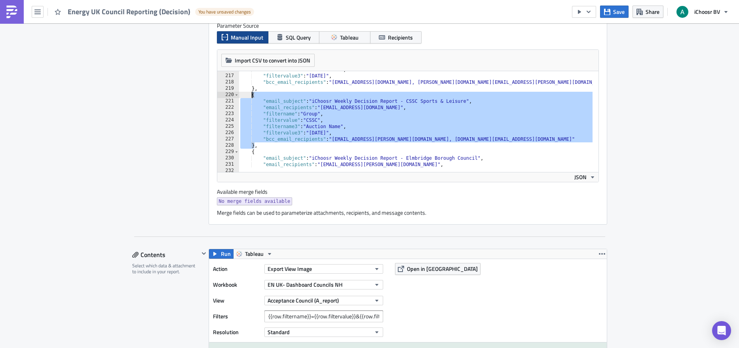
click at [250, 95] on div ""filtername3" : "Auction Name" , "filtervalue3" : "September 2025" , "bcc_email…" at bounding box center [521, 120] width 565 height 108
click at [270, 112] on div ""filtername3" : "Auction Name" , "filtervalue3" : "September 2025" , "bcc_email…" at bounding box center [521, 120] width 565 height 108
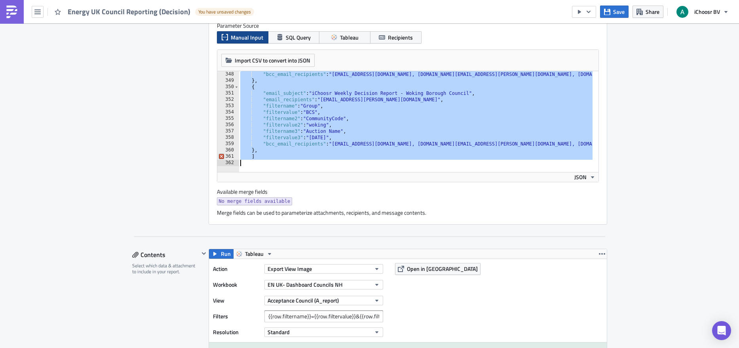
scroll to position [2197, 0]
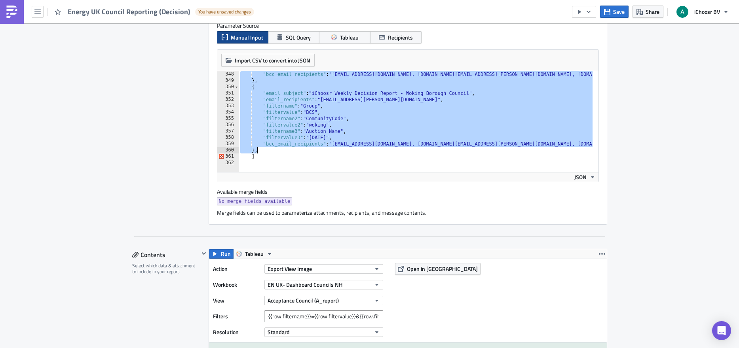
drag, startPoint x: 248, startPoint y: 94, endPoint x: 333, endPoint y: 151, distance: 102.6
click at [333, 151] on div ""bcc_email_recipients" : "layla@ichoosr.com, rhiannon.kallio@ichoosr.com, chris…" at bounding box center [521, 125] width 565 height 108
type textarea ""bcc_email_recipients": "layla@ichoosr.com, rhiannon.kallio@ichoosr.com, christ…"
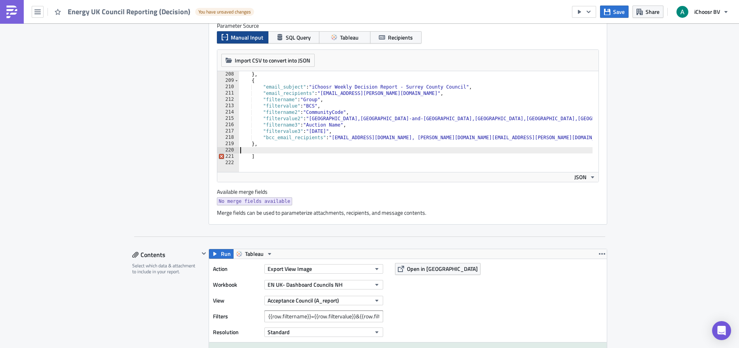
scroll to position [1304, 0]
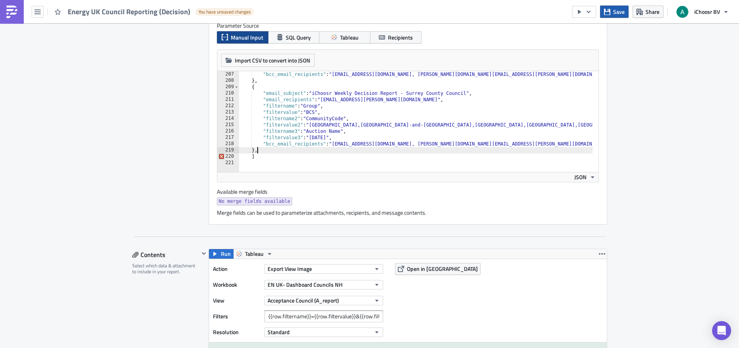
click at [565, 8] on button "Save" at bounding box center [614, 12] width 28 height 12
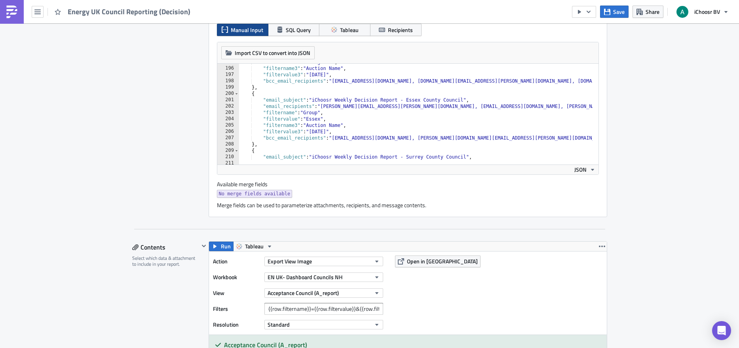
scroll to position [1233, 0]
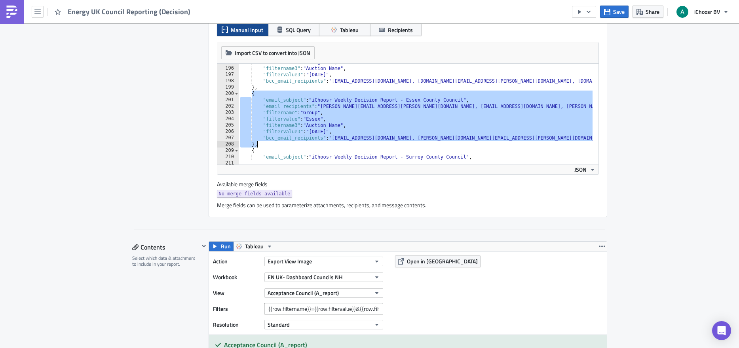
drag, startPoint x: 249, startPoint y: 91, endPoint x: 580, endPoint y: 143, distance: 334.5
click at [565, 143] on div ""filtervalue2" : "kingston" , "filtername3" : "Auction Name" , "filtervalue3" :…" at bounding box center [521, 113] width 565 height 108
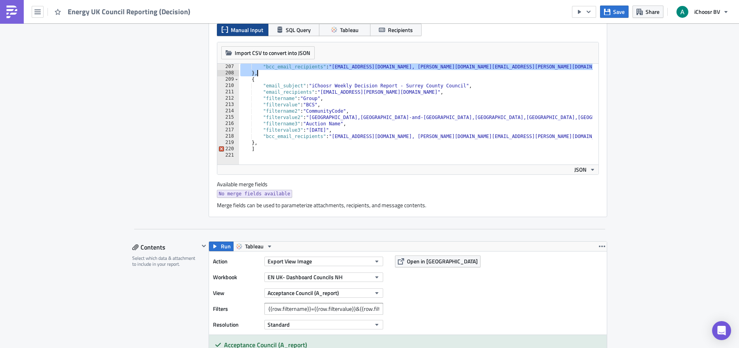
scroll to position [1304, 0]
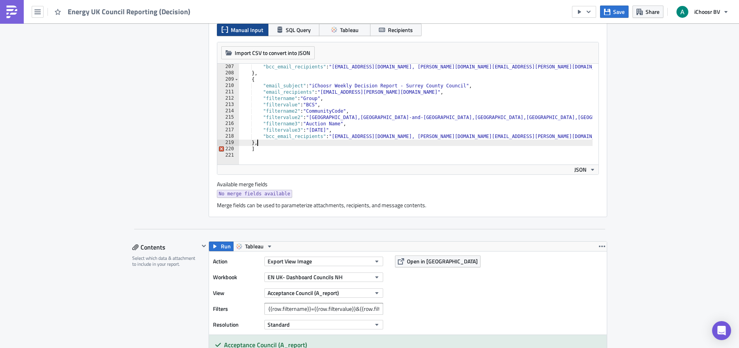
click at [265, 142] on div ""bcc_email_recipients" : "layla@ichoosr.com, oliver.kenyon@ichoosr.com, rhianno…" at bounding box center [521, 118] width 565 height 108
type textarea "},"
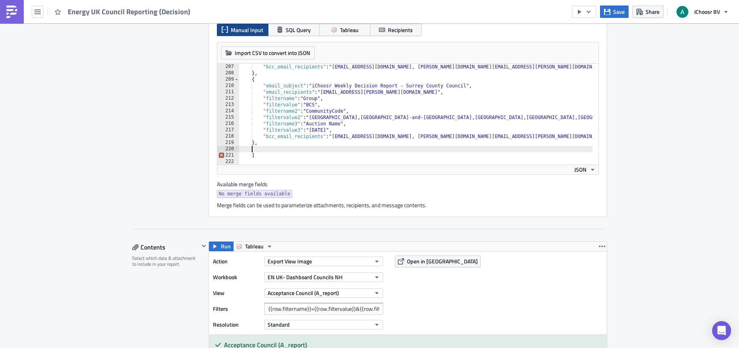
paste textarea "},"
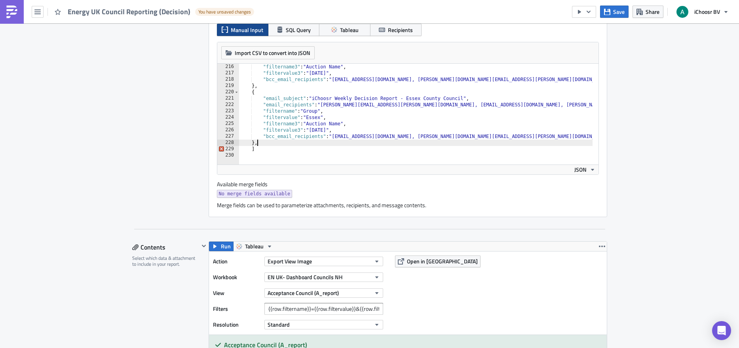
scroll to position [1361, 0]
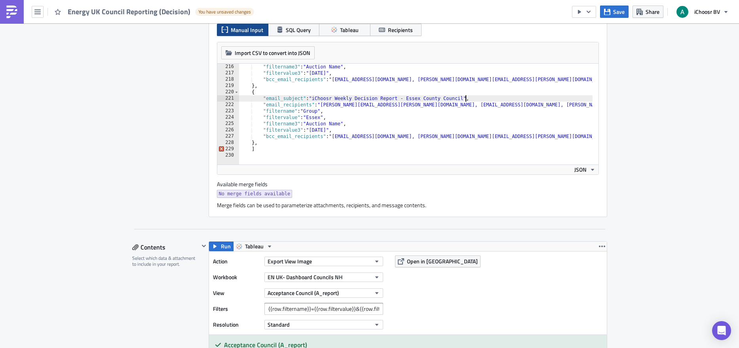
click at [462, 97] on div ""filtername3" : "Auction Name" , "filtervalue3" : "September 2025" , "bcc_email…" at bounding box center [521, 118] width 565 height 108
drag, startPoint x: 463, startPoint y: 98, endPoint x: 406, endPoint y: 99, distance: 56.6
click at [406, 99] on div ""filtername3" : "Auction Name" , "filtervalue3" : "September 2025" , "bcc_email…" at bounding box center [521, 118] width 565 height 108
click at [330, 102] on div ""filtername3" : "Auction Name" , "filtervalue3" : "September 2025" , "bcc_email…" at bounding box center [521, 118] width 565 height 108
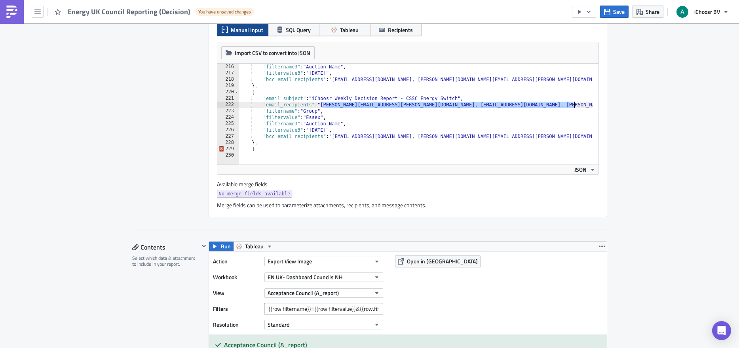
drag, startPoint x: 321, startPoint y: 105, endPoint x: 570, endPoint y: 106, distance: 249.3
click at [565, 106] on div ""filtername3" : "Auction Name" , "filtervalue3" : "September 2025" , "bcc_email…" at bounding box center [521, 118] width 565 height 108
paste textarea "samantha.dove@cssc.co.uk"
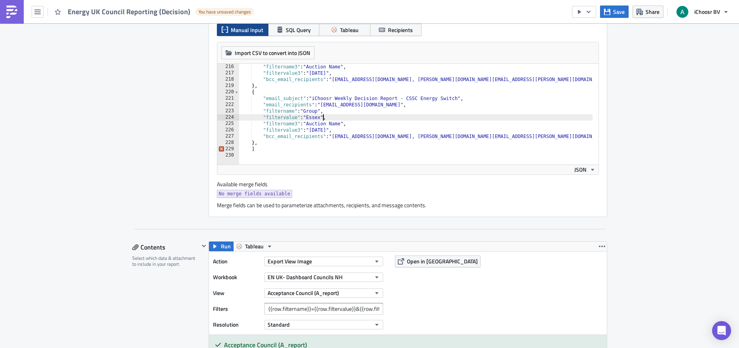
click at [319, 117] on div ""filtername3" : "Auction Name" , "filtervalue3" : "September 2025" , "bcc_email…" at bounding box center [521, 118] width 565 height 108
click at [344, 123] on div ""filtername3" : "Auction Name" , "filtervalue3" : "September 2025" , "bcc_email…" at bounding box center [521, 118] width 565 height 108
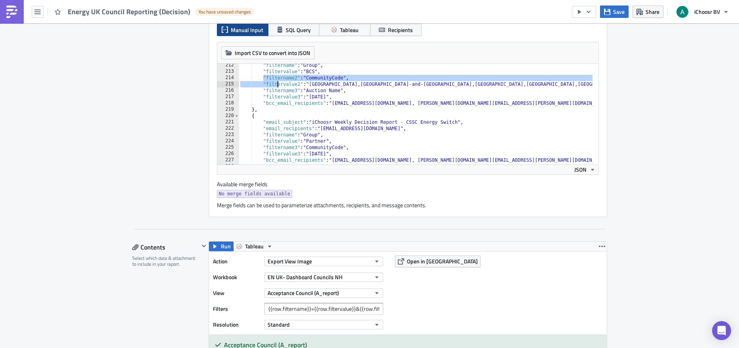
drag, startPoint x: 260, startPoint y: 77, endPoint x: 273, endPoint y: 82, distance: 13.7
click at [273, 82] on div ""filtername" : "Group" , "filtervalue" : "BCS" , "filtername2" : "CommunityCode…" at bounding box center [521, 116] width 565 height 108
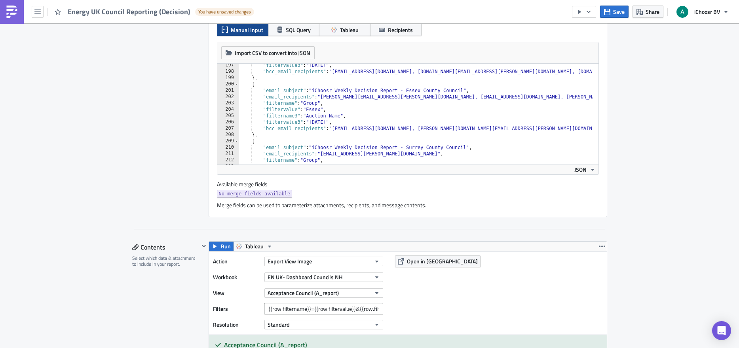
scroll to position [1195, 0]
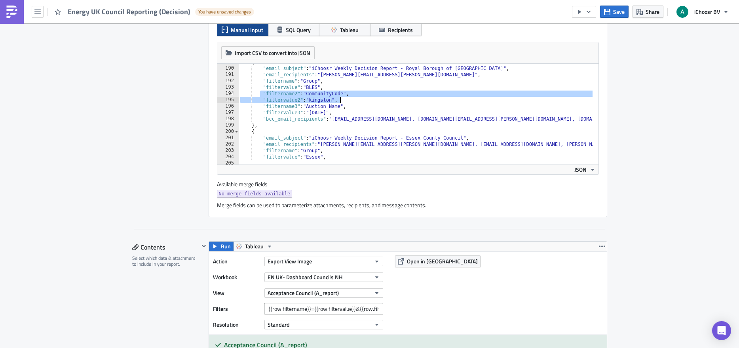
drag, startPoint x: 258, startPoint y: 91, endPoint x: 374, endPoint y: 97, distance: 116.5
click at [374, 97] on div "{ "email_subject" : "iChoosr Weekly Decision Report - Royal Borough of Kingston…" at bounding box center [521, 113] width 565 height 108
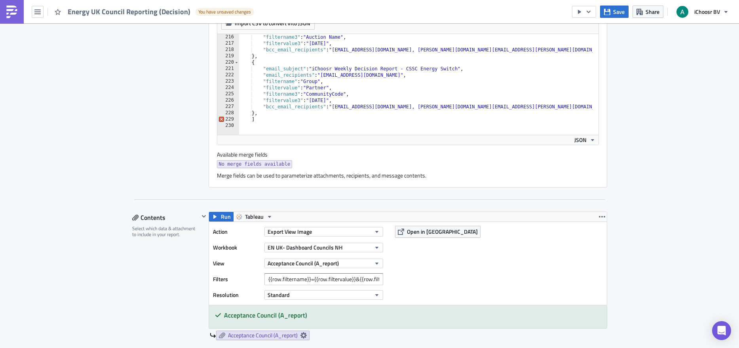
scroll to position [263, 0]
click at [287, 93] on div ""filtername3" : "Auction Name" , "filtervalue3" : "September 2025" , "bcc_email…" at bounding box center [521, 88] width 565 height 108
click at [337, 87] on div ""filtername3" : "Auction Name" , "filtervalue3" : "September 2025" , "bcc_email…" at bounding box center [521, 88] width 565 height 108
type textarea ""filtervalue": "Partner","
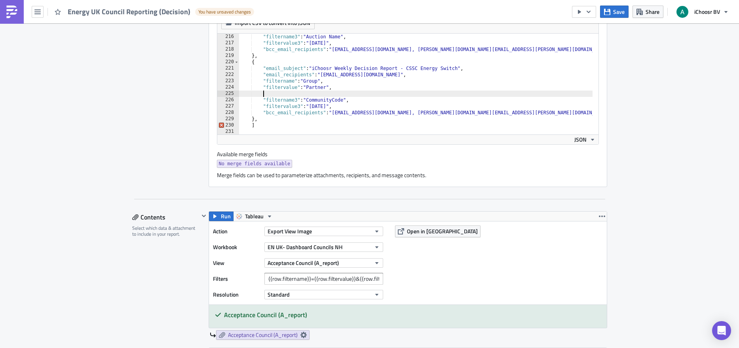
paste textarea ""filtervalue2": "kingston","
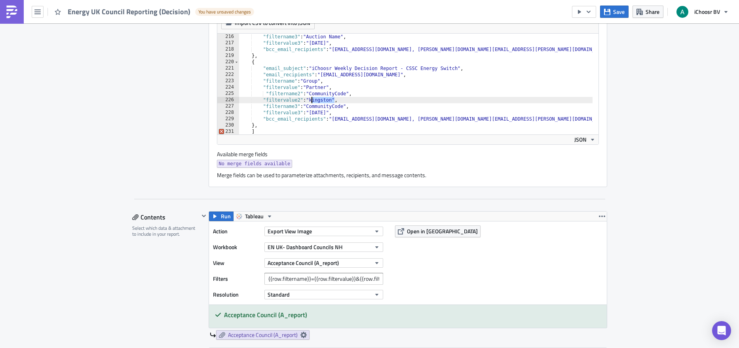
drag, startPoint x: 332, startPoint y: 100, endPoint x: 310, endPoint y: 100, distance: 21.8
click at [310, 100] on div ""filtername3" : "Auction Name" , "filtervalue3" : "September 2025" , "bcc_email…" at bounding box center [521, 88] width 565 height 108
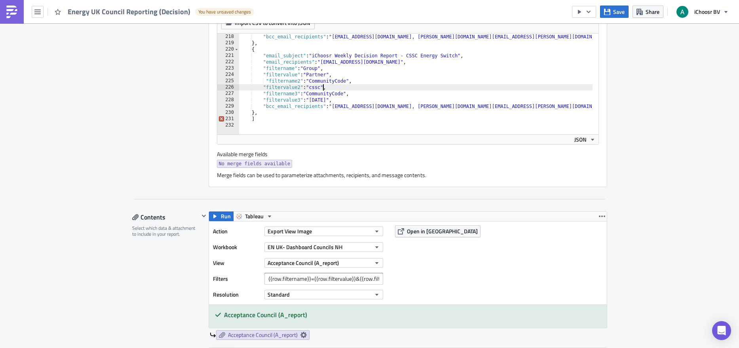
scroll to position [267, 0]
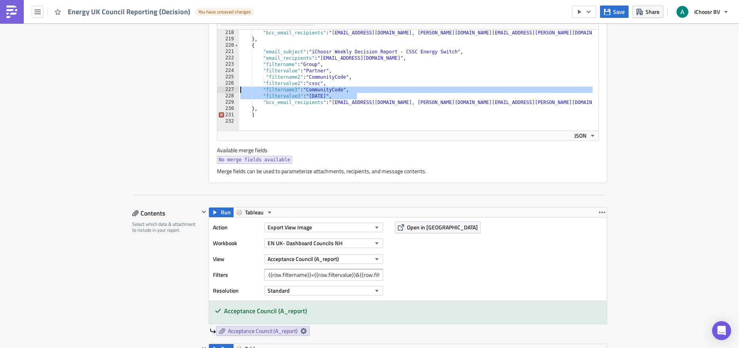
drag, startPoint x: 358, startPoint y: 96, endPoint x: 235, endPoint y: 91, distance: 123.6
click at [235, 91] on div ""filtervalue2": "cssc", 218 219 220 221 222 223 224 225 226 227 228 229 230 231…" at bounding box center [407, 80] width 381 height 101
type textarea ""filtername3": "CommunityCode", "filtervalue3": "September 2025","
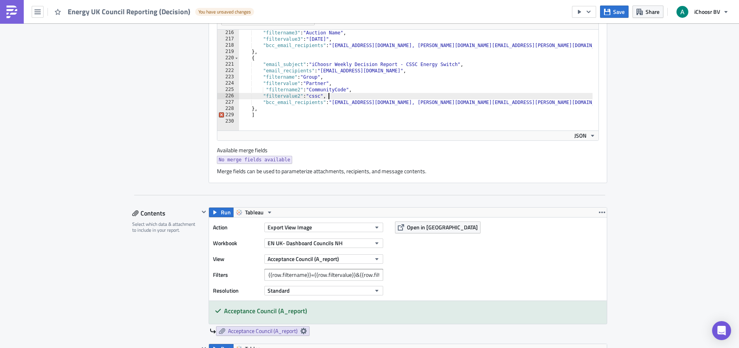
scroll to position [1361, 0]
click at [459, 102] on div ""filtername3" : "Auction Name" , "filtervalue3" : "September 2025" , "bcc_email…" at bounding box center [521, 84] width 565 height 108
drag, startPoint x: 460, startPoint y: 104, endPoint x: 330, endPoint y: 102, distance: 130.6
click at [330, 102] on div ""filtername3" : "Auction Name" , "filtervalue3" : "September 2025" , "bcc_email…" at bounding box center [521, 84] width 565 height 108
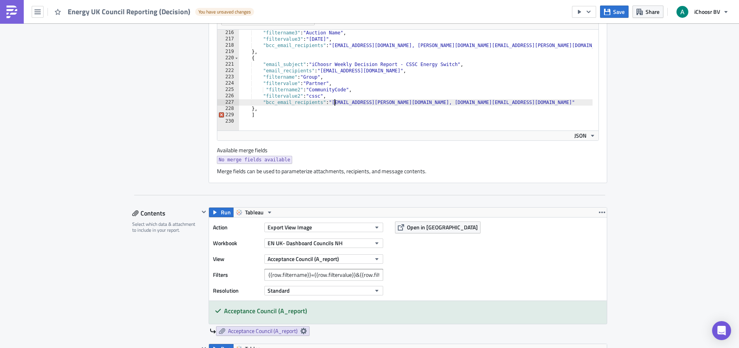
click at [310, 117] on div ""filtername3" : "Auction Name" , "filtervalue3" : "September 2025" , "bcc_email…" at bounding box center [521, 84] width 565 height 108
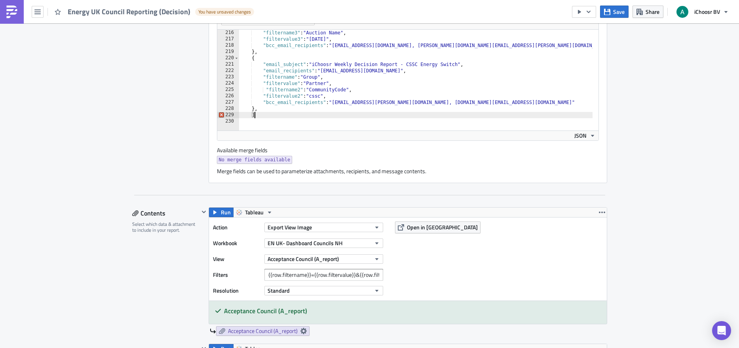
scroll to position [0, 1]
type textarea "]"
click at [565, 15] on button "Save" at bounding box center [614, 12] width 28 height 12
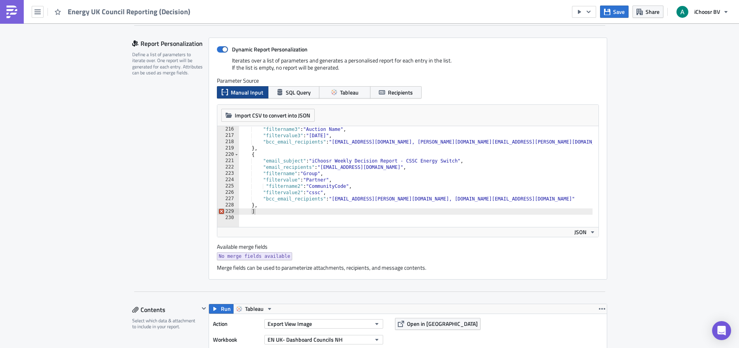
scroll to position [0, 0]
click at [353, 216] on div ""filtername3" : "Auction Name" , "filtervalue3" : "September 2025" , "bcc_email…" at bounding box center [521, 180] width 565 height 108
type textarea "]"
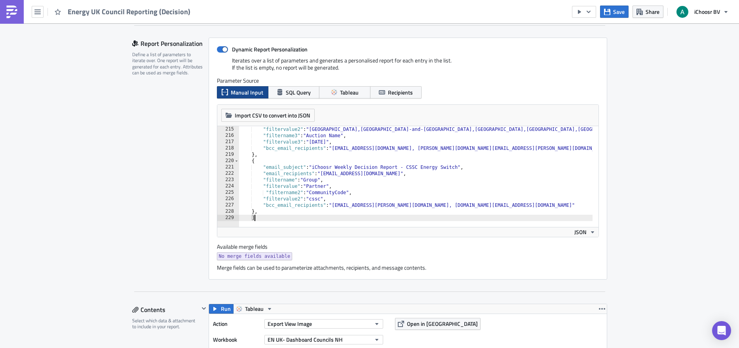
scroll to position [1355, 0]
click at [565, 11] on span "Save" at bounding box center [618, 12] width 11 height 8
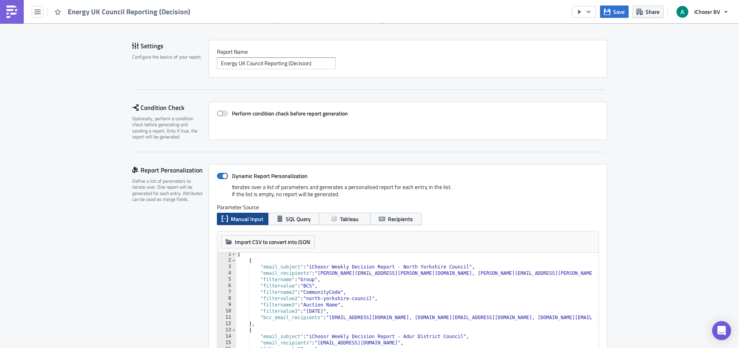
scroll to position [0, 0]
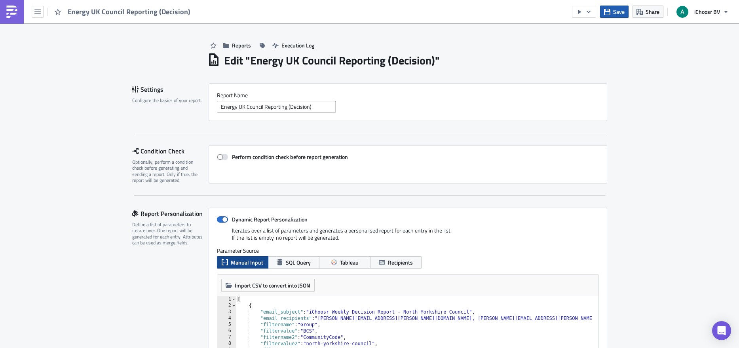
click at [565, 11] on icon "button" at bounding box center [607, 11] width 6 height 6
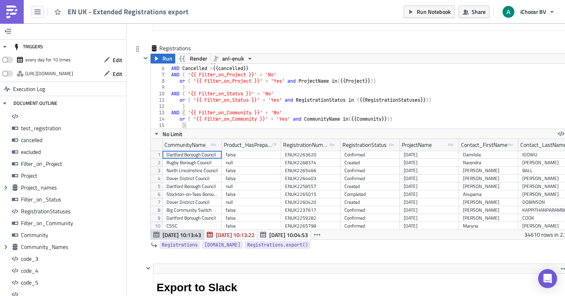
type textarea ")"
click at [435, 87] on div "AND Excluded = {{ excluded }} AND Cancelled = {{ cancelled }} AND ( '{{ Filter_…" at bounding box center [370, 98] width 400 height 78
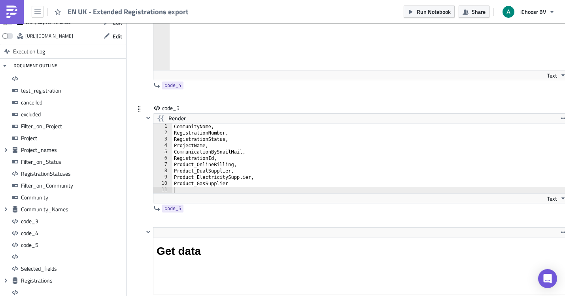
type textarea "Product_OnlineBilling,"
click at [244, 165] on div "CommunityName, RegistrationNumber, RegistrationStatus, ProjectName, Communicati…" at bounding box center [371, 164] width 397 height 82
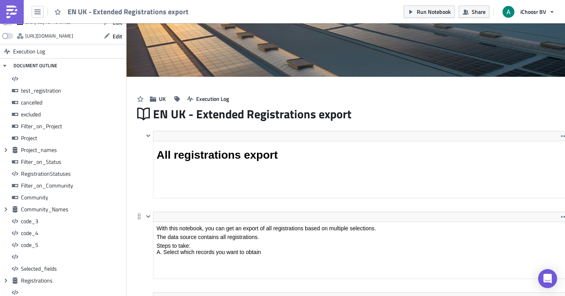
scroll to position [4557, 0]
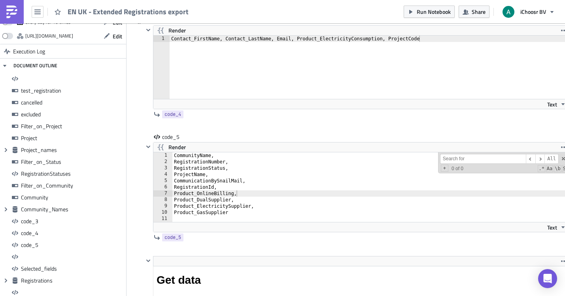
click at [383, 114] on div "code_4" at bounding box center [357, 114] width 426 height 10
click at [143, 105] on div "code_4 Render 1 Contact_FirstName, Contact_LastName, Email, Product_Electricity…" at bounding box center [352, 74] width 435 height 117
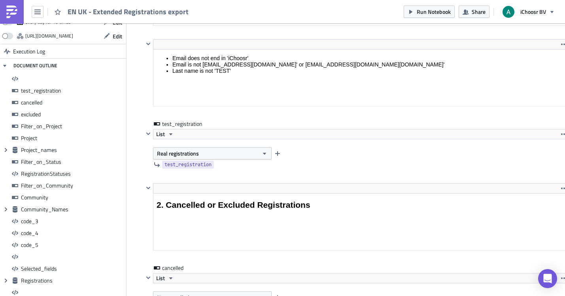
scroll to position [935, 0]
click at [135, 190] on div at bounding box center [139, 186] width 9 height 9
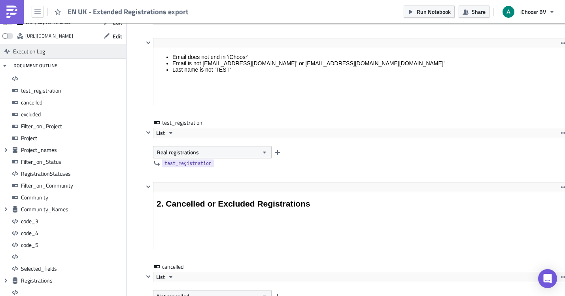
scroll to position [0, 0]
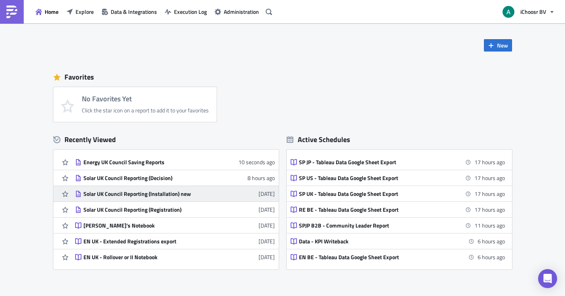
click at [167, 194] on div "Solar UK Council Reporting (Installation) new" at bounding box center [152, 193] width 139 height 7
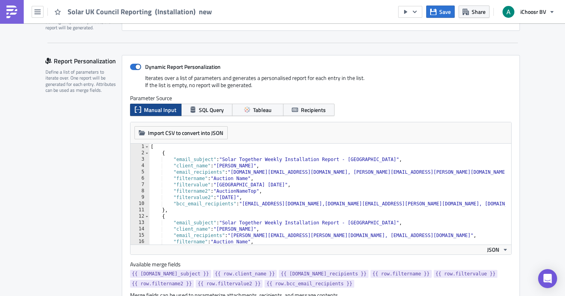
scroll to position [212, 0]
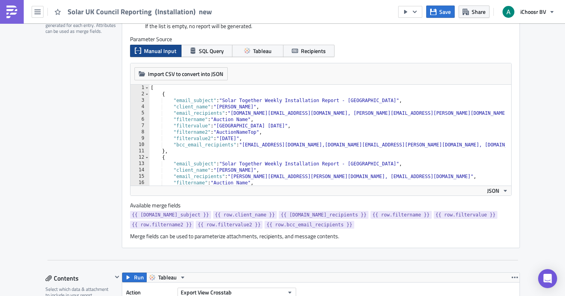
type textarea ""filtervalue2": "June 2024","
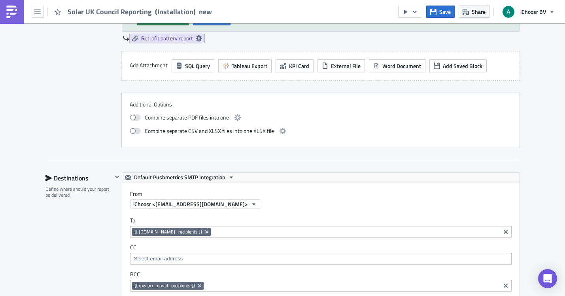
scroll to position [898, 0]
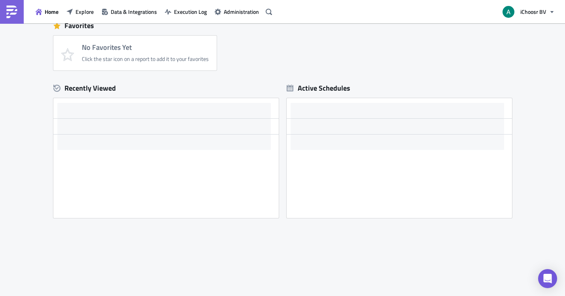
scroll to position [51, 0]
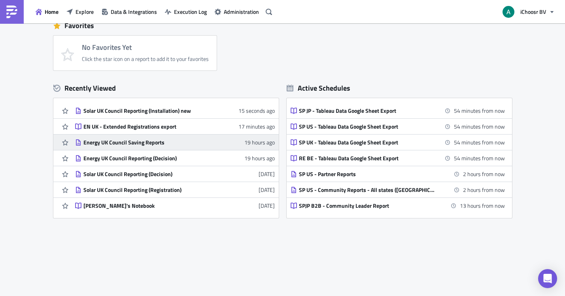
click at [150, 143] on div "Energy UK Council Saving Reports" at bounding box center [152, 142] width 139 height 7
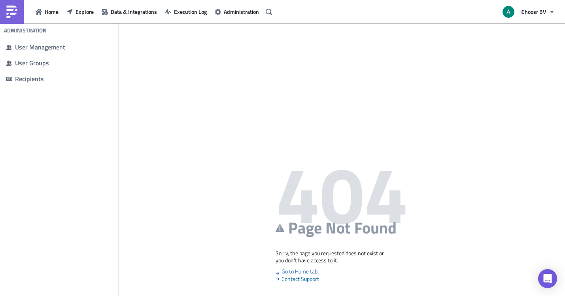
click at [218, 150] on div "404 Page Not Found Sorry, the page you requested does not exist or you don't ha…" at bounding box center [342, 228] width 447 height 274
click at [226, 138] on div "404 Page Not Found Sorry, the page you requested does not exist or you don't ha…" at bounding box center [342, 228] width 447 height 274
click at [19, 13] on link at bounding box center [12, 12] width 24 height 24
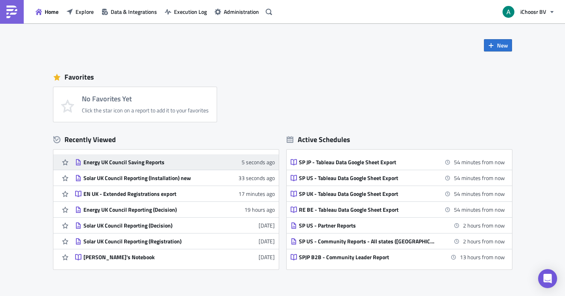
click at [146, 166] on link "Energy UK Council Saving Reports 5 seconds ago" at bounding box center [175, 161] width 200 height 15
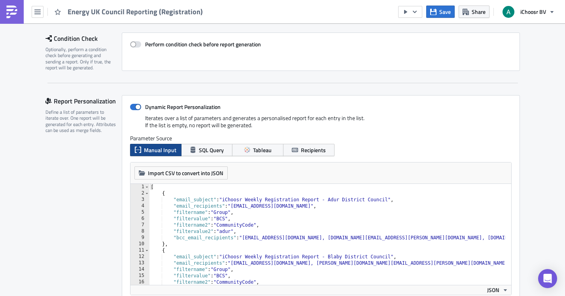
scroll to position [150, 0]
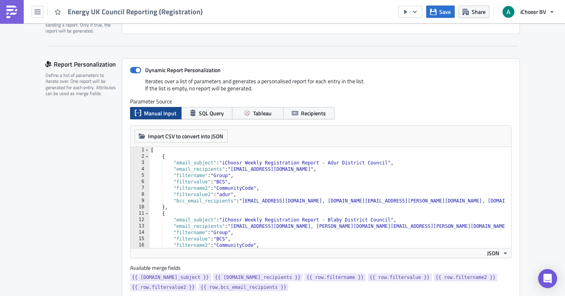
type textarea ""filtervalue": "BCS","
click at [380, 184] on div "[ { "email_subject" : "iChoosr Weekly Registration Report - Adur District Counc…" at bounding box center [438, 201] width 579 height 108
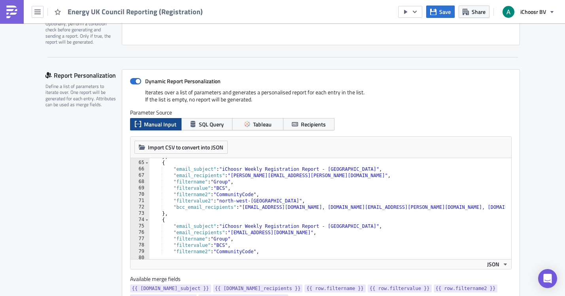
scroll to position [451, 0]
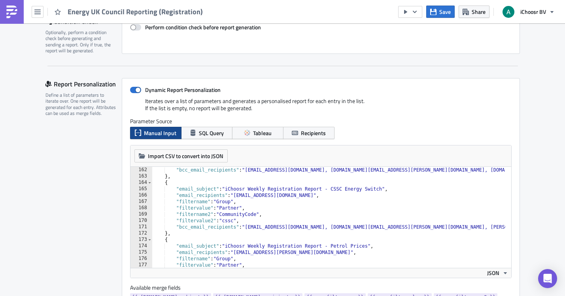
scroll to position [1019, 0]
